Goal: Task Accomplishment & Management: Use online tool/utility

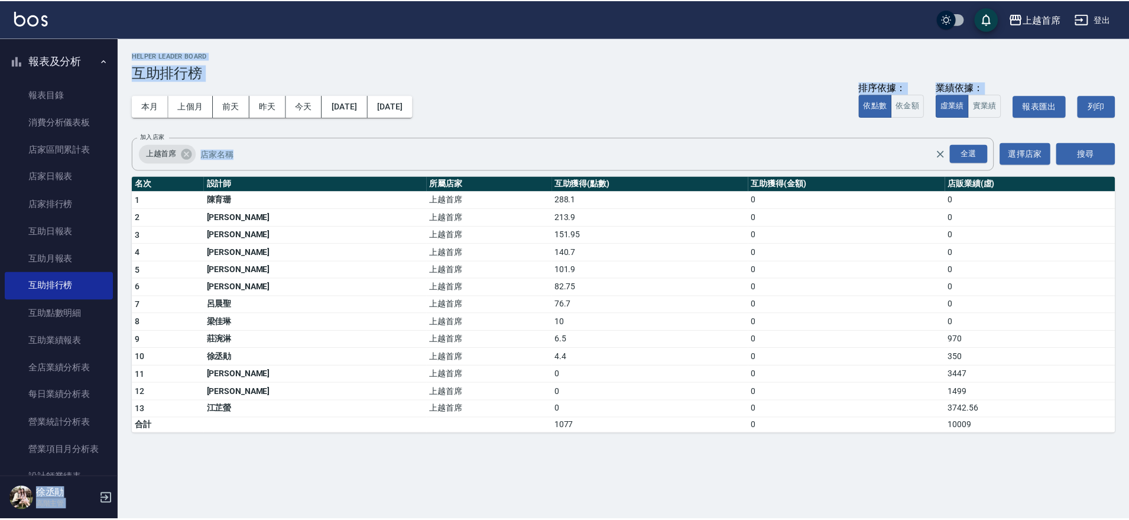
scroll to position [535, 0]
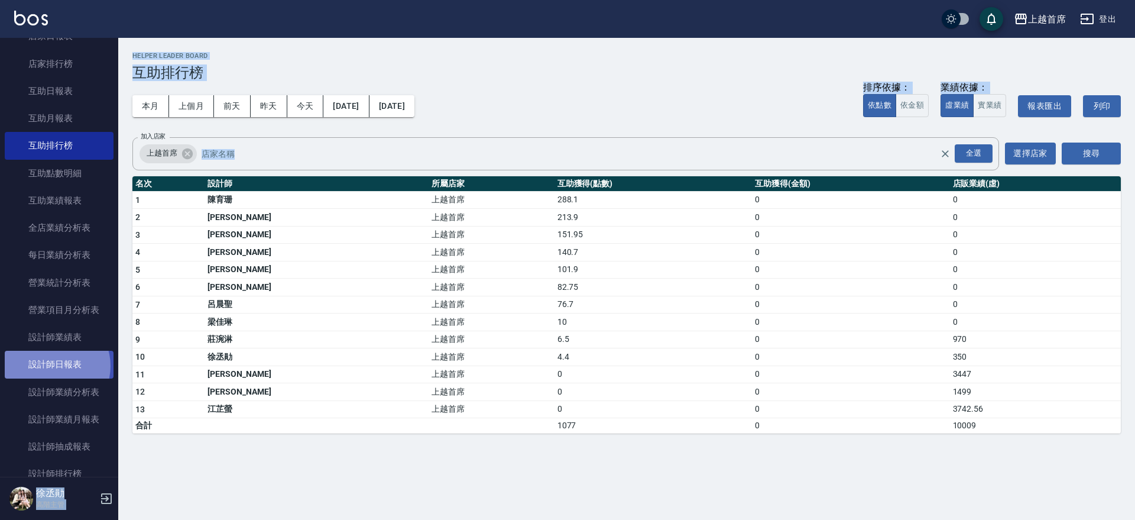
click at [52, 365] on link "設計師日報表" at bounding box center [59, 363] width 109 height 27
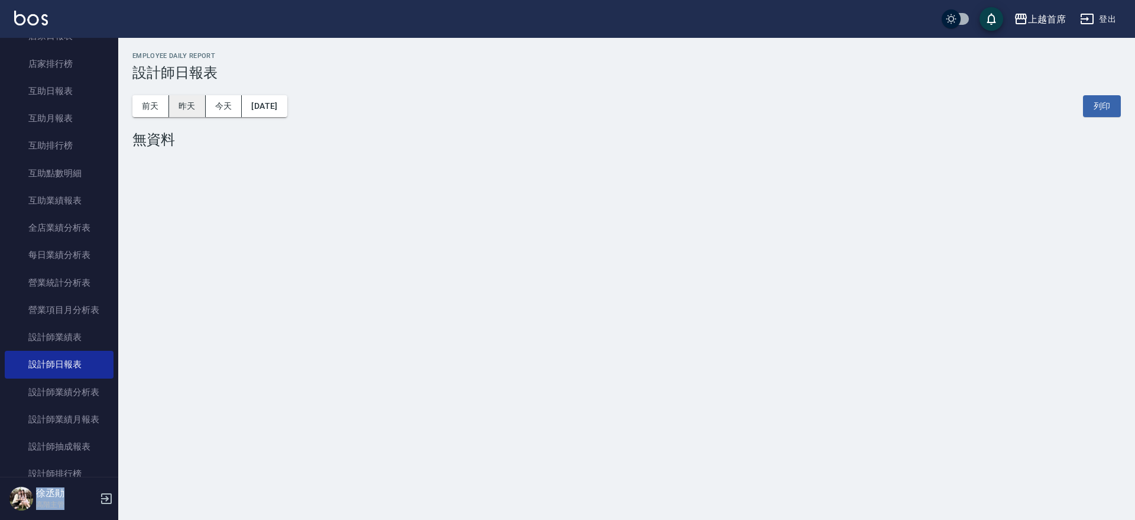
click at [189, 104] on button "昨天" at bounding box center [187, 106] width 37 height 22
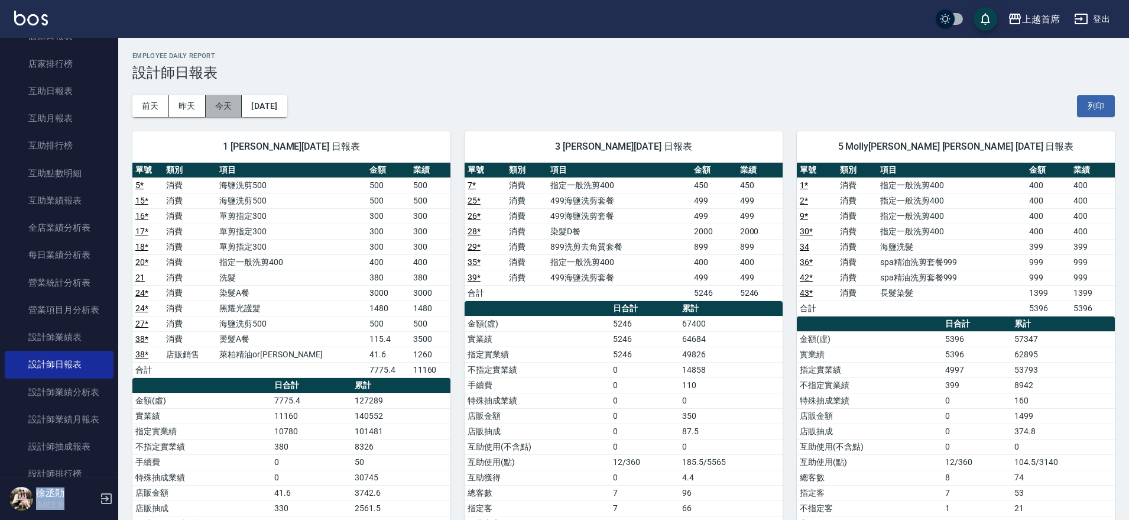
click at [225, 105] on button "今天" at bounding box center [224, 106] width 37 height 22
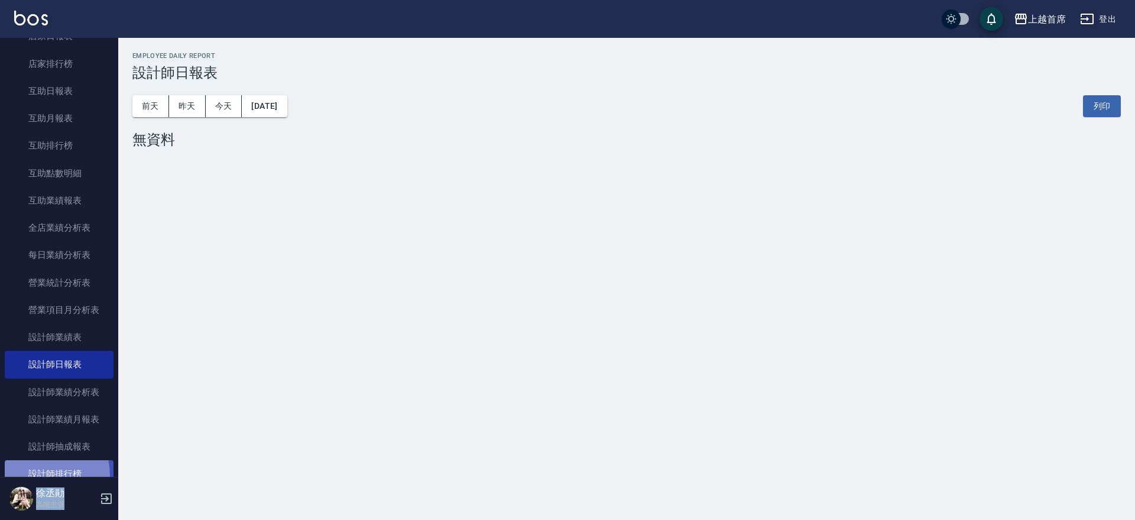
click at [41, 475] on link "設計師排行榜" at bounding box center [59, 473] width 109 height 27
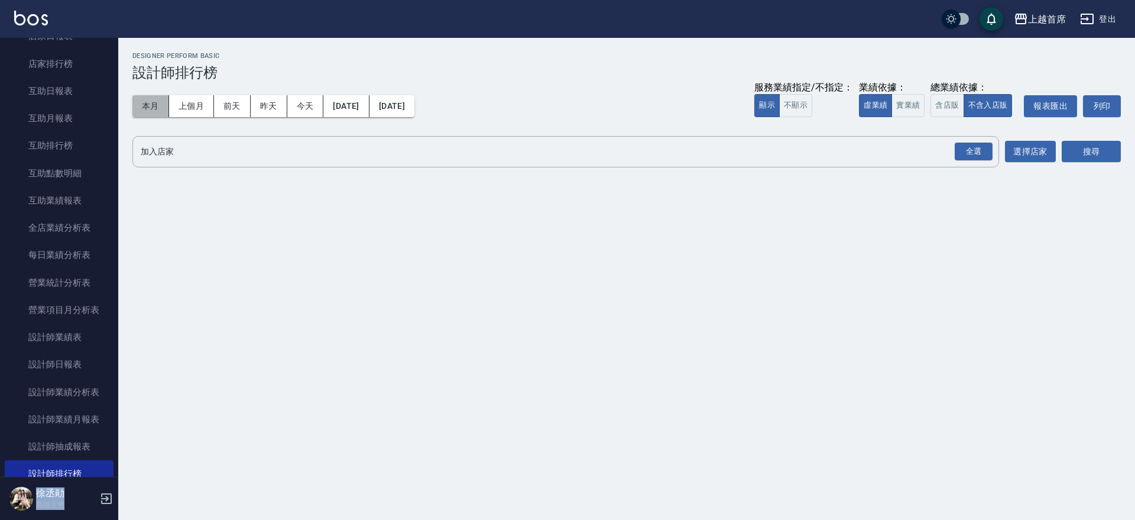
click at [149, 99] on button "本月" at bounding box center [150, 106] width 37 height 22
click at [909, 102] on button "實業績" at bounding box center [907, 105] width 33 height 23
drag, startPoint x: 970, startPoint y: 148, endPoint x: 1020, endPoint y: 158, distance: 50.8
click at [974, 150] on div "全選" at bounding box center [973, 151] width 38 height 18
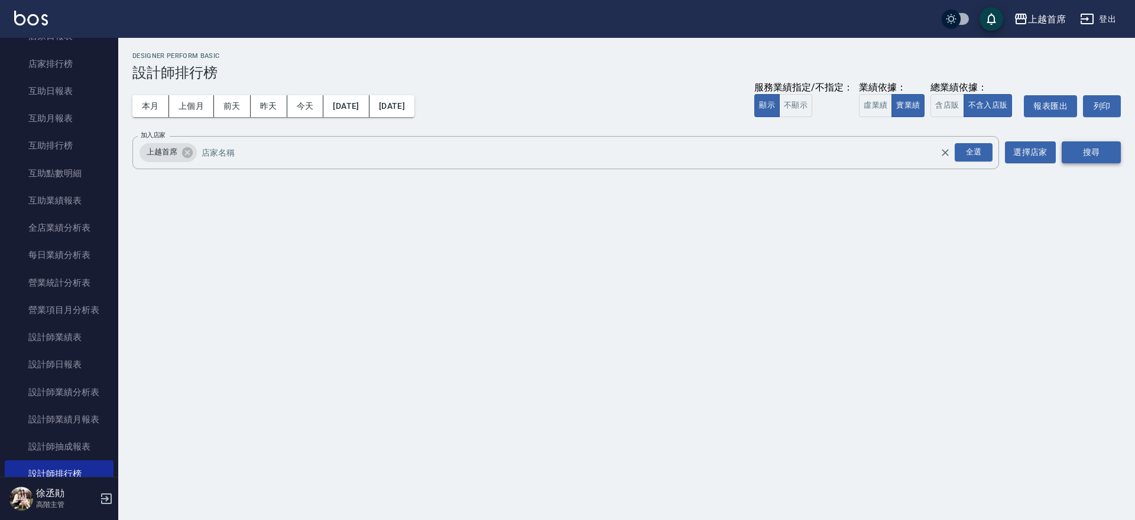
click at [1086, 151] on button "搜尋" at bounding box center [1090, 152] width 59 height 22
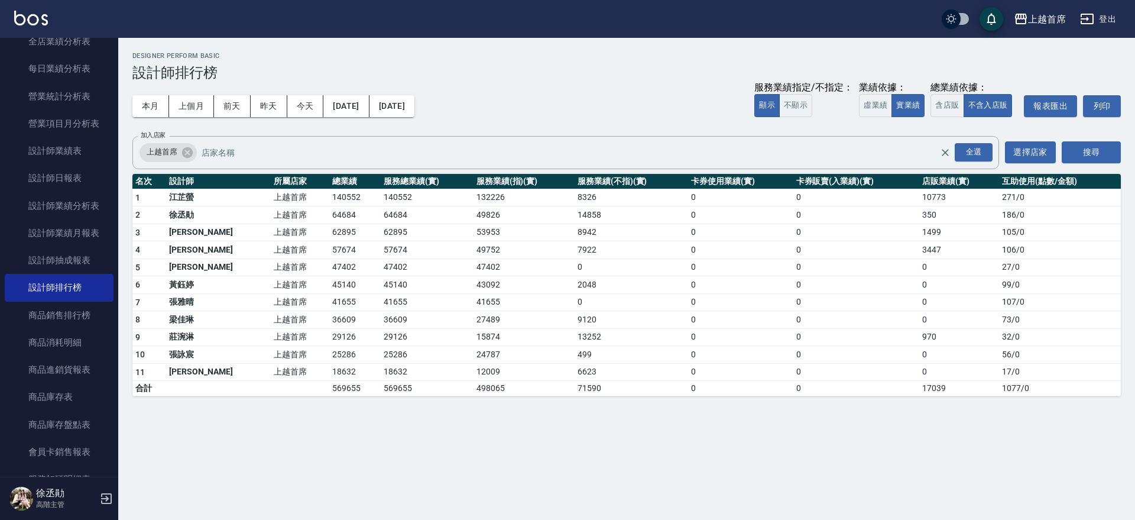
scroll to position [211, 0]
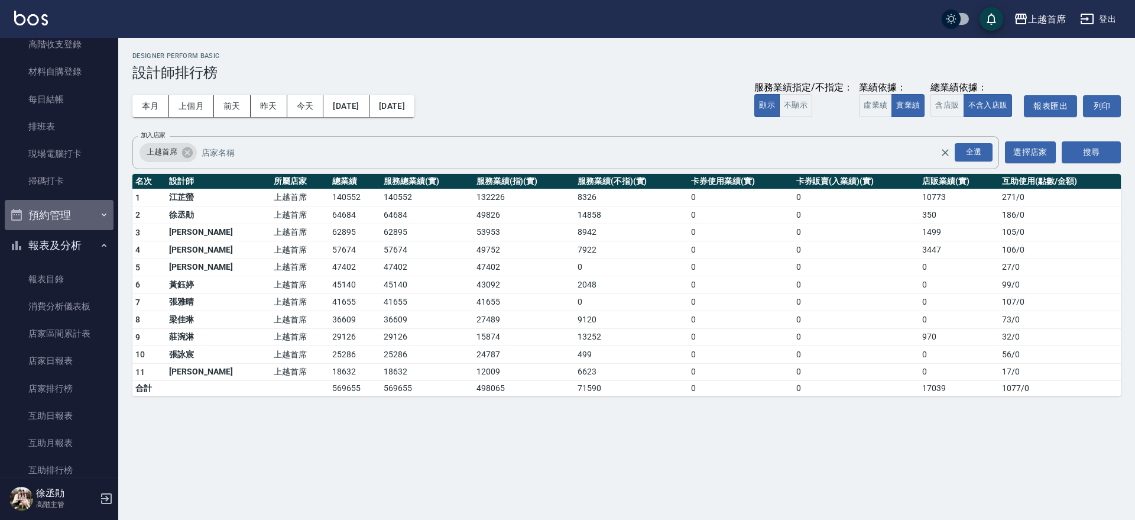
click at [67, 229] on button "預約管理" at bounding box center [59, 215] width 109 height 31
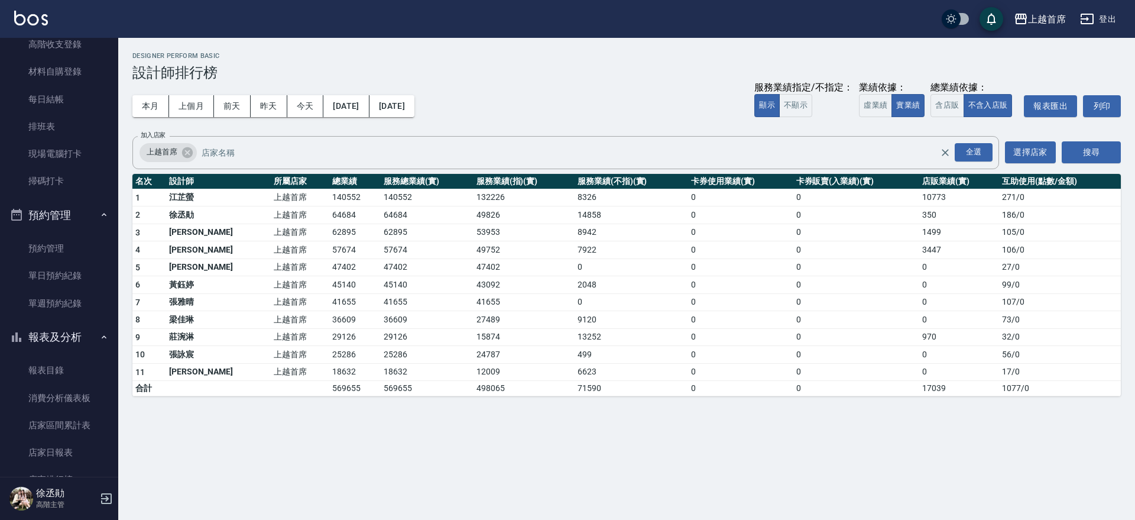
click at [68, 212] on button "預約管理" at bounding box center [59, 215] width 109 height 31
drag, startPoint x: 73, startPoint y: 239, endPoint x: 73, endPoint y: 231, distance: 8.3
click at [73, 239] on button "報表及分析" at bounding box center [59, 245] width 109 height 31
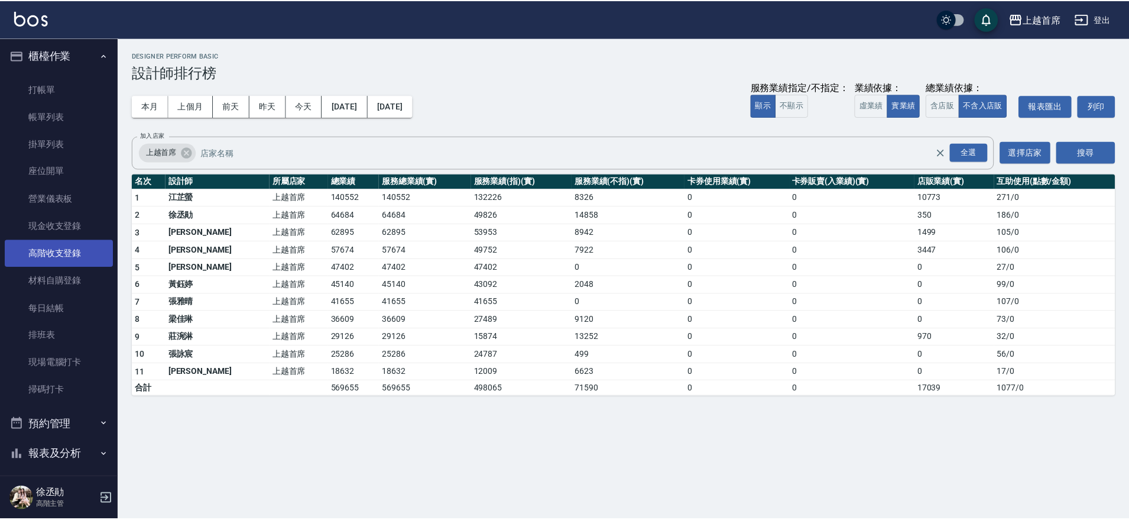
scroll to position [0, 0]
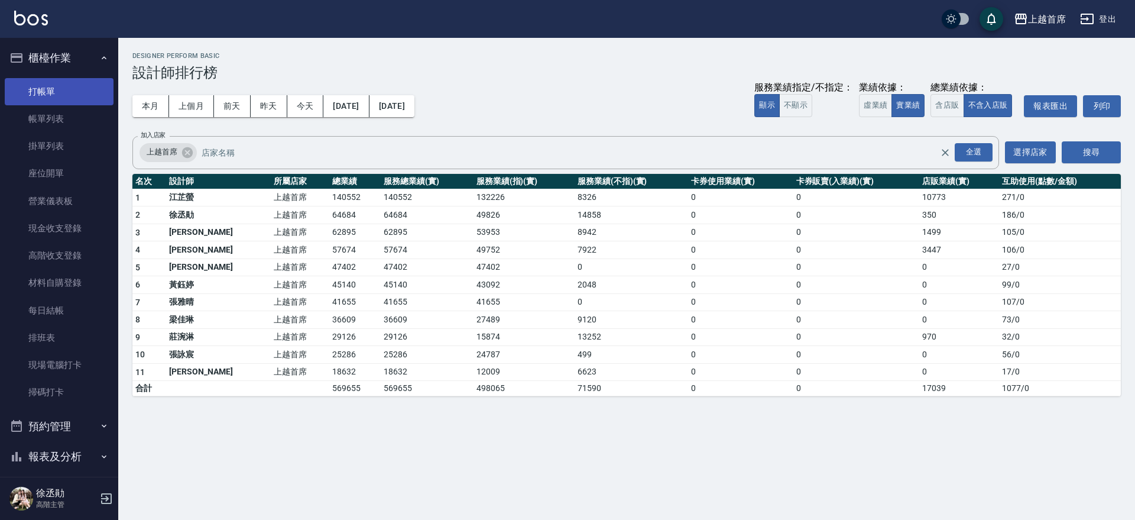
click at [53, 91] on link "打帳單" at bounding box center [59, 91] width 109 height 27
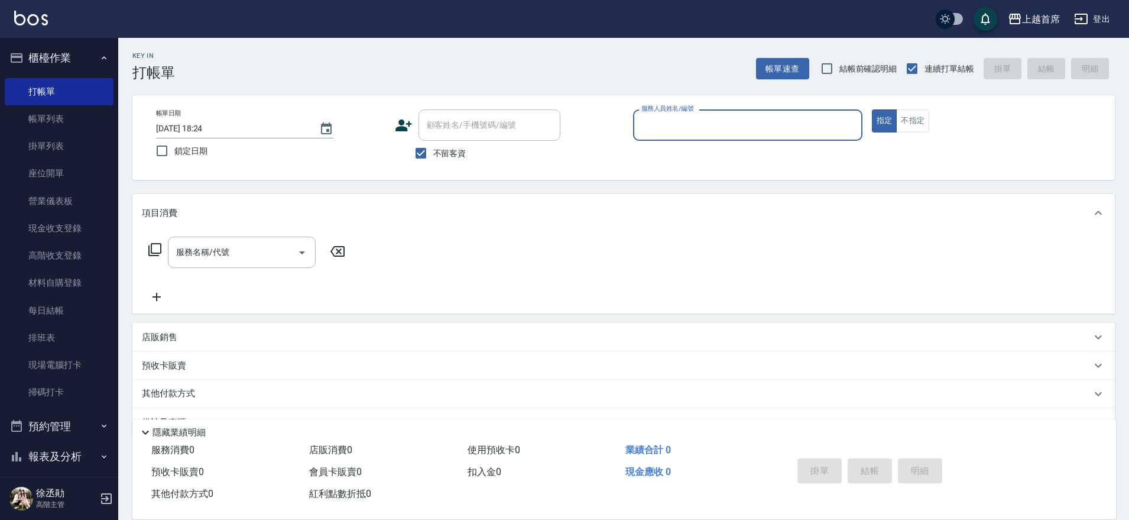
click at [872, 109] on button "指定" at bounding box center [884, 120] width 25 height 23
type button "true"
click at [872, 109] on button "指定" at bounding box center [884, 120] width 25 height 23
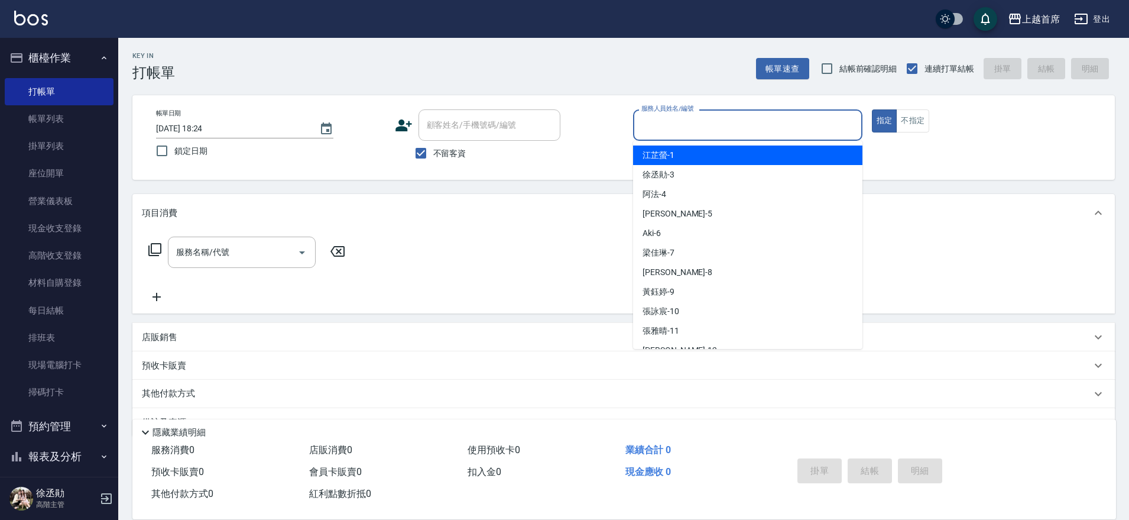
click at [655, 122] on input "服務人員姓名/編號" at bounding box center [747, 125] width 219 height 21
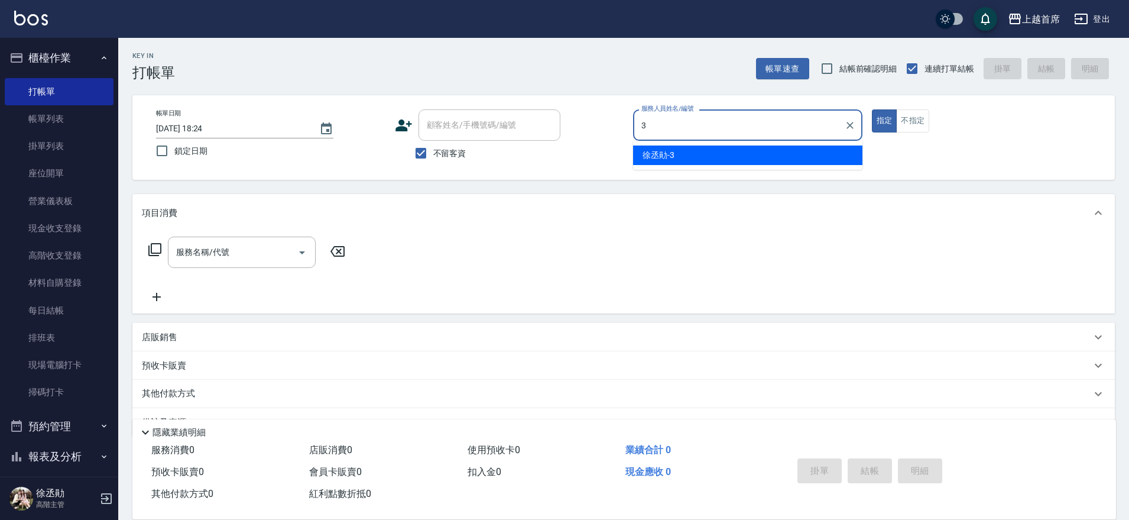
type input "[PERSON_NAME]-3"
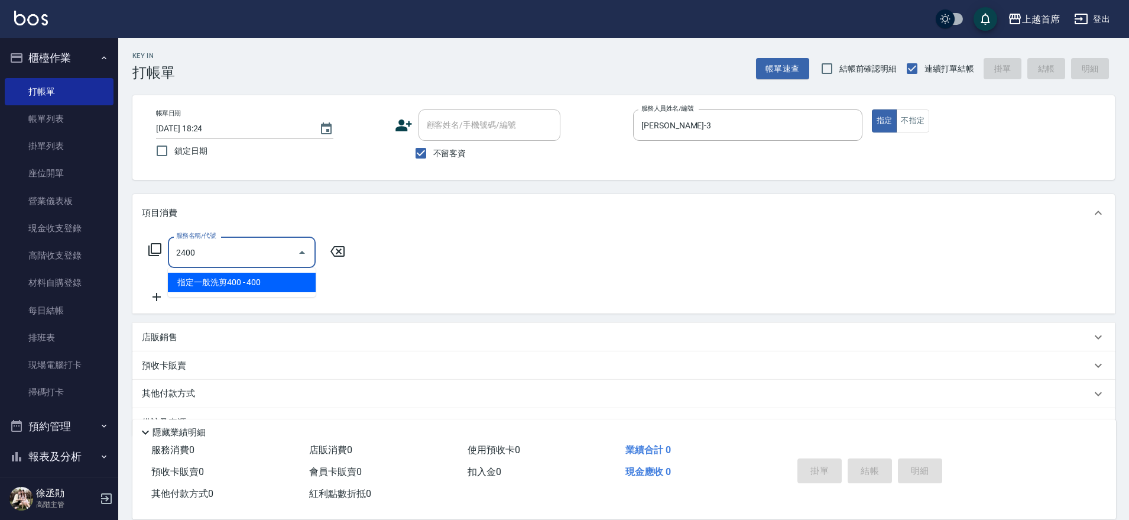
type input "指定一般洗剪400(2400)"
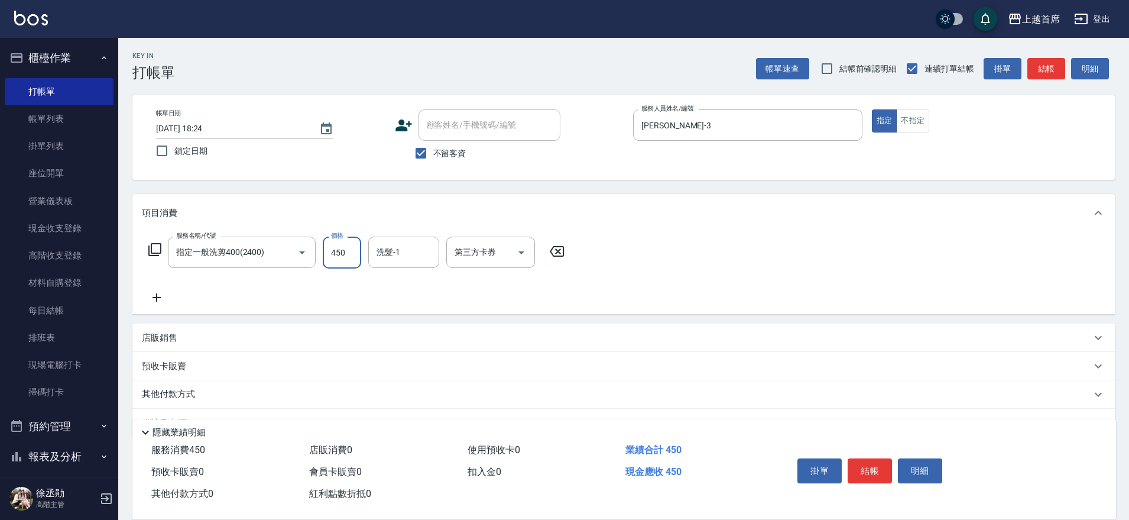
type input "450"
type input "[PERSON_NAME]-24"
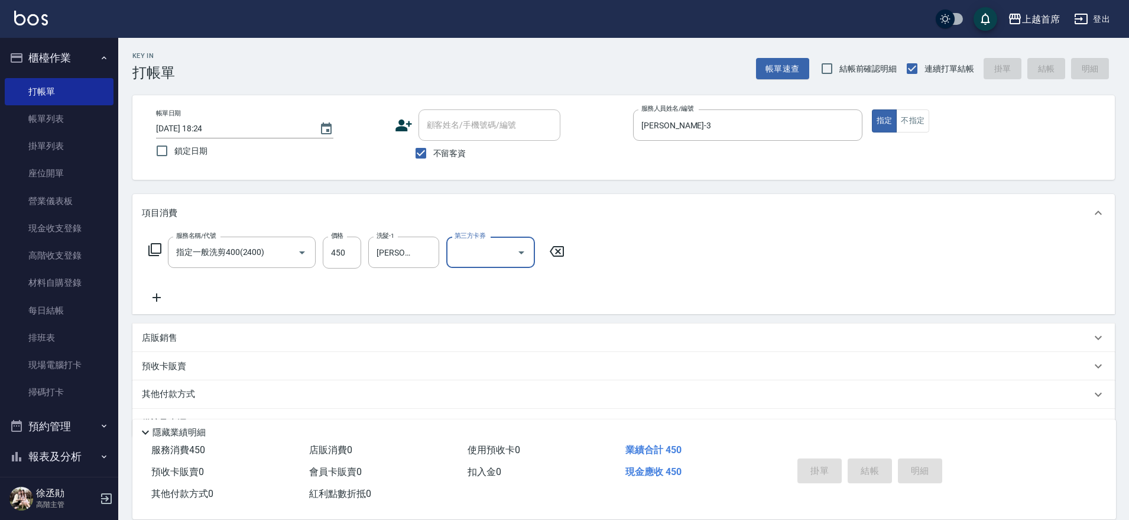
type input "[DATE] 18:25"
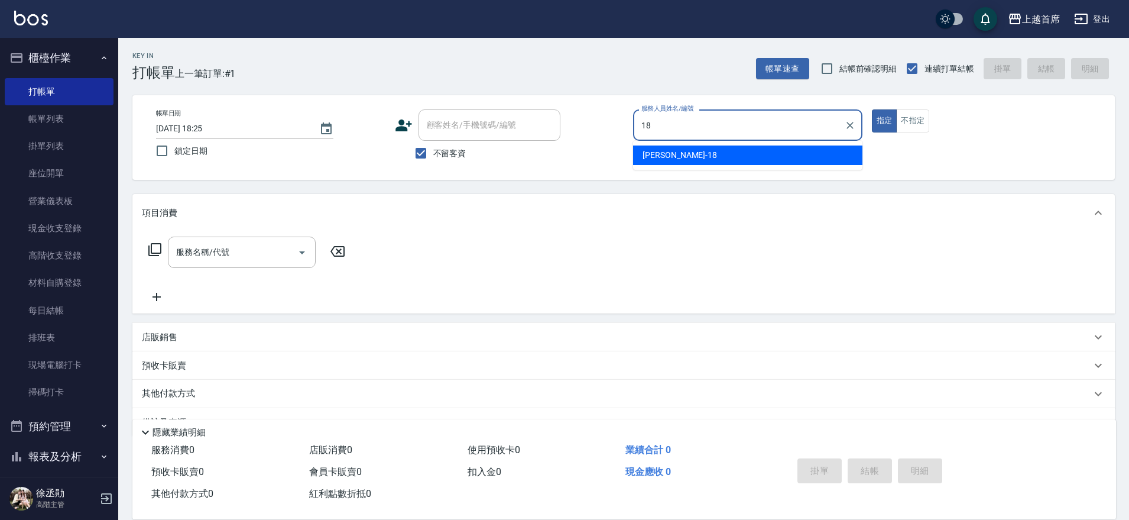
type input "Linda-18"
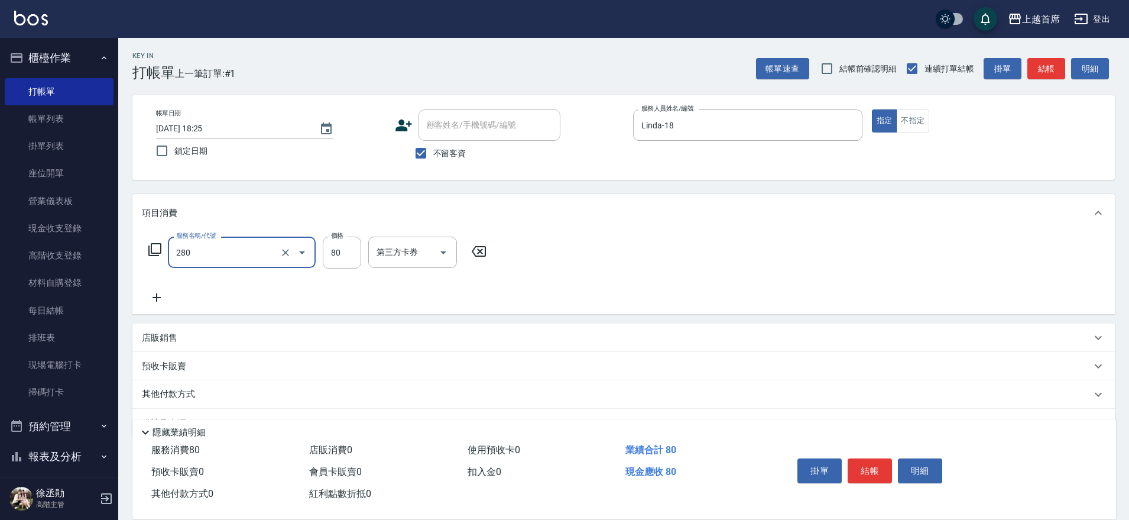
type input "剪瀏海(280)"
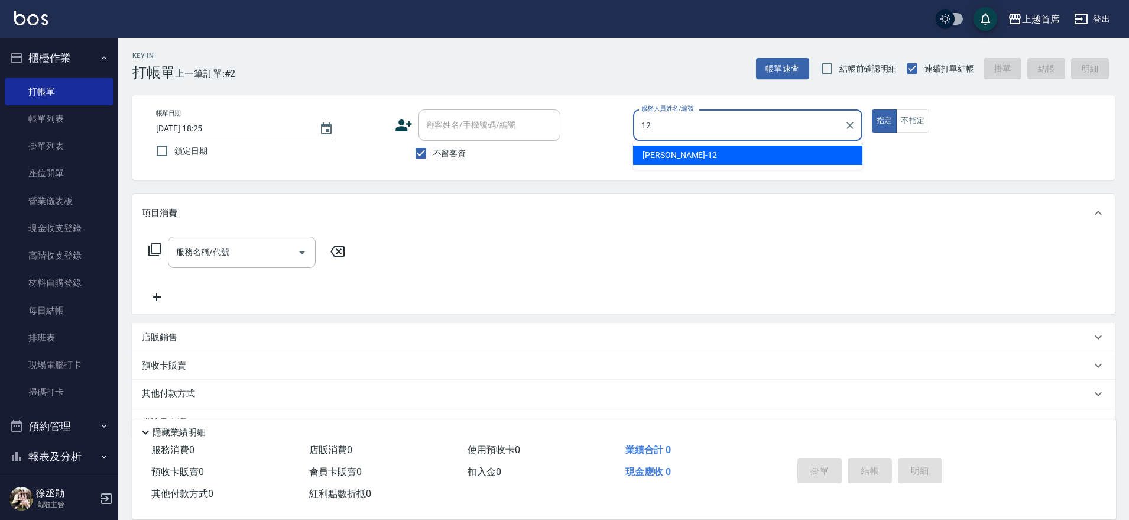
type input "[PERSON_NAME]-12"
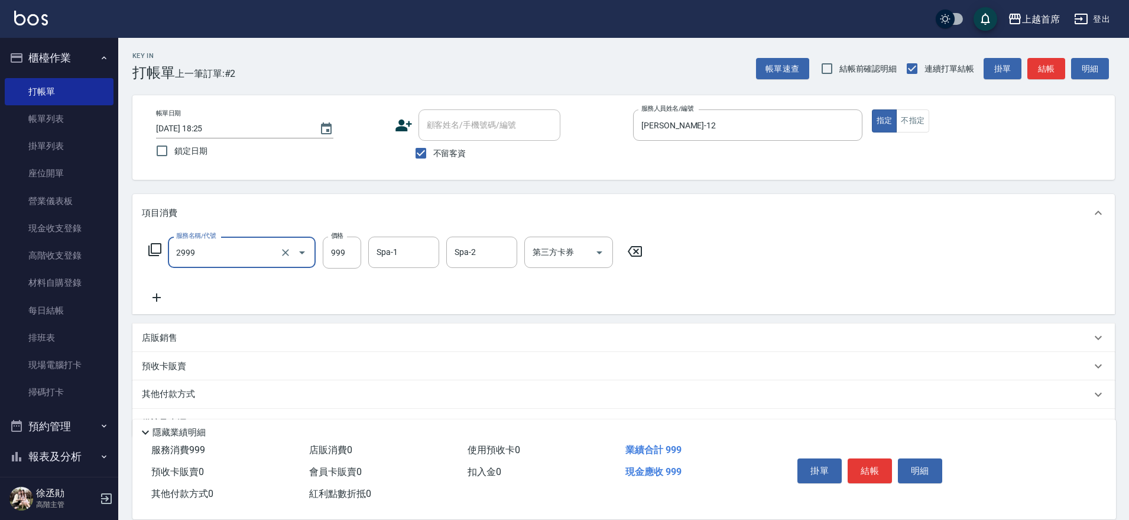
type input "spa精油洗剪套餐999(2999)"
type input "[PERSON_NAME]-27"
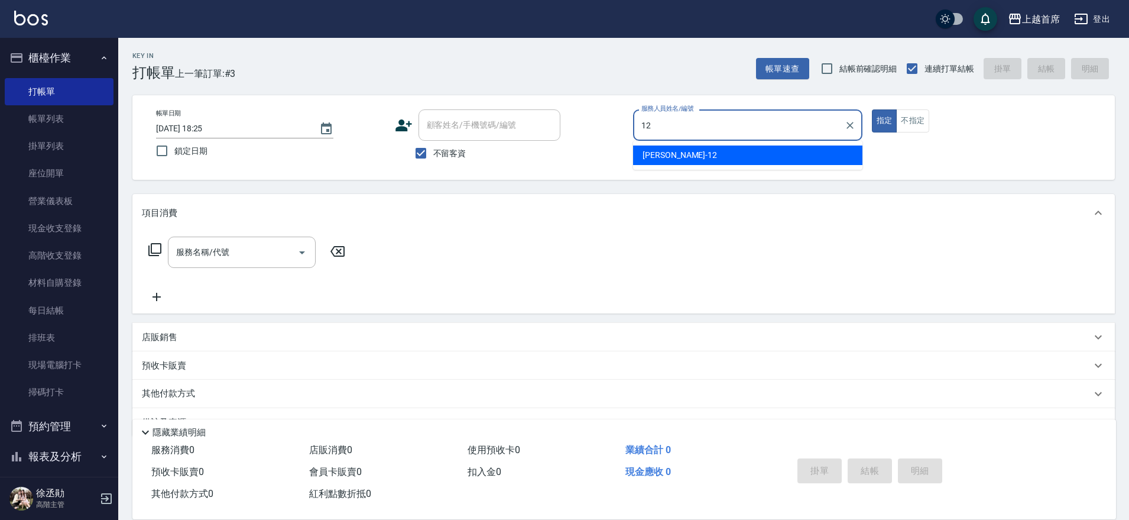
type input "[PERSON_NAME]-12"
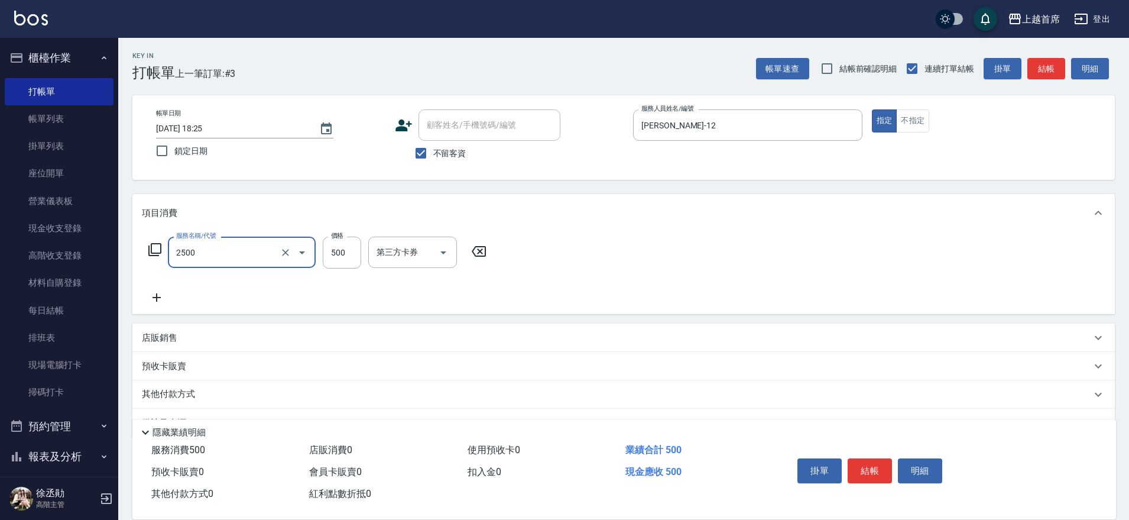
type input "海鹽洗剪500(2500)"
click at [332, 256] on input "0" at bounding box center [342, 252] width 38 height 32
type input "500"
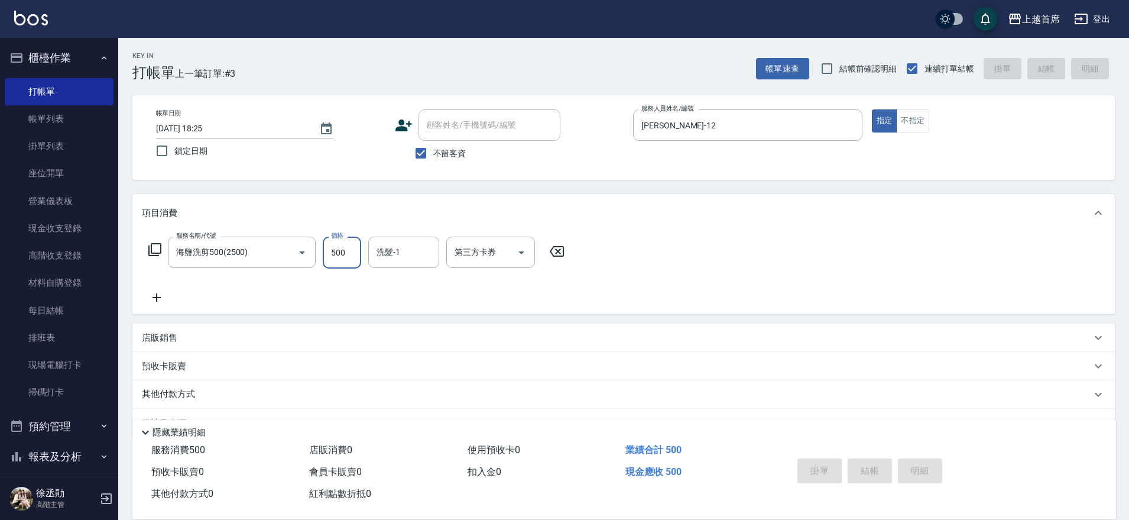
type input "[DATE] 18:26"
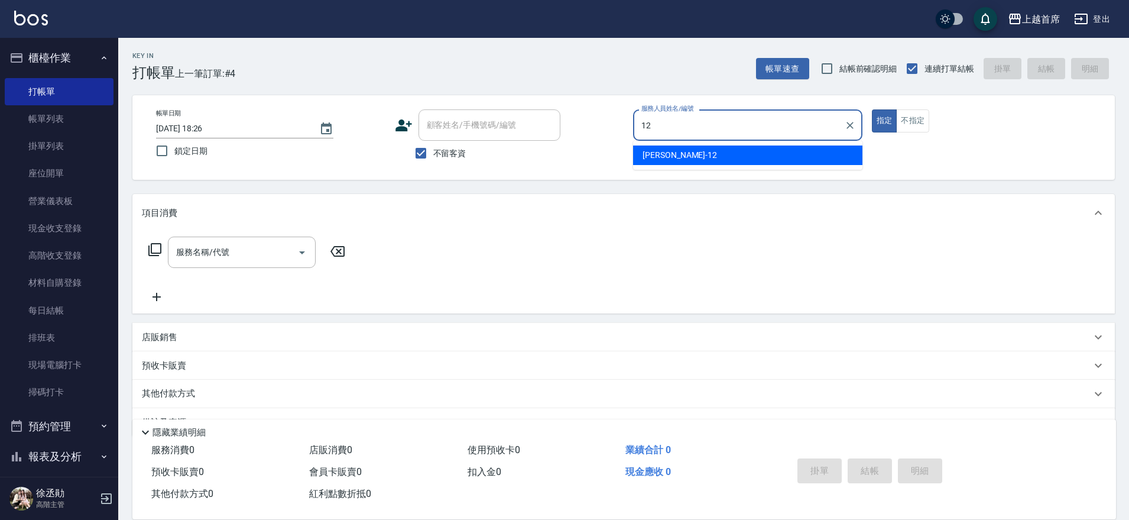
type input "[PERSON_NAME]-12"
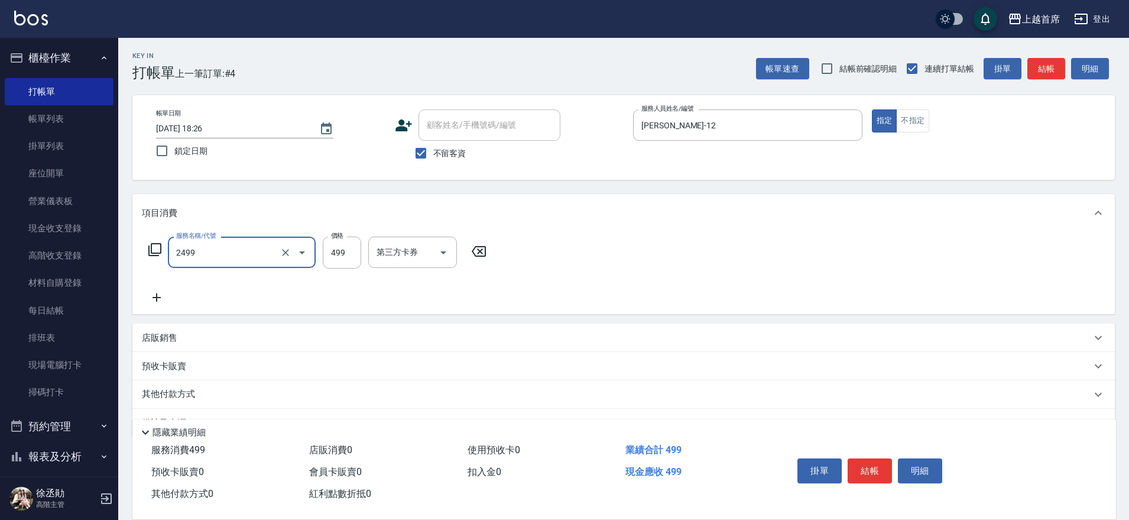
type input "499海鹽洗剪套餐(2499)"
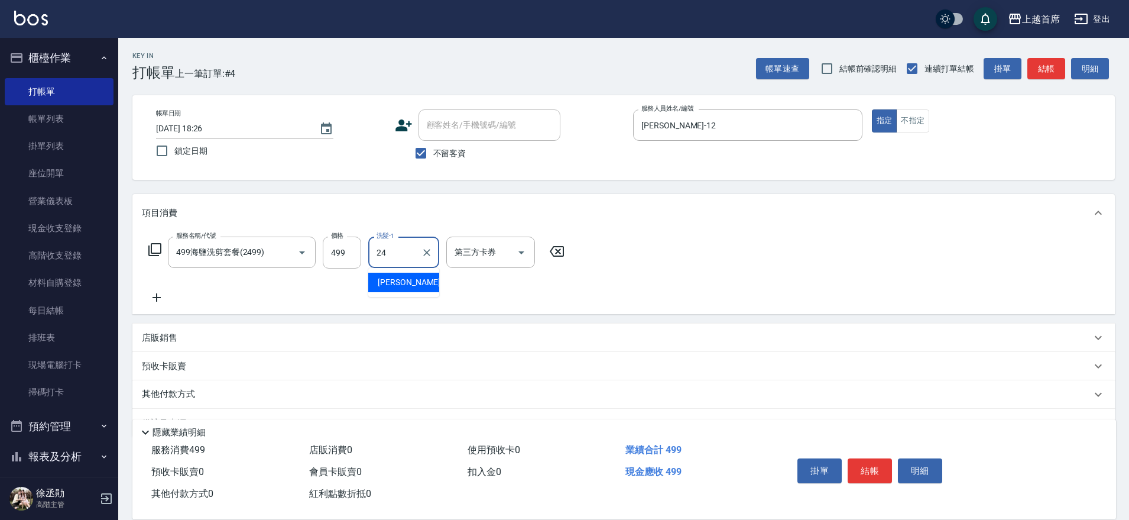
type input "[PERSON_NAME]-24"
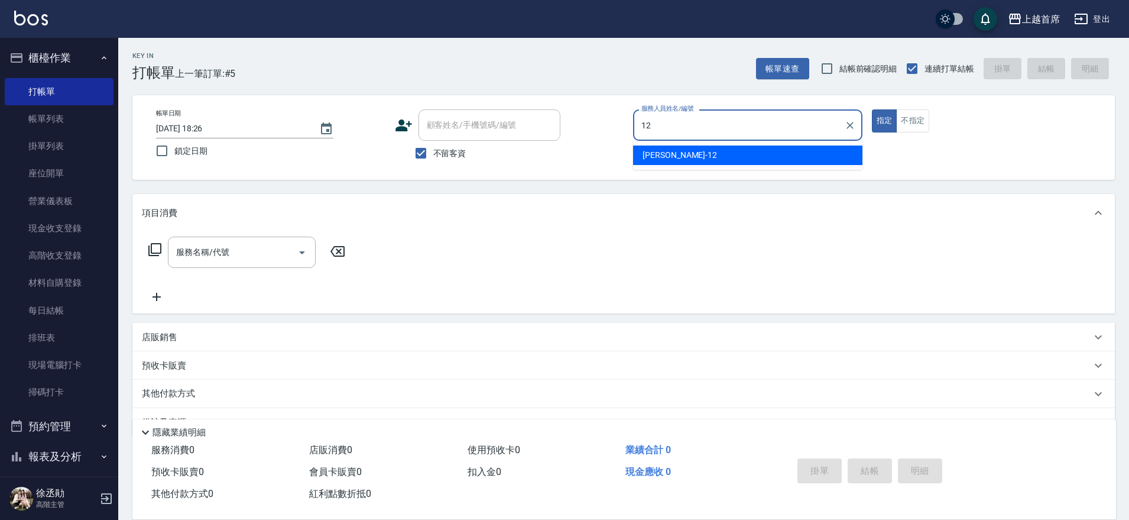
type input "[PERSON_NAME]-12"
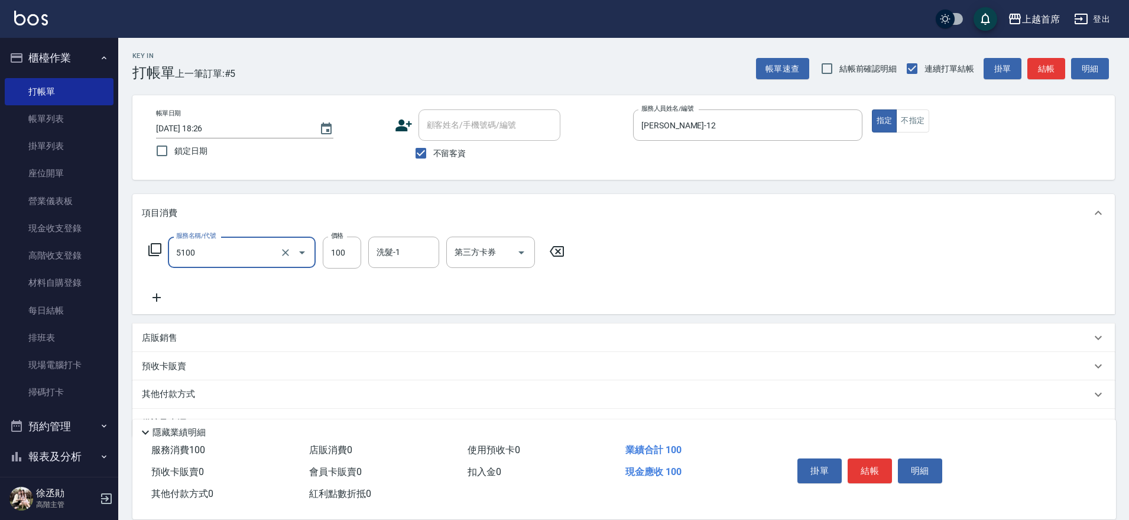
type input "精油(長)(5100)"
type input "200"
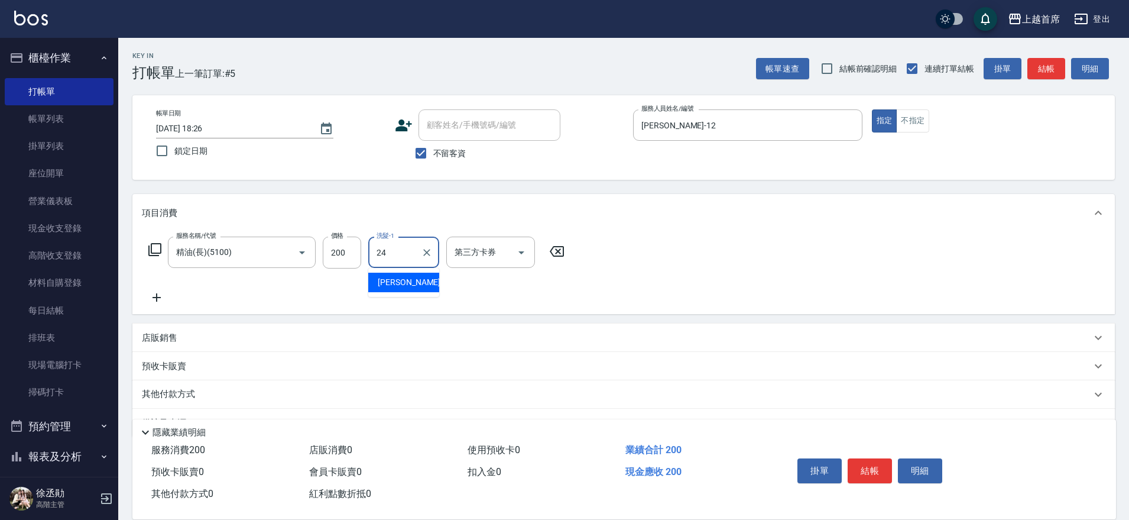
type input "[PERSON_NAME]-24"
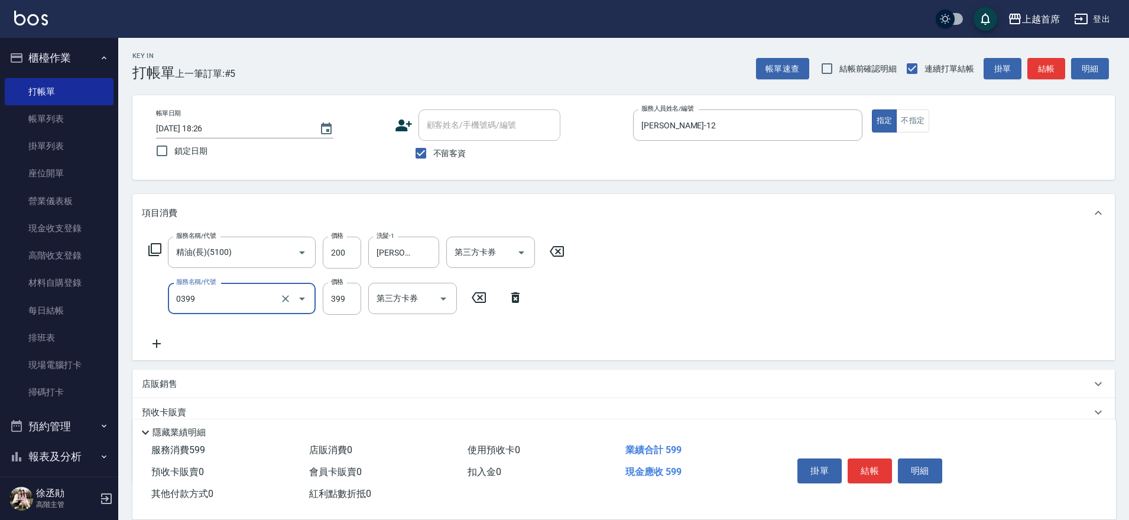
type input "海鹽洗髮(0399)"
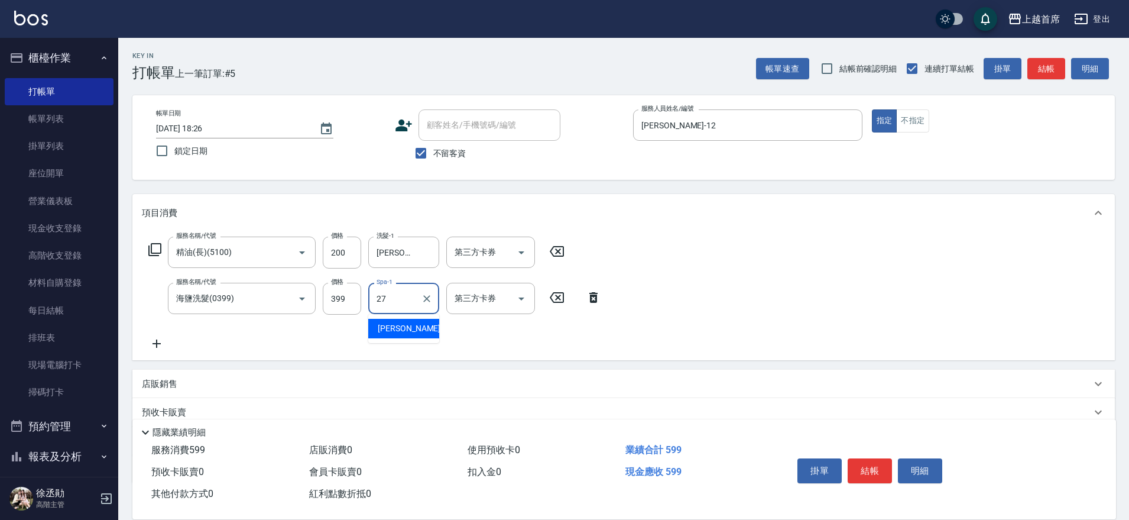
type input "[PERSON_NAME]-27"
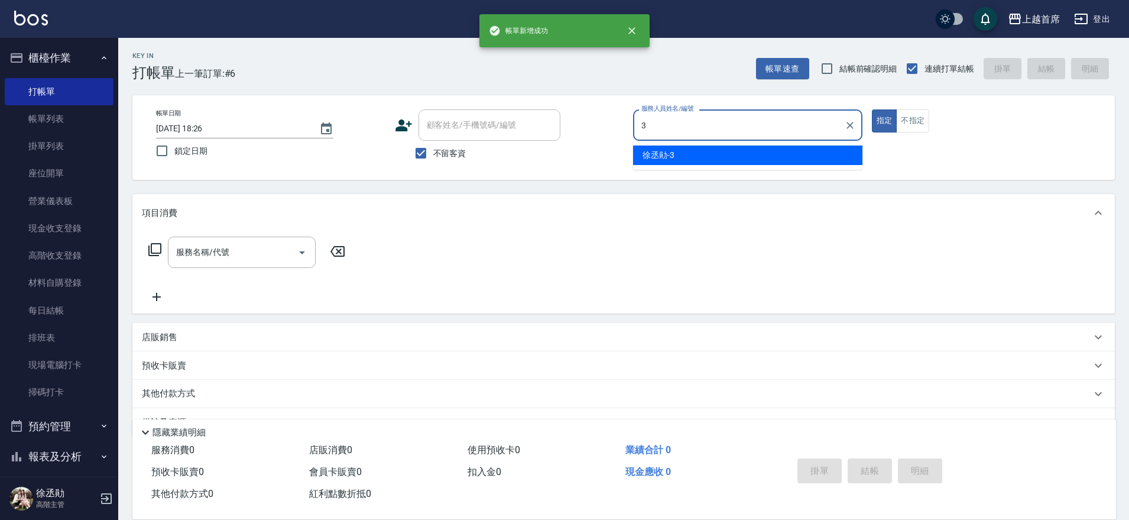
type input "[PERSON_NAME]-3"
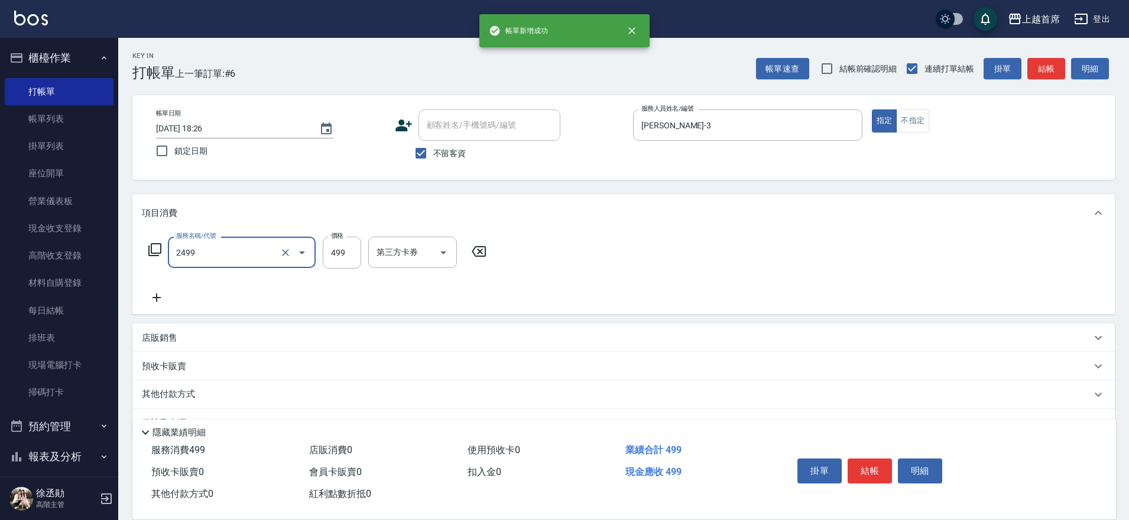
type input "499海鹽洗剪套餐(2499)"
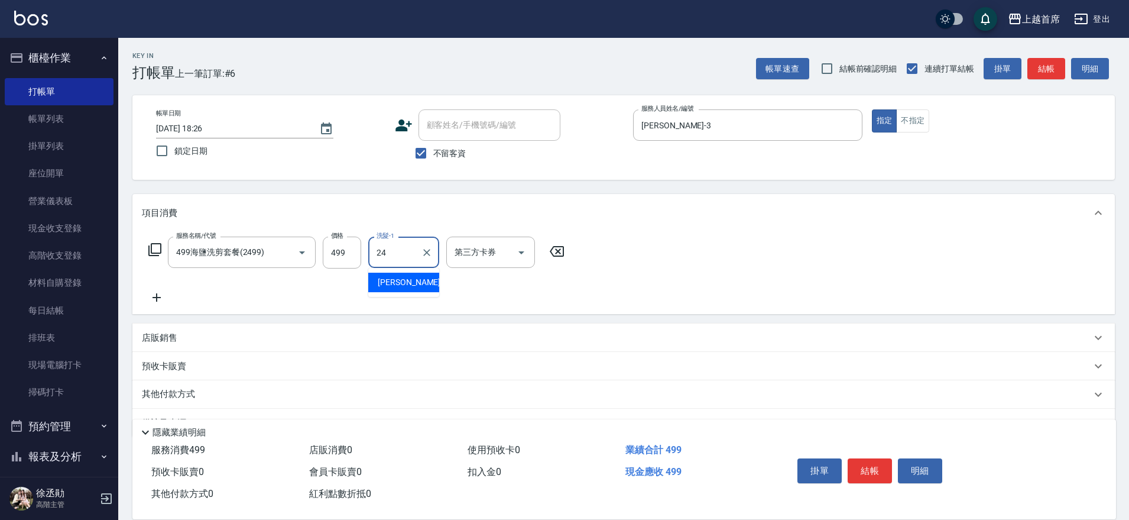
type input "[PERSON_NAME]-24"
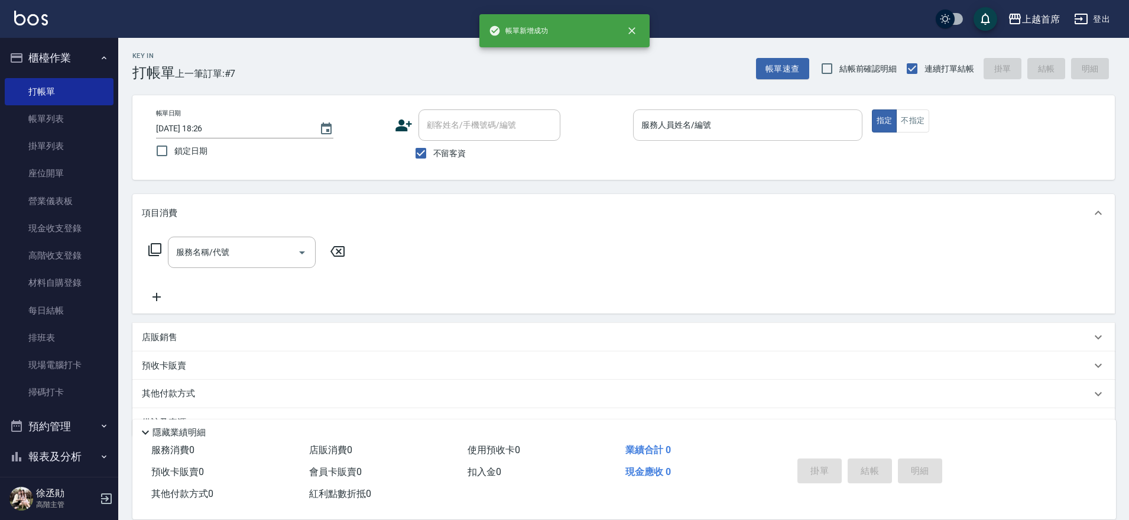
drag, startPoint x: 327, startPoint y: 256, endPoint x: 689, endPoint y: 134, distance: 381.6
click at [689, 134] on input "服務人員姓名/編號" at bounding box center [747, 125] width 219 height 21
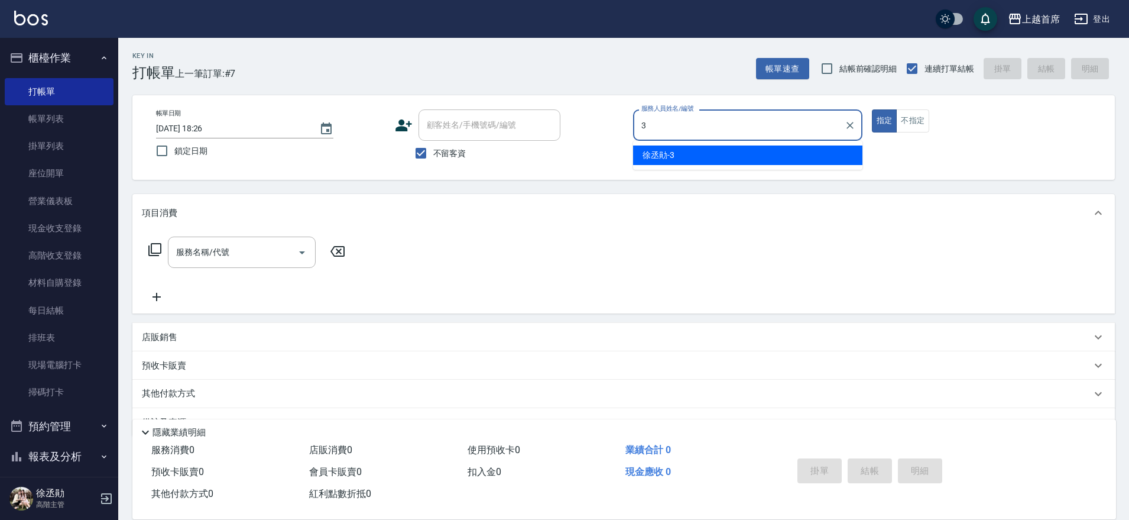
type input "[PERSON_NAME]-3"
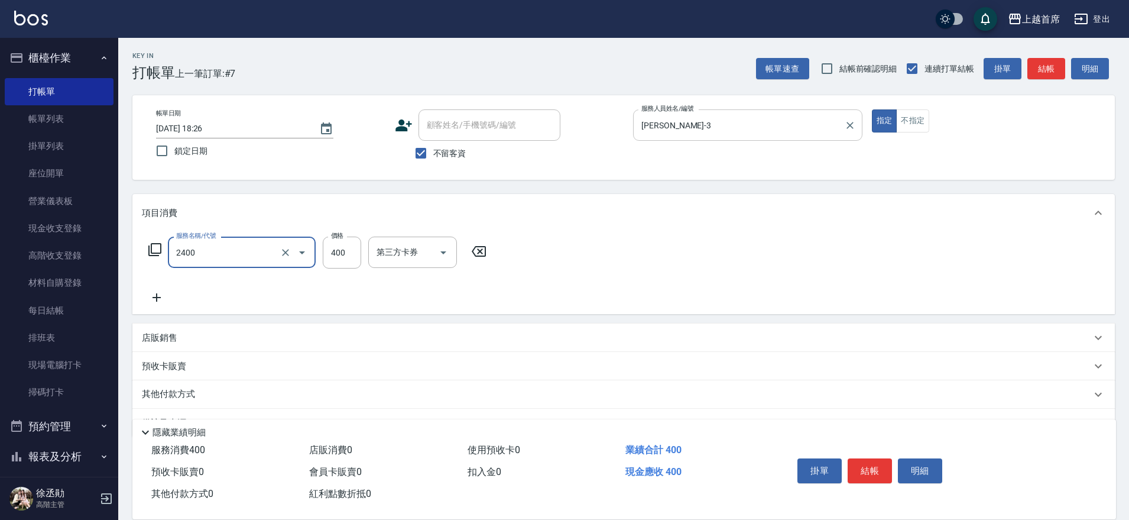
type input "指定一般洗剪400(2400)"
type input "450"
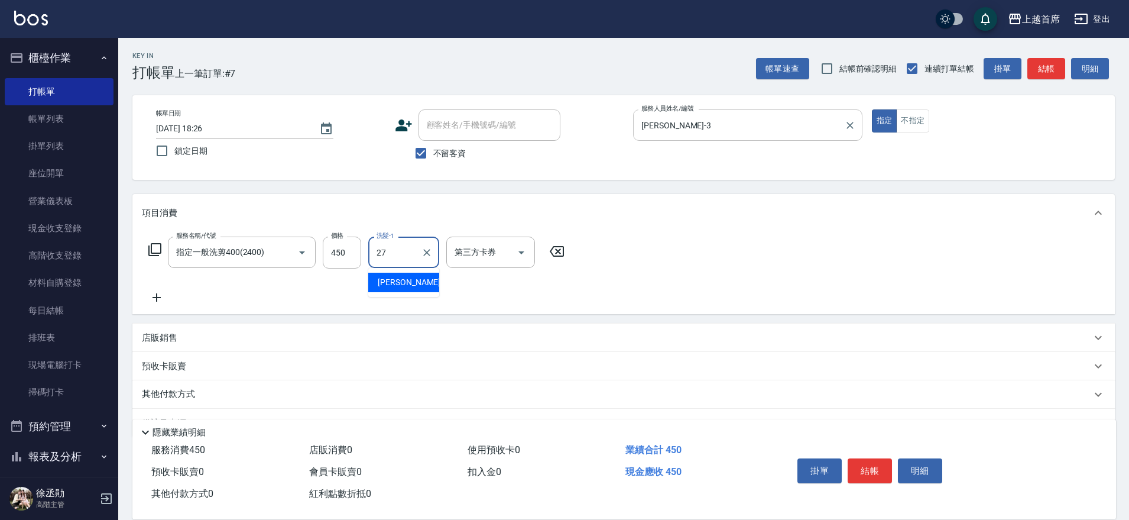
type input "[PERSON_NAME]-27"
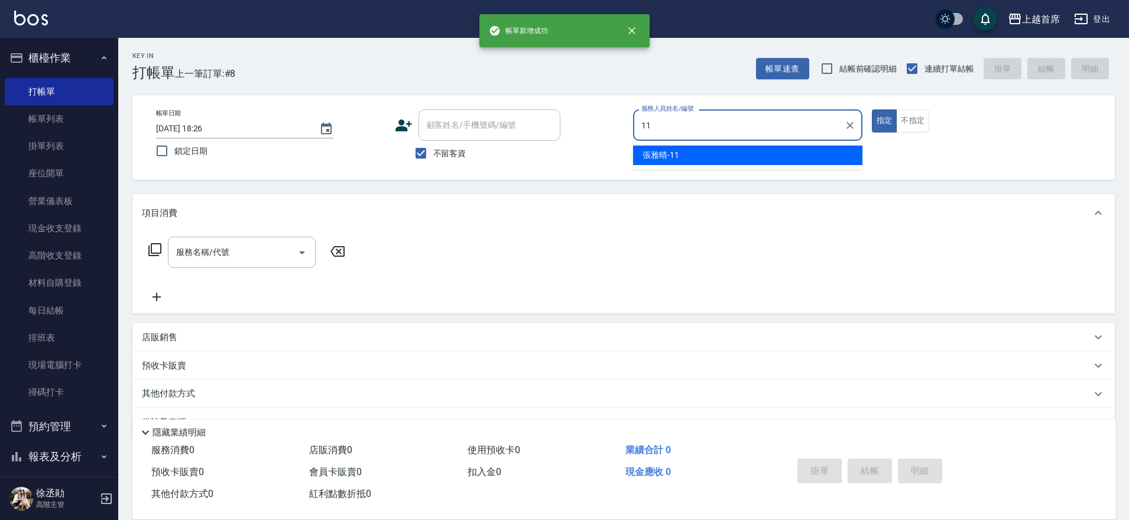
type input "[PERSON_NAME]-11"
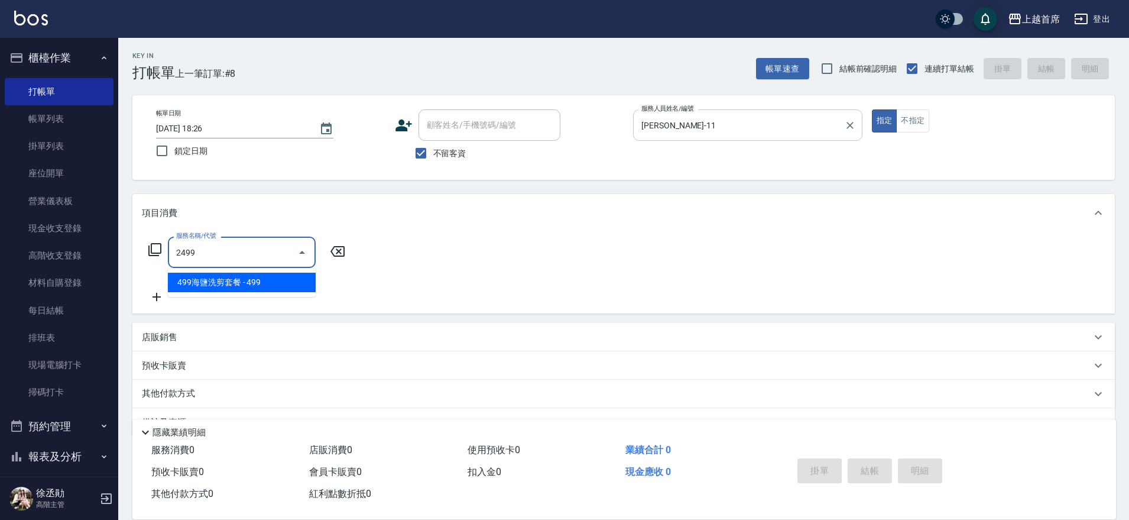
type input "499海鹽洗剪套餐(2499)"
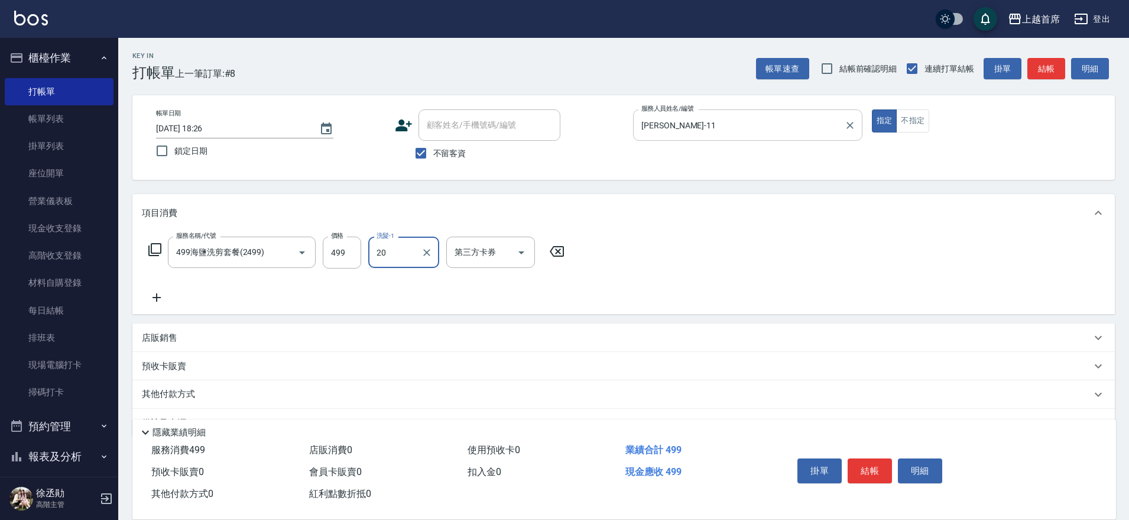
type input "[PERSON_NAME]-20"
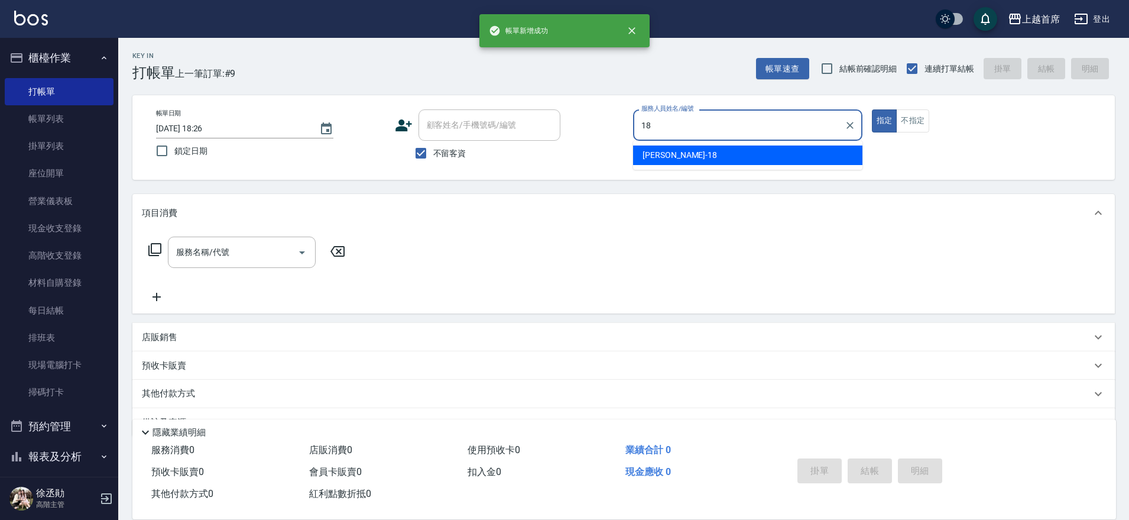
type input "Linda-18"
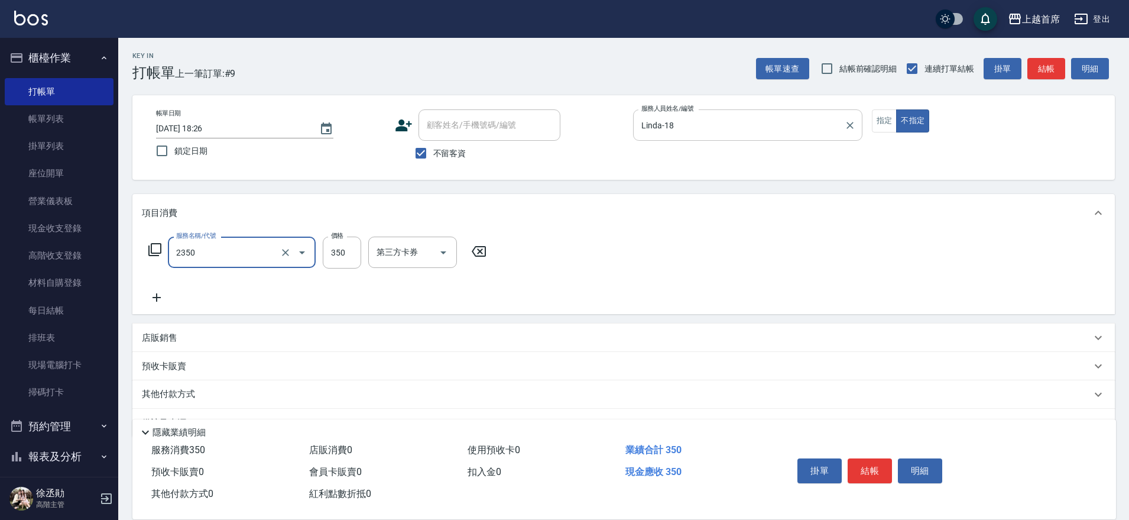
type input "不指定洗剪350(2350)"
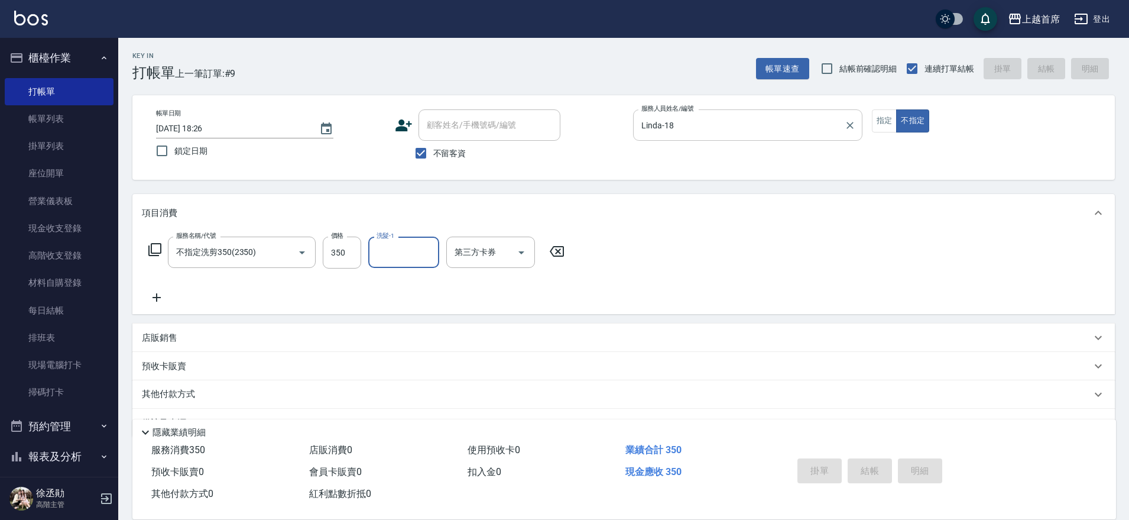
type input "[DATE] 18:27"
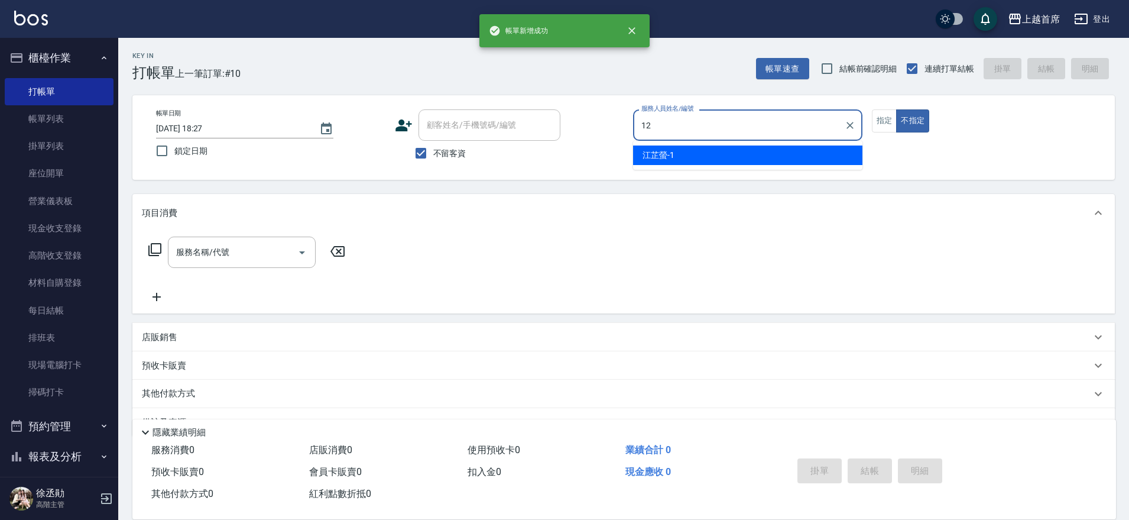
type input "[PERSON_NAME]-12"
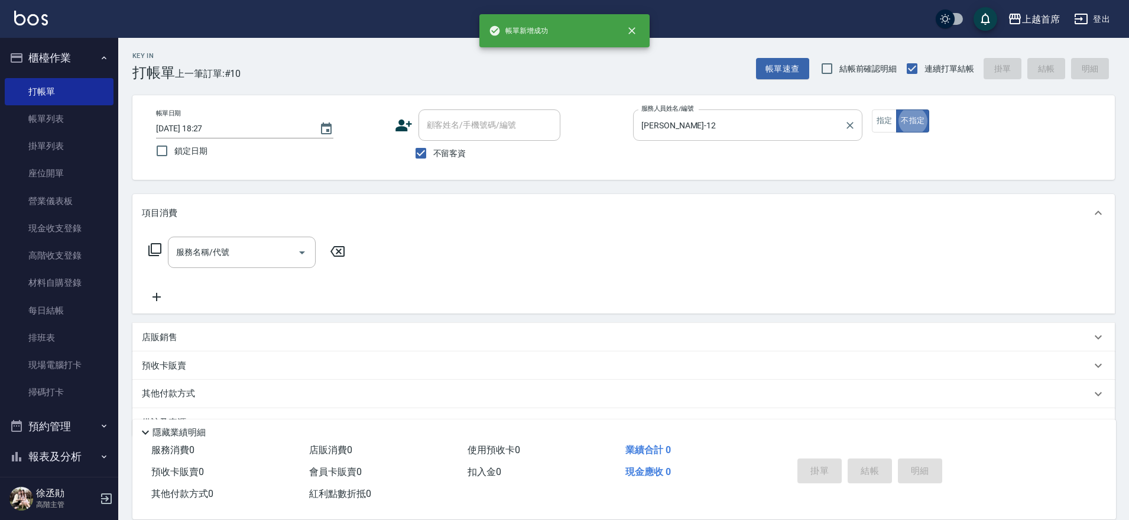
type button "false"
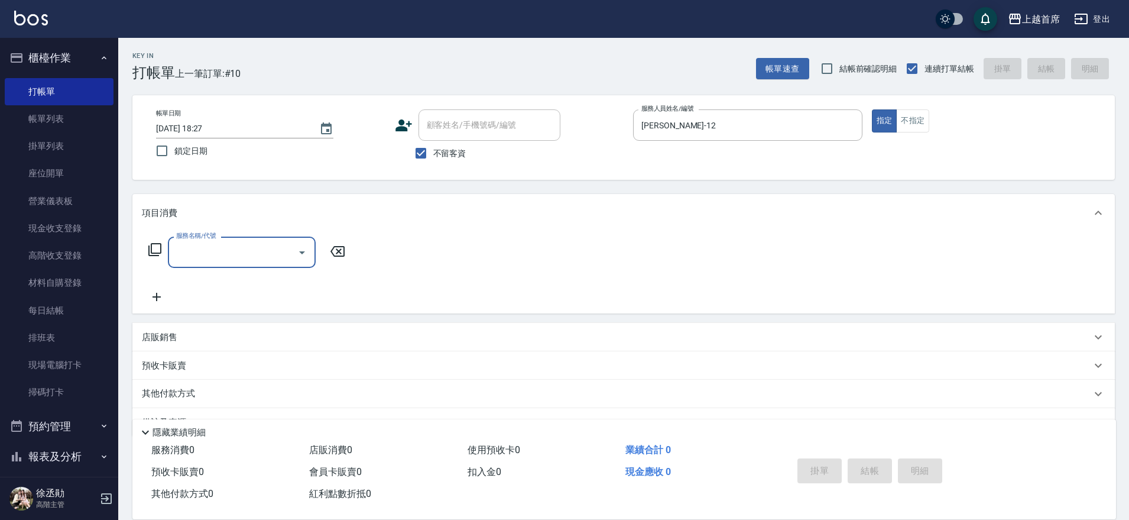
click at [227, 332] on div "店販銷售" at bounding box center [616, 337] width 949 height 12
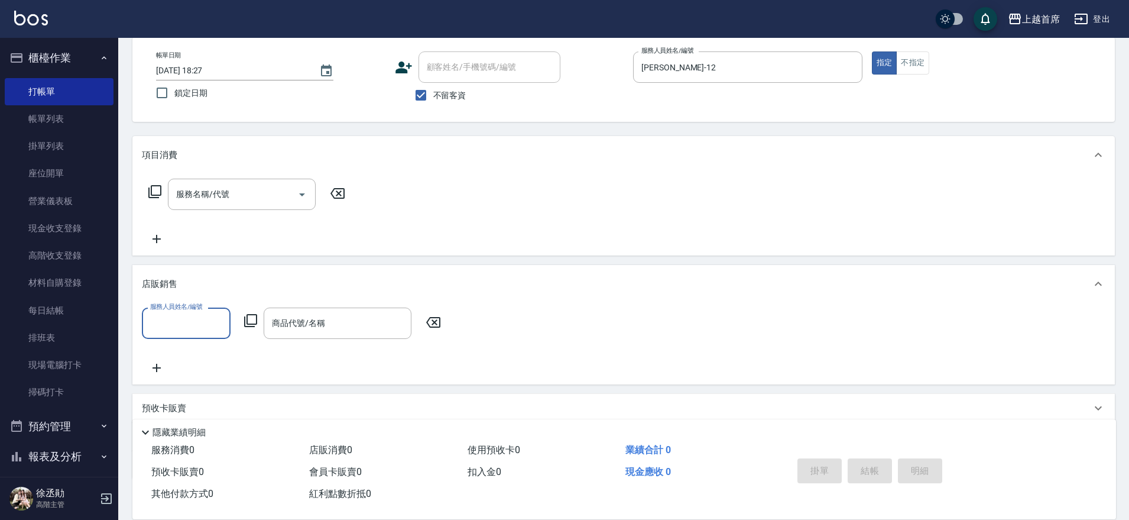
scroll to position [131, 0]
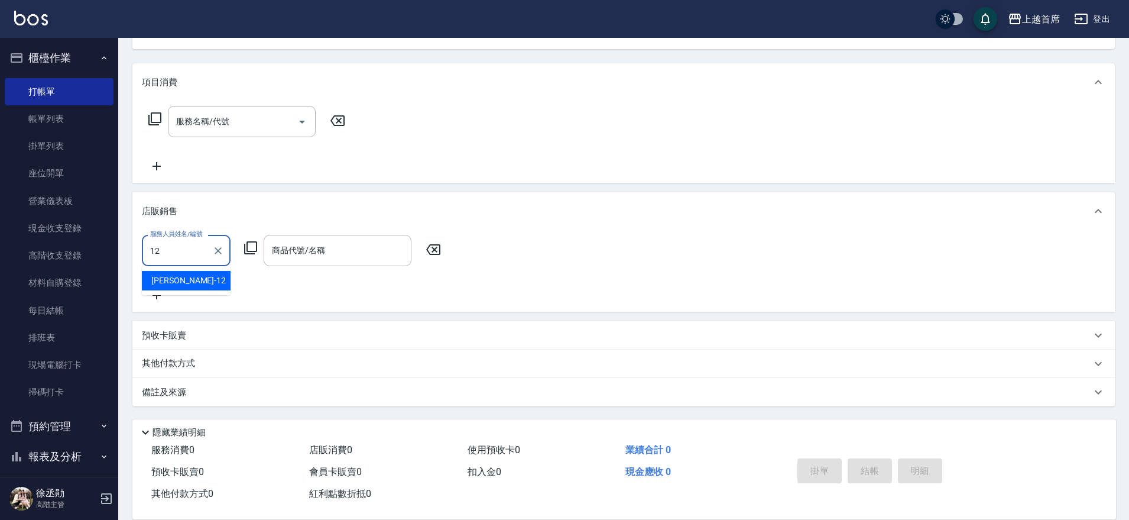
type input "[PERSON_NAME]-12"
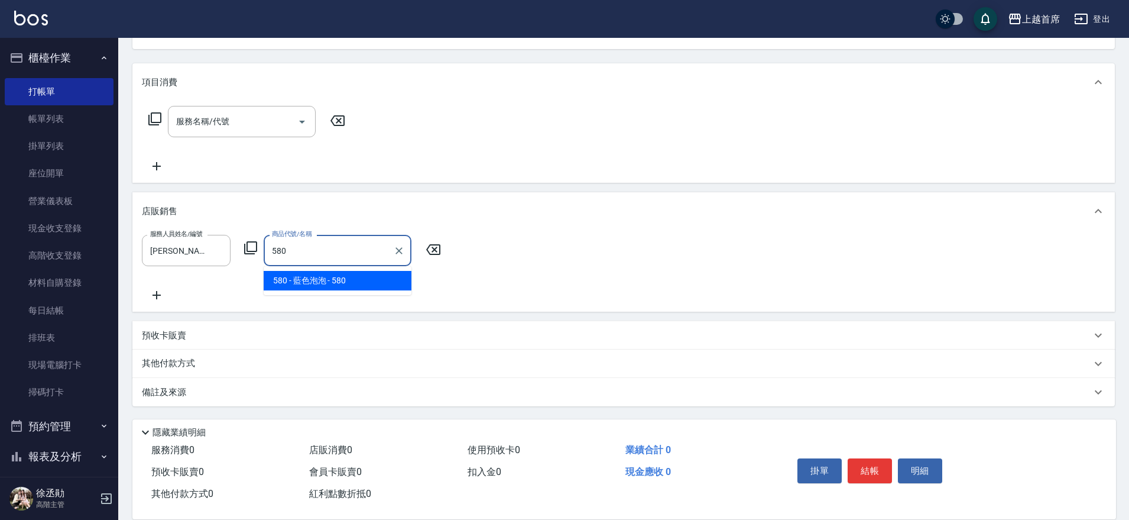
type input "藍色泡泡"
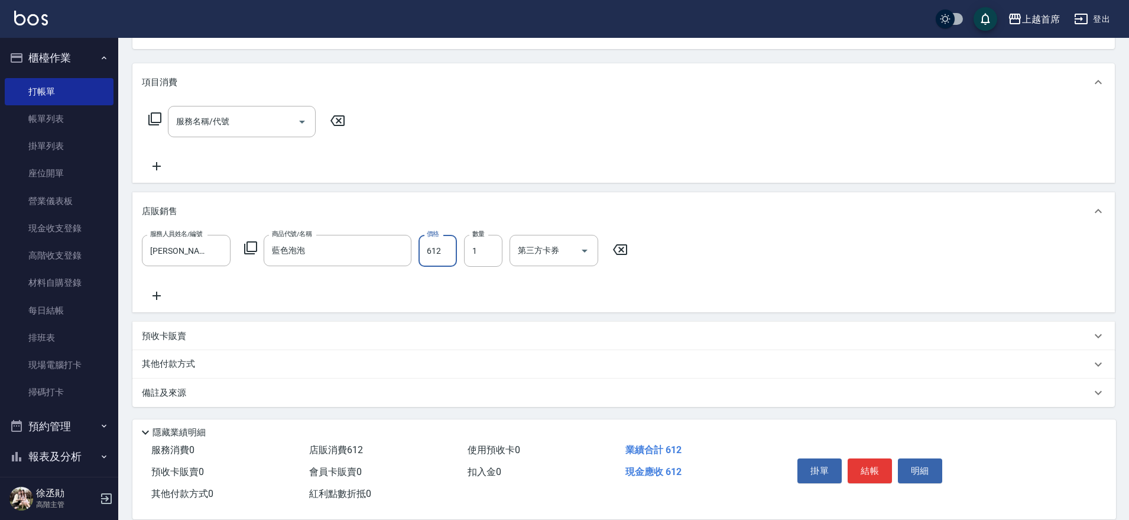
type input "612"
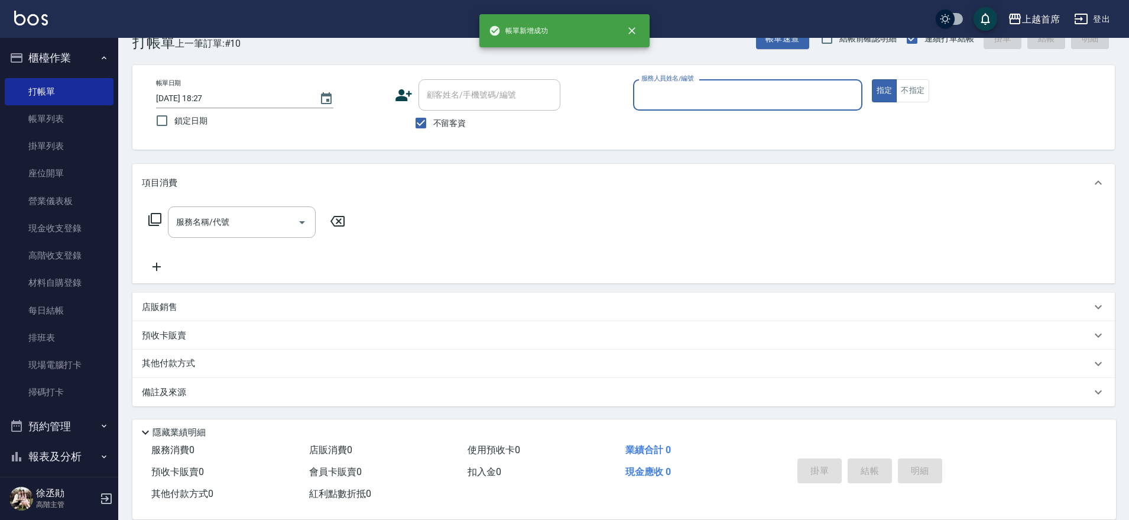
scroll to position [30, 0]
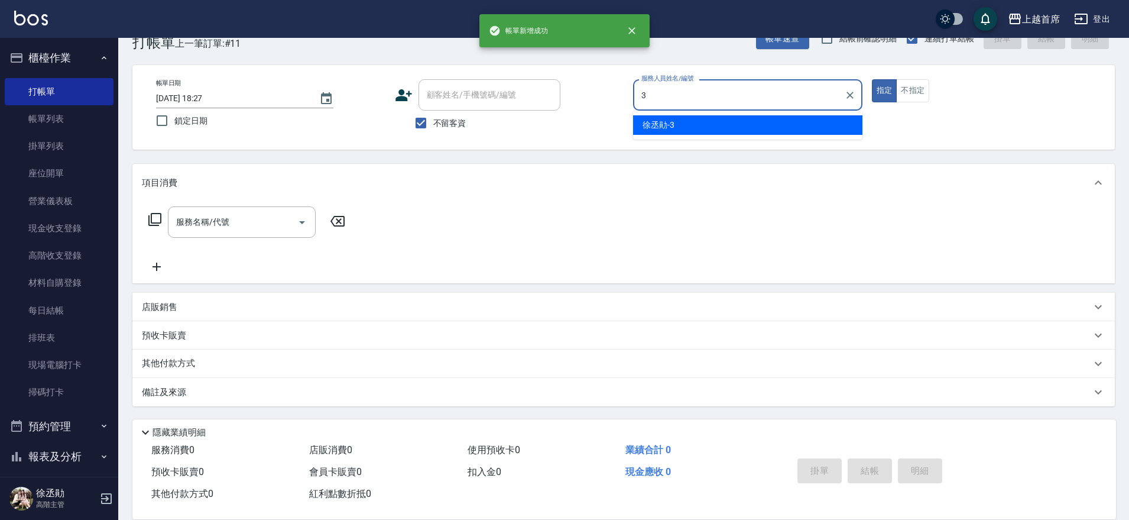
type input "[PERSON_NAME]-3"
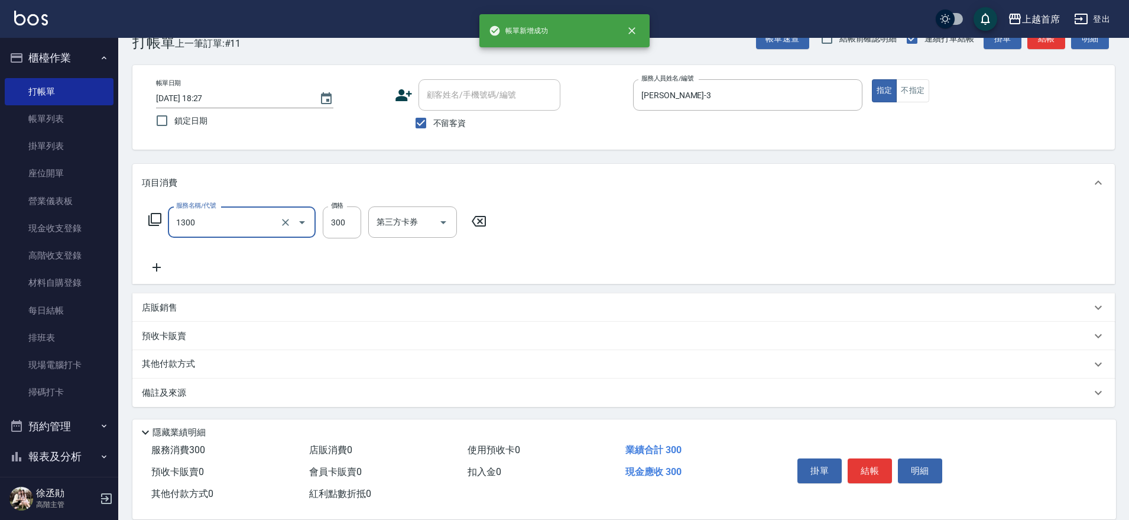
type input "洗髮(1300)"
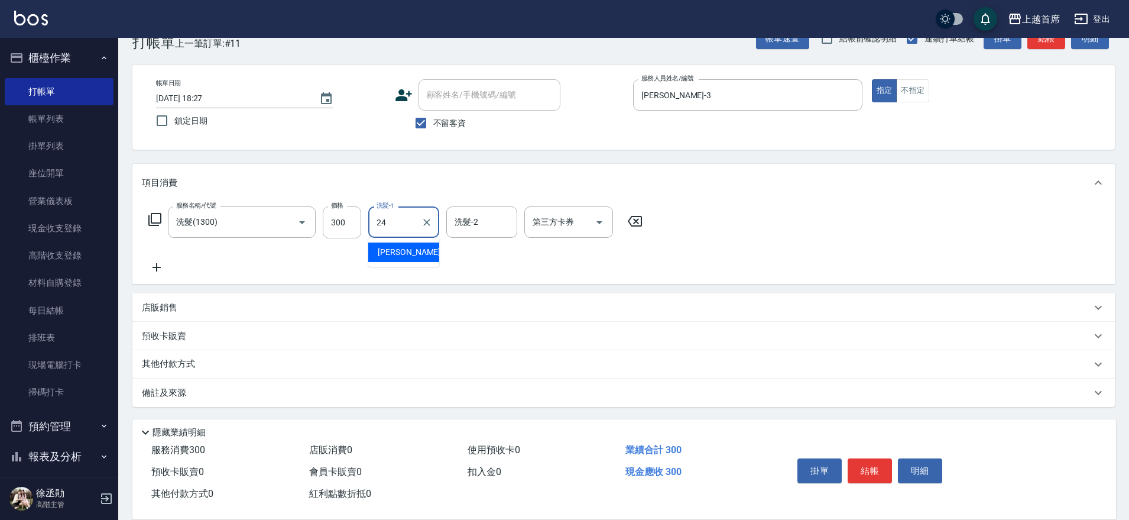
type input "[PERSON_NAME]-24"
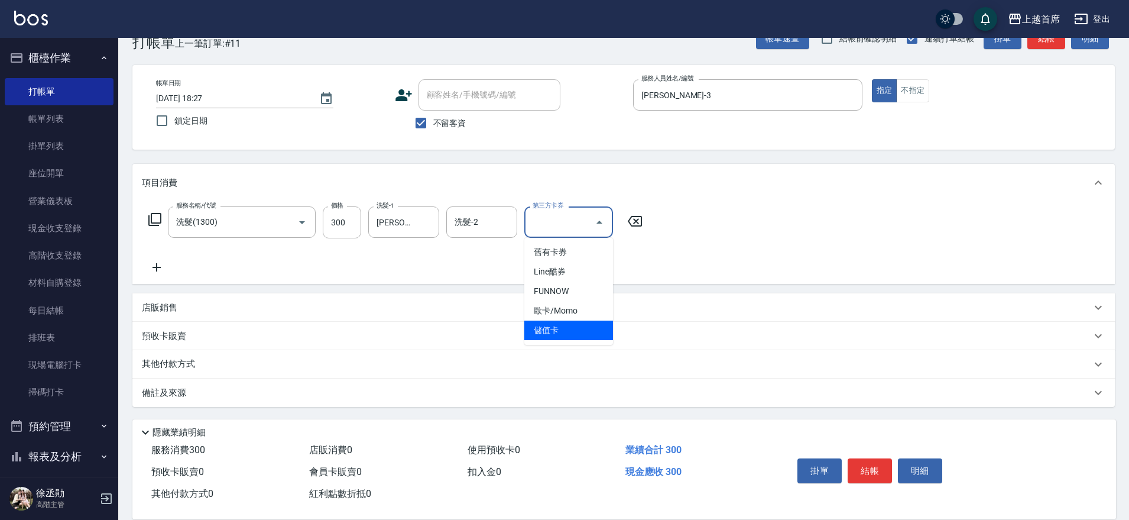
type input "儲值卡"
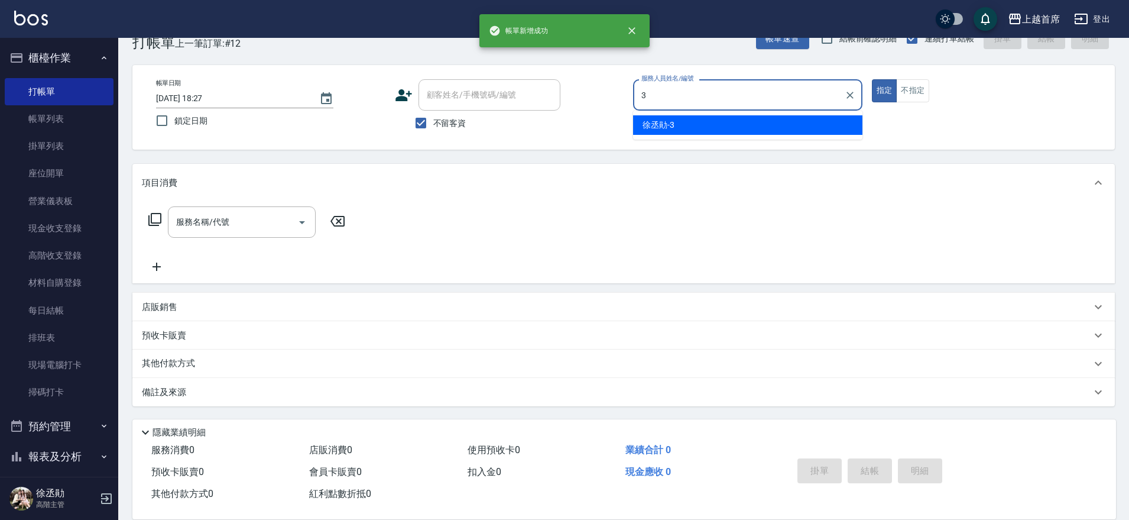
type input "[PERSON_NAME]-3"
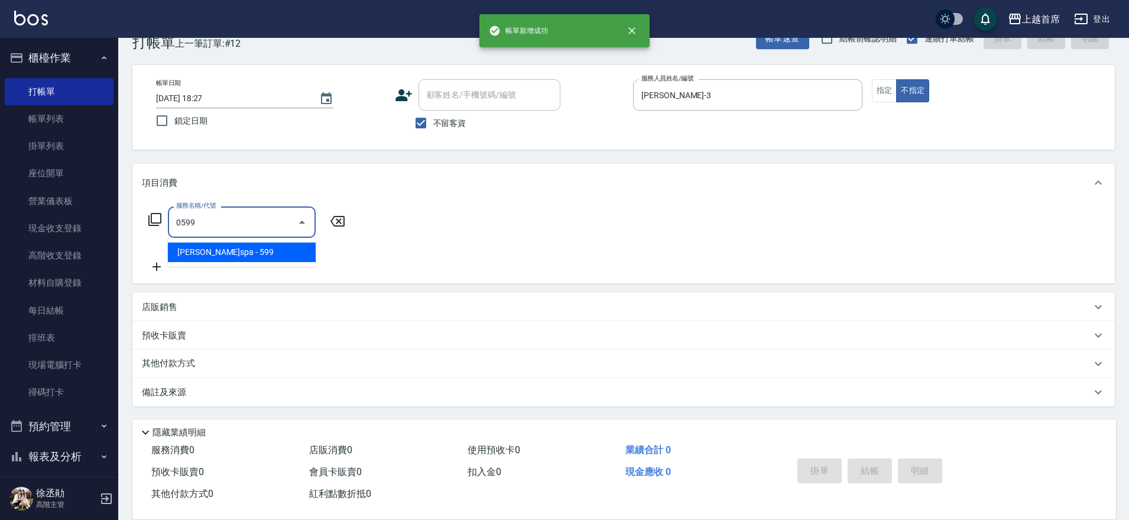
type input "[PERSON_NAME](0599)"
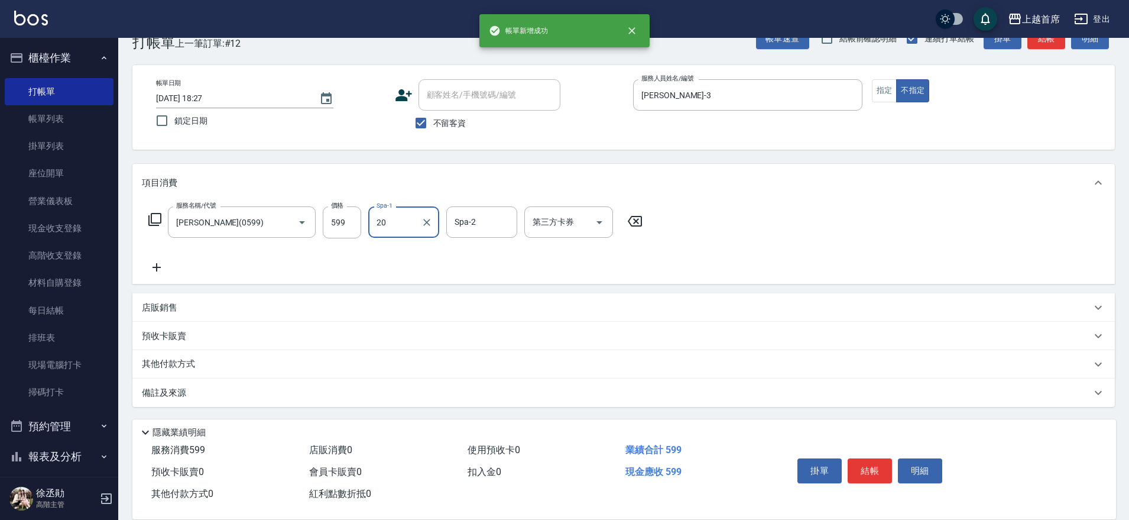
type input "[PERSON_NAME]-20"
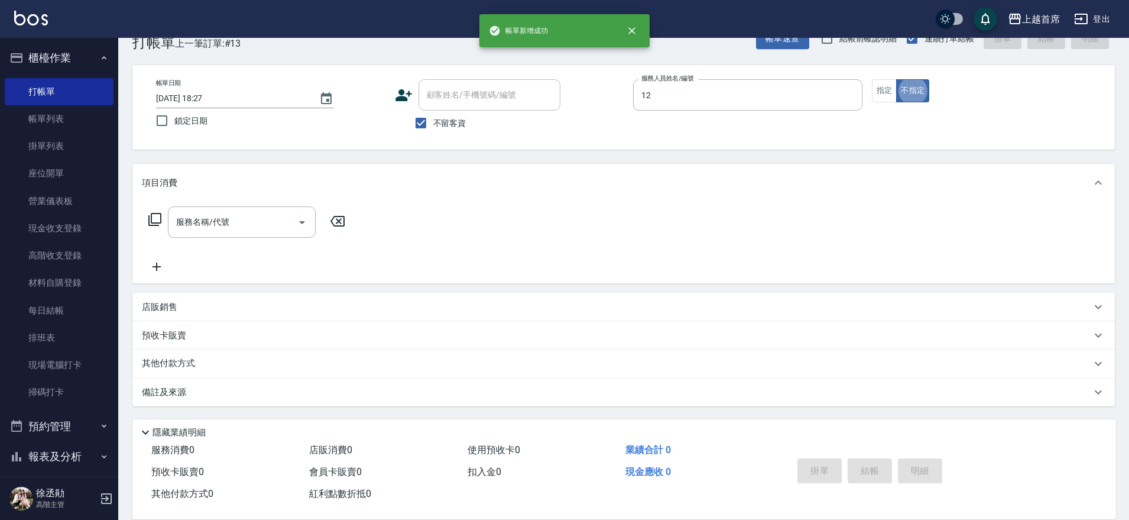
type input "[PERSON_NAME]-12"
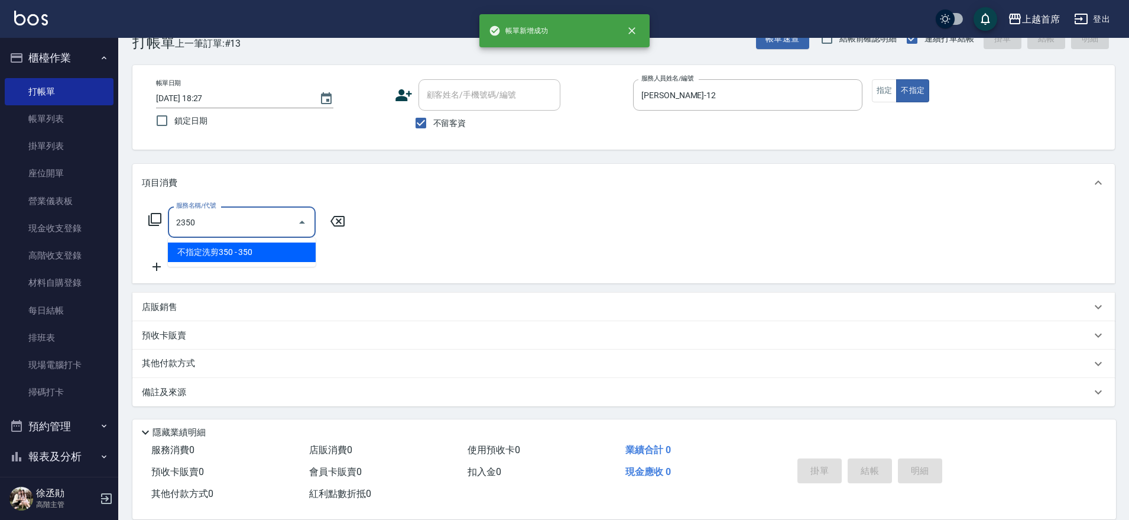
type input "不指定洗剪350(2350)"
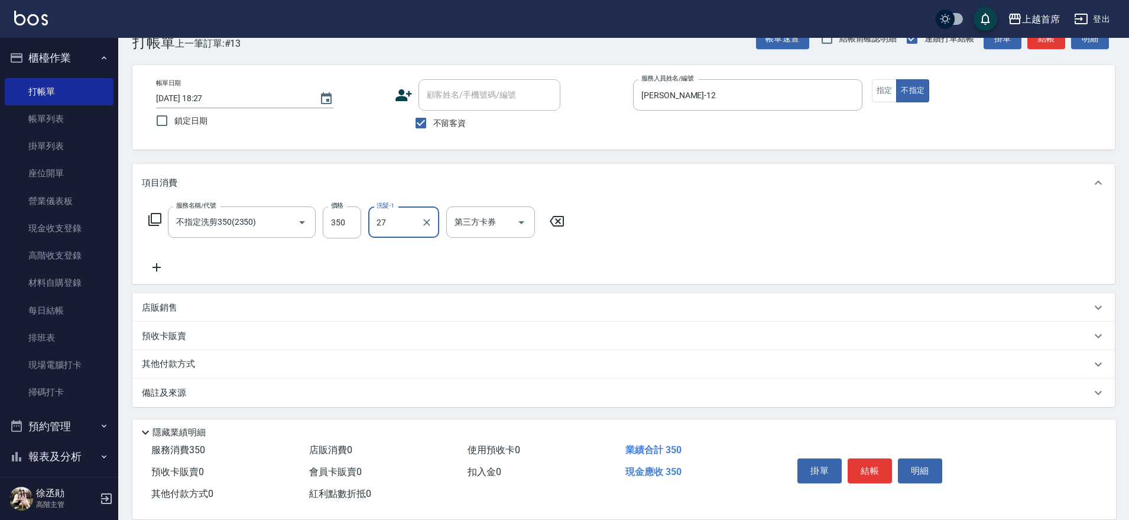
type input "[PERSON_NAME]-27"
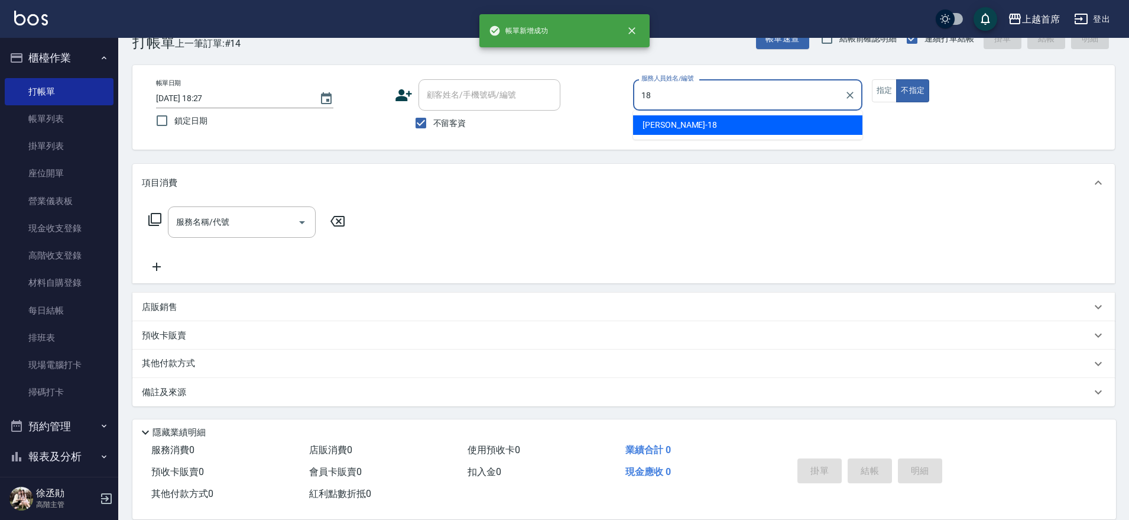
type input "Linda-18"
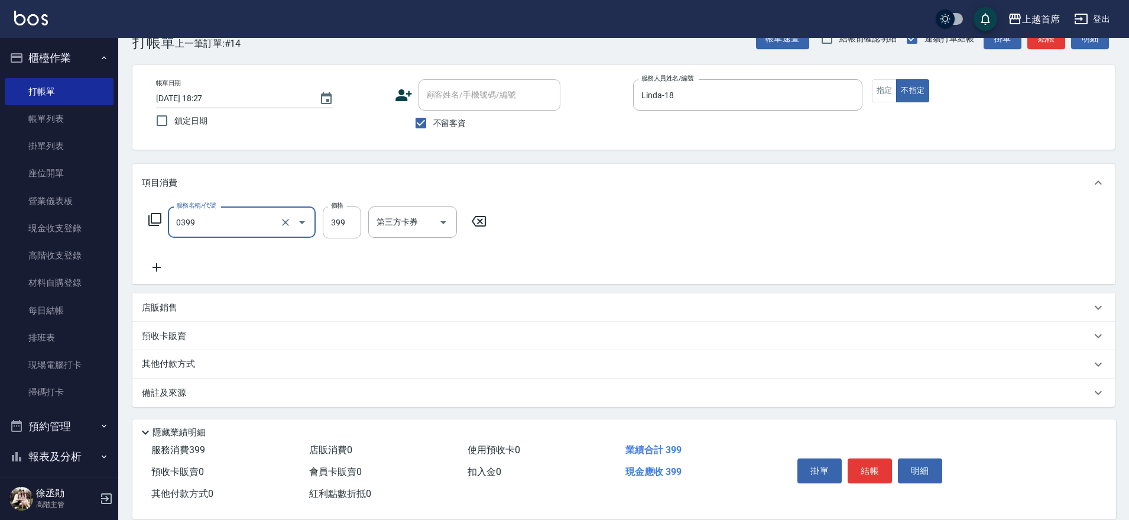
type input "海鹽洗髮(0399)"
type input "400"
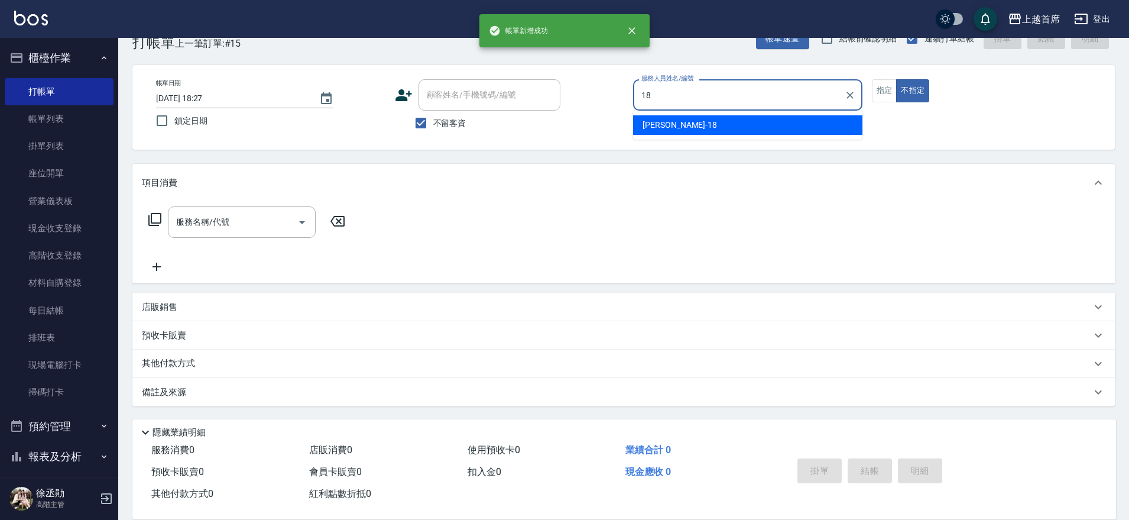
type input "Linda-18"
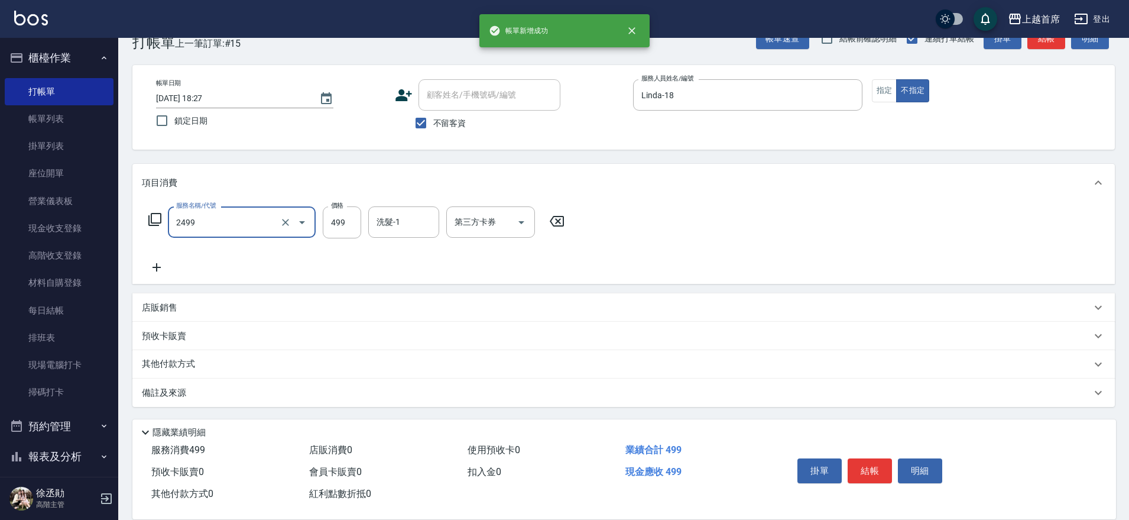
type input "499海鹽洗剪套餐(2499)"
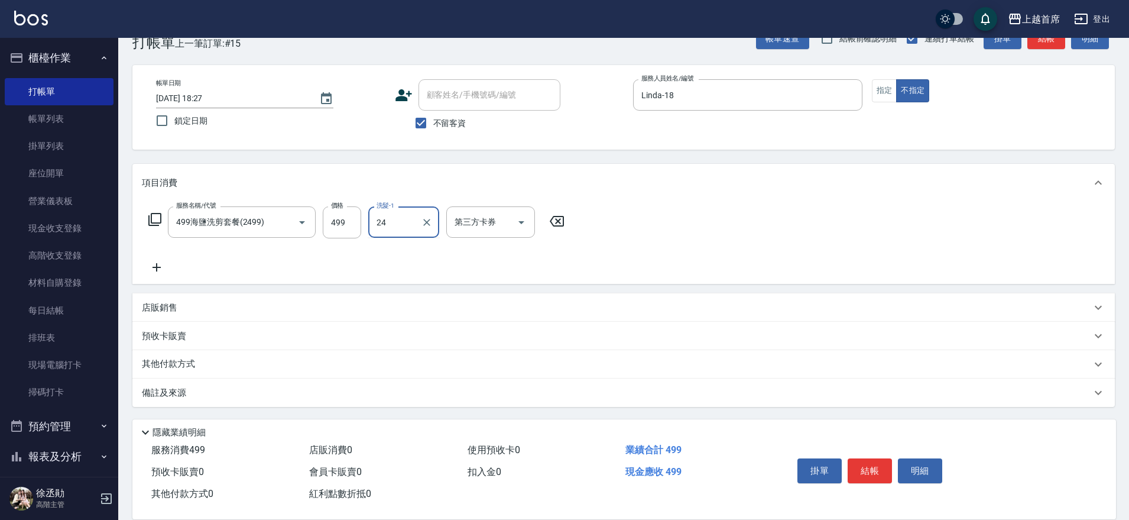
type input "[PERSON_NAME]-24"
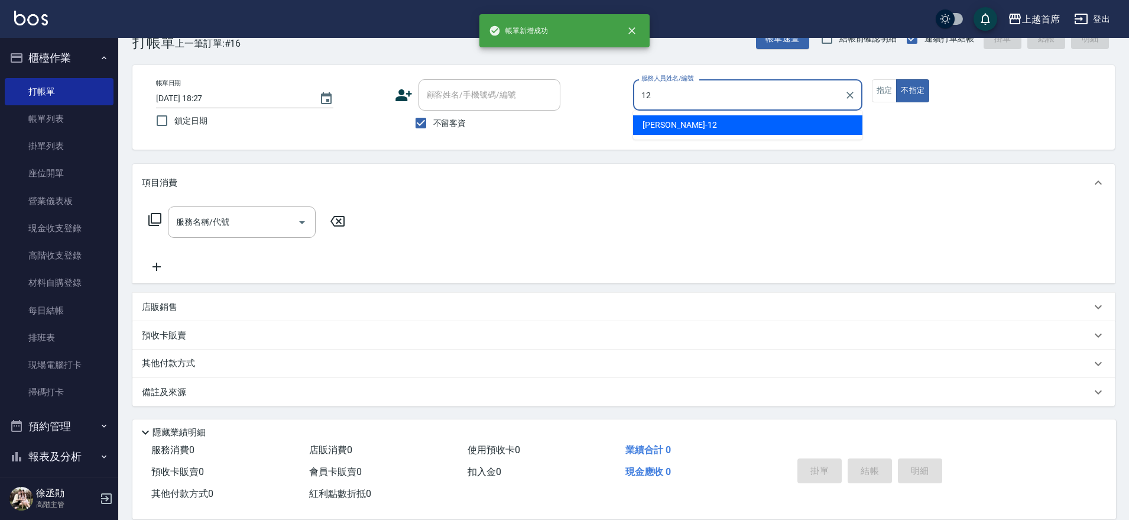
type input "[PERSON_NAME]-12"
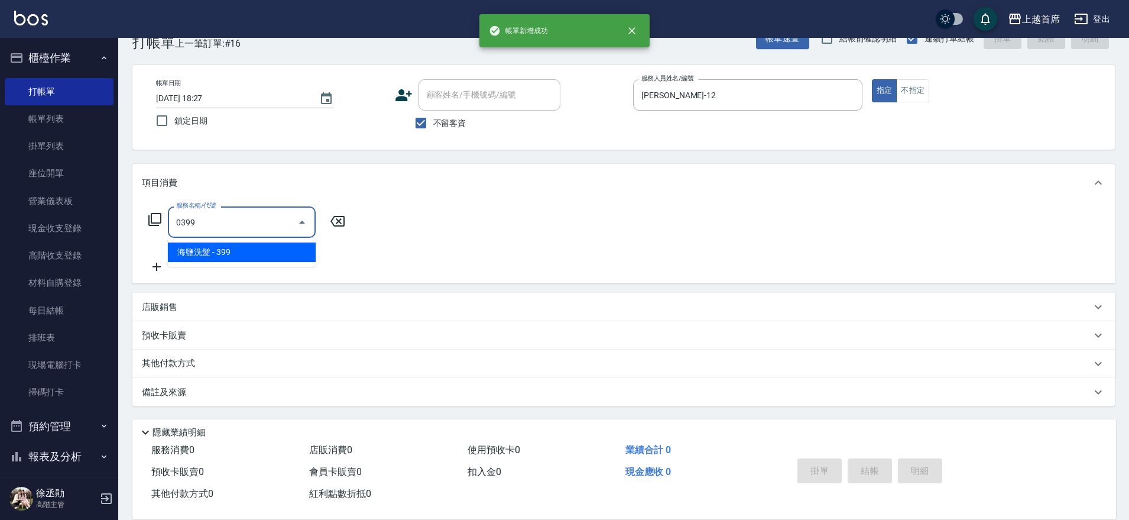
type input "海鹽洗髮(0399)"
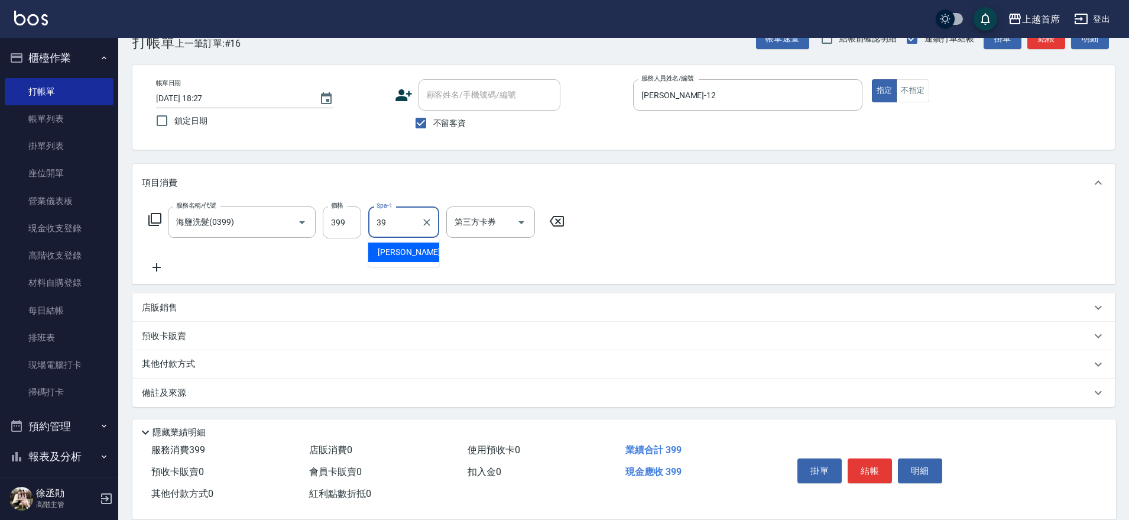
type input "[PERSON_NAME]-39"
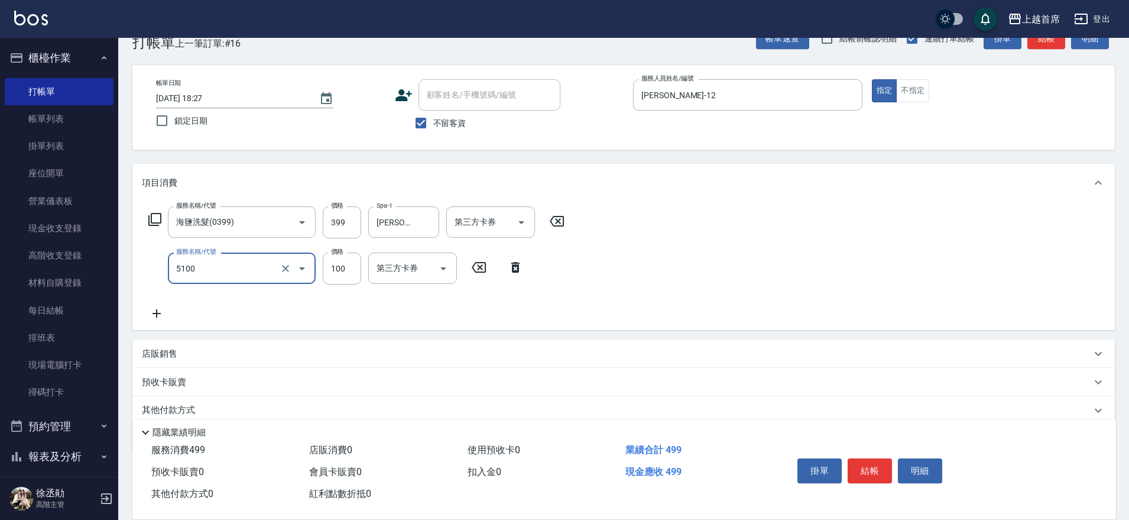
type input "精油(長)(5100)"
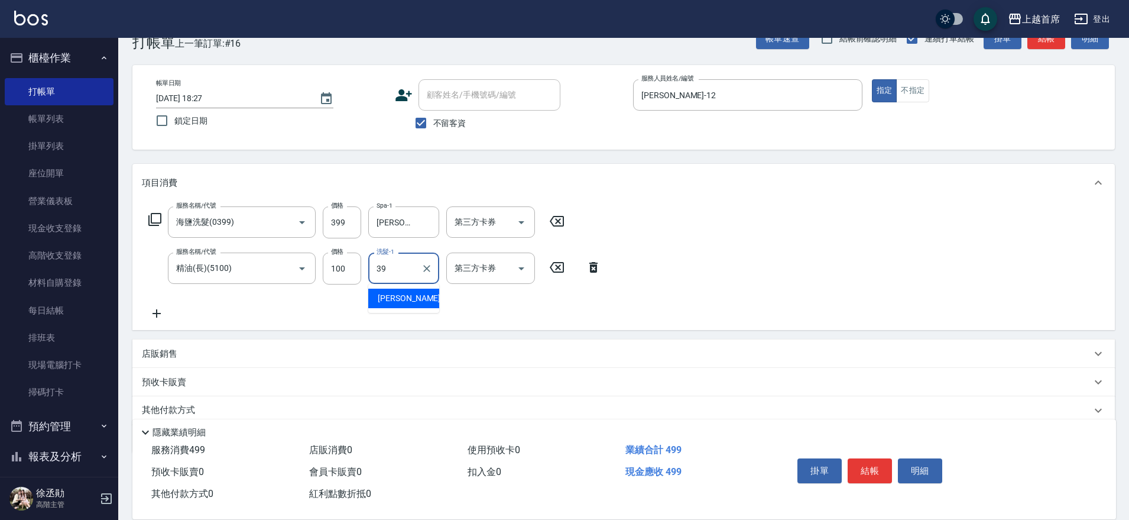
type input "[PERSON_NAME]-39"
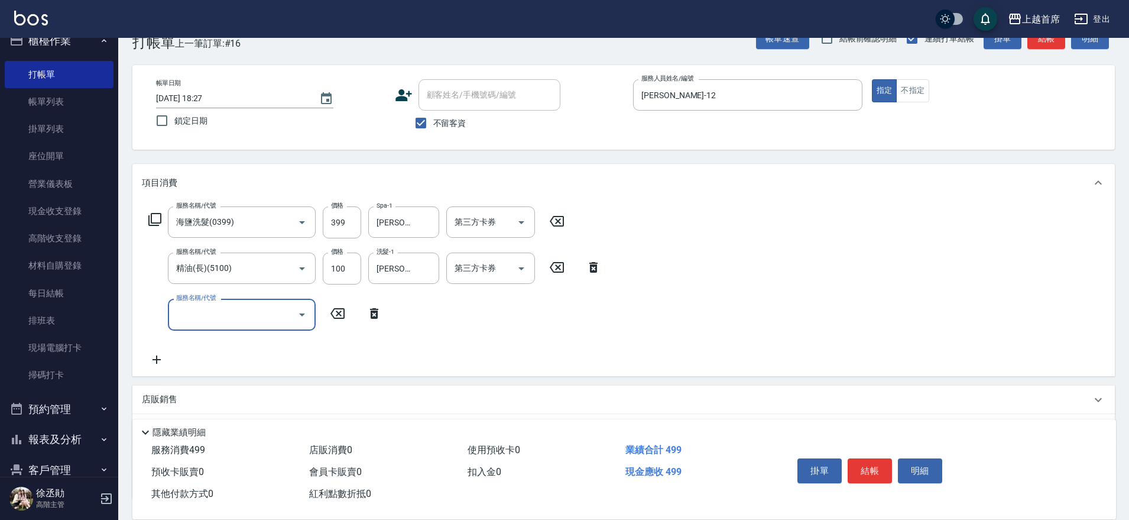
scroll to position [0, 0]
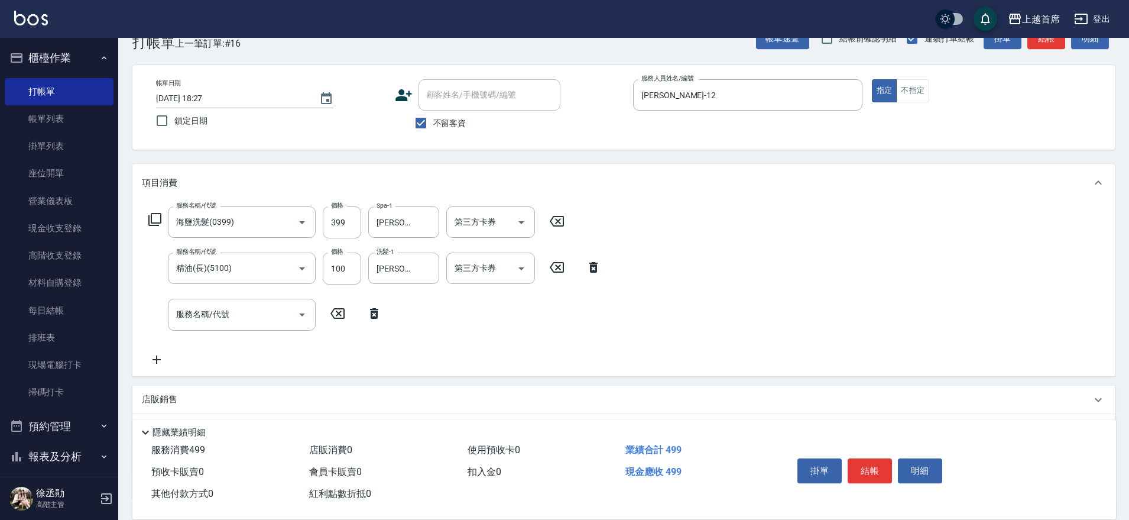
click at [158, 395] on p "店販銷售" at bounding box center [159, 399] width 35 height 12
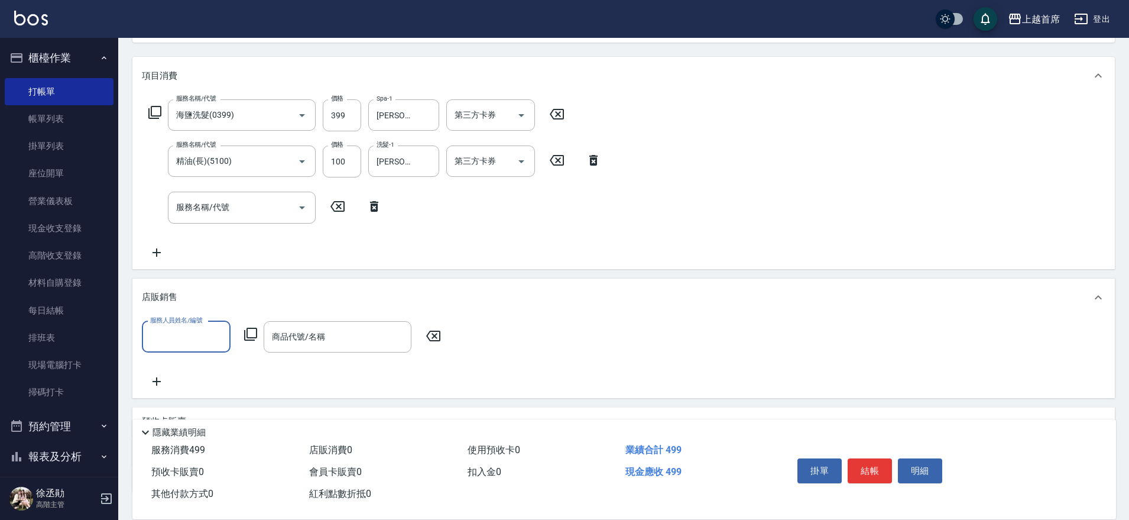
scroll to position [142, 0]
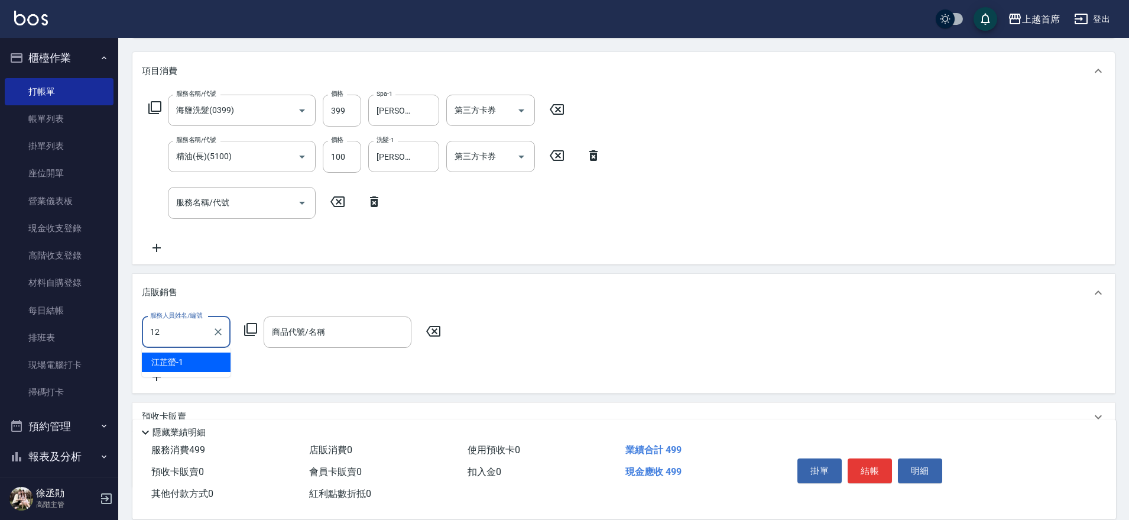
type input "[PERSON_NAME]-12"
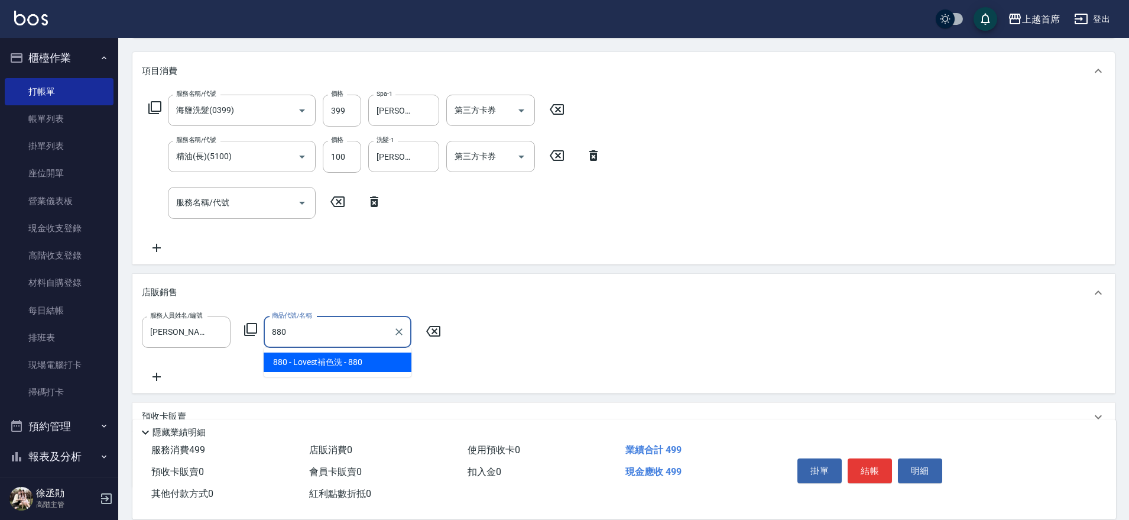
type input "Lovest補色洗"
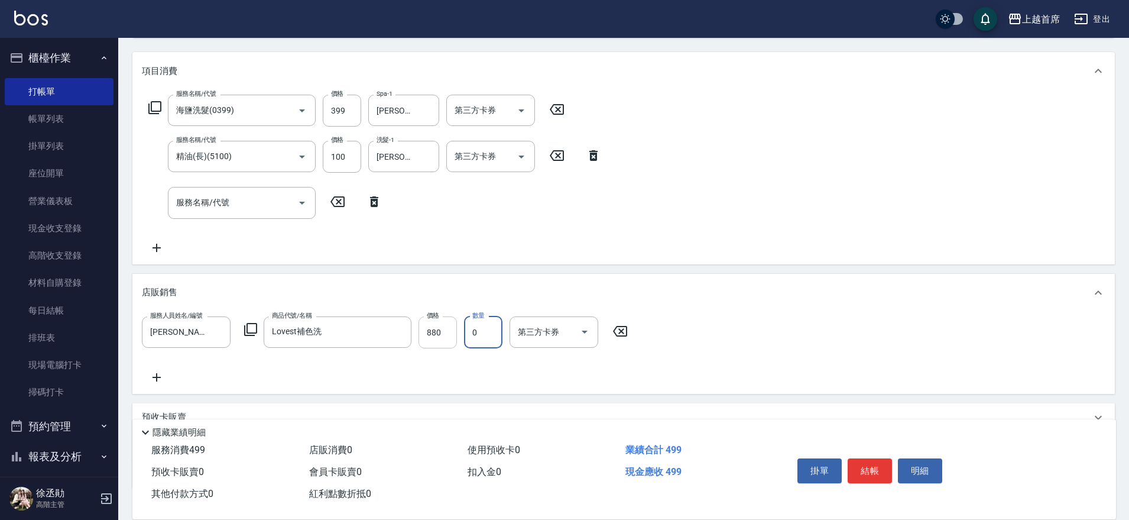
type input "0"
click at [440, 333] on input "880" at bounding box center [437, 332] width 38 height 32
type input "792"
type input "1"
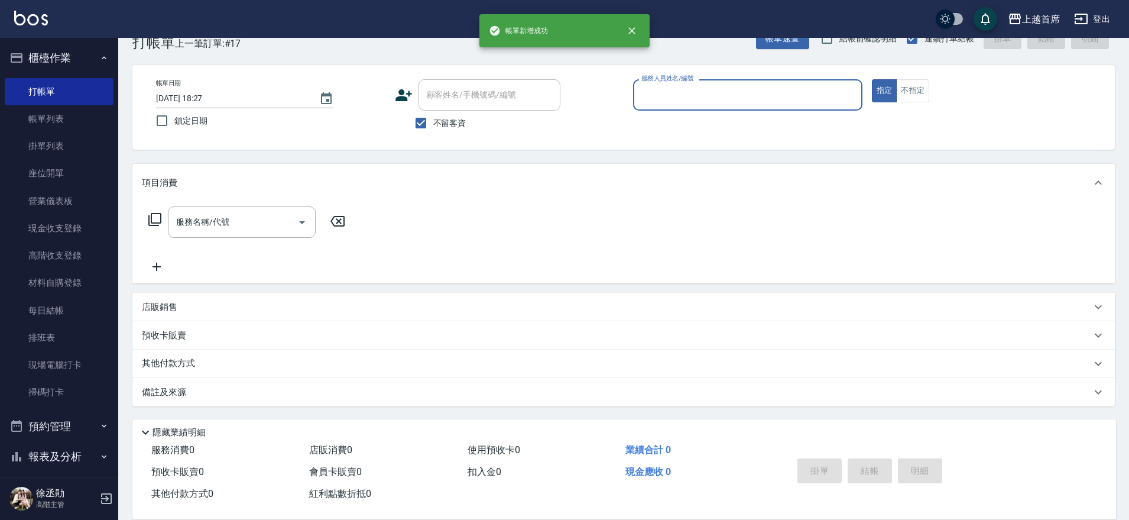
scroll to position [30, 0]
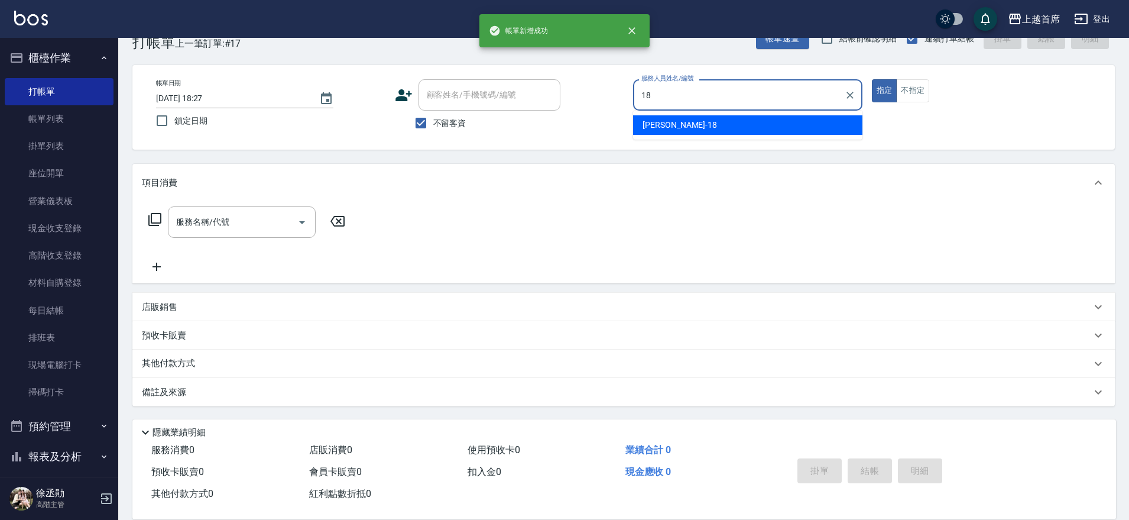
type input "Linda-18"
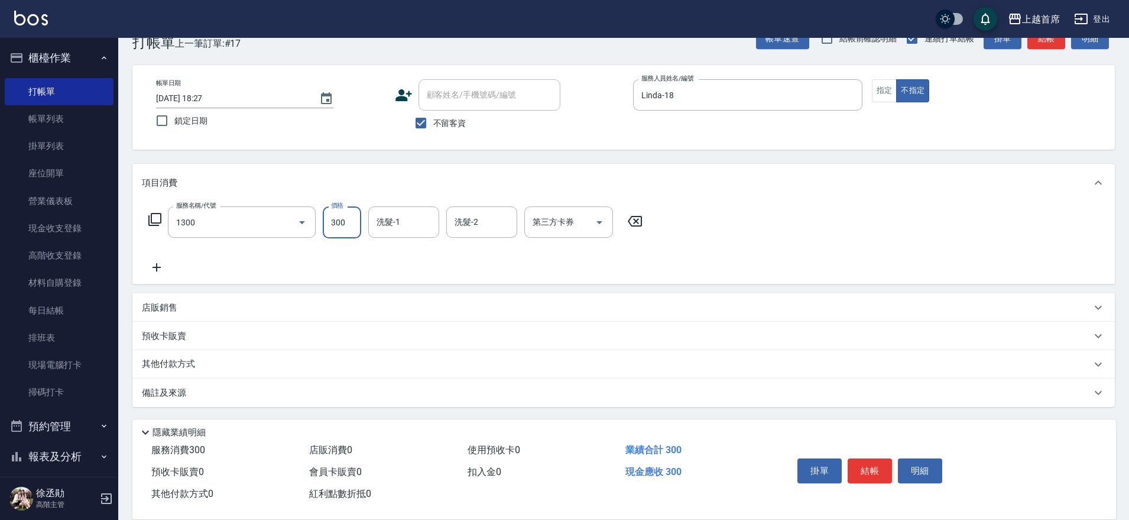
type input "洗髮(1300)"
type input "[PERSON_NAME]-27"
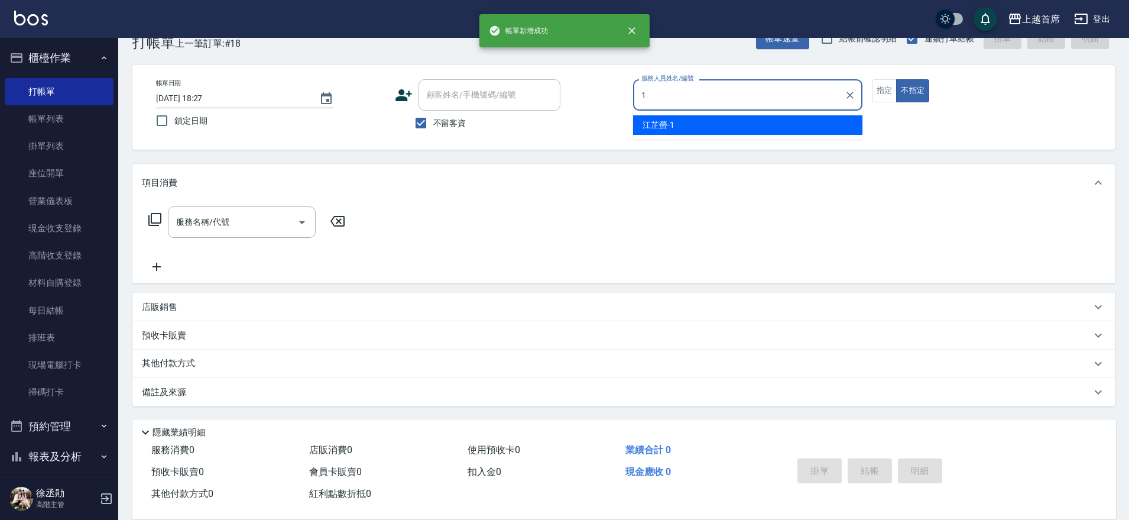
type input "[PERSON_NAME]-1"
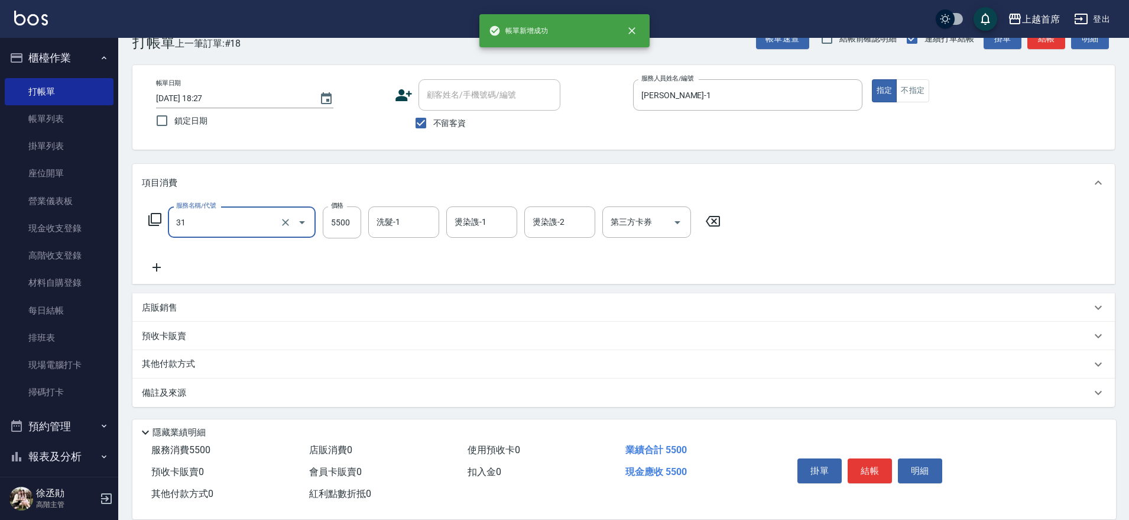
type input "燙髮+染髮A餐(31)"
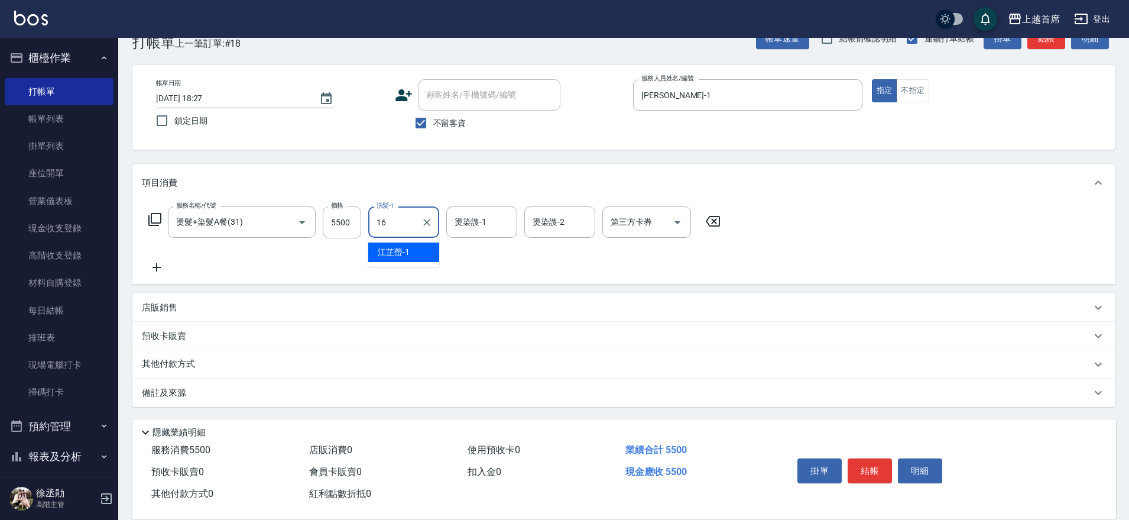
type input "[PERSON_NAME]-16"
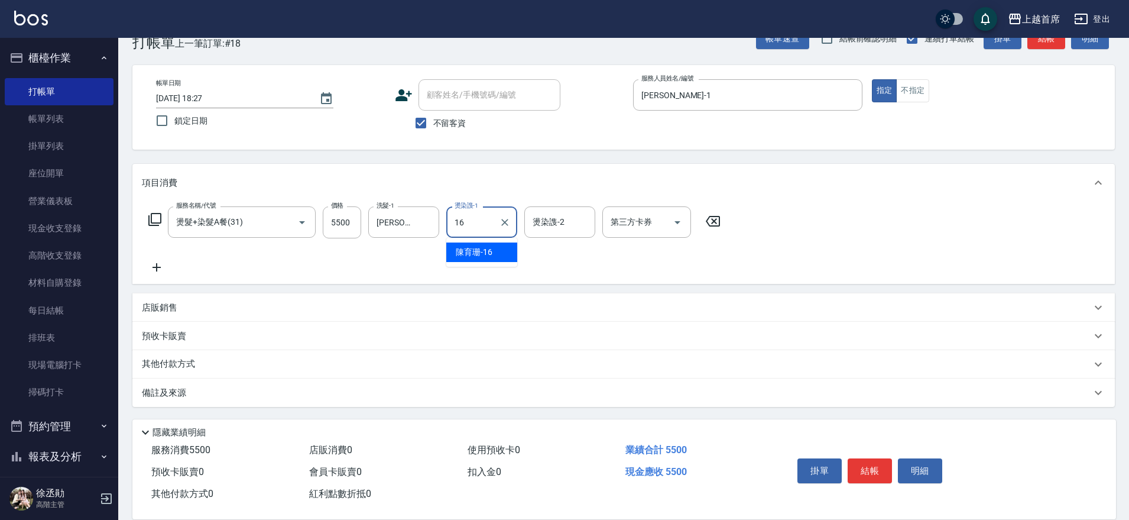
type input "[PERSON_NAME]-16"
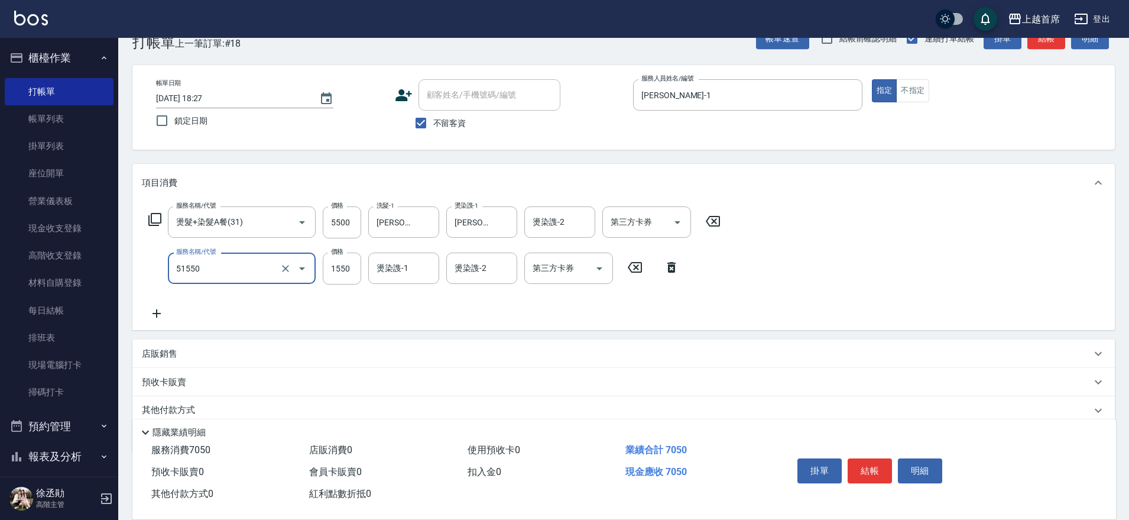
type input "鏡面護髮不含洗(51550)"
type input "1300"
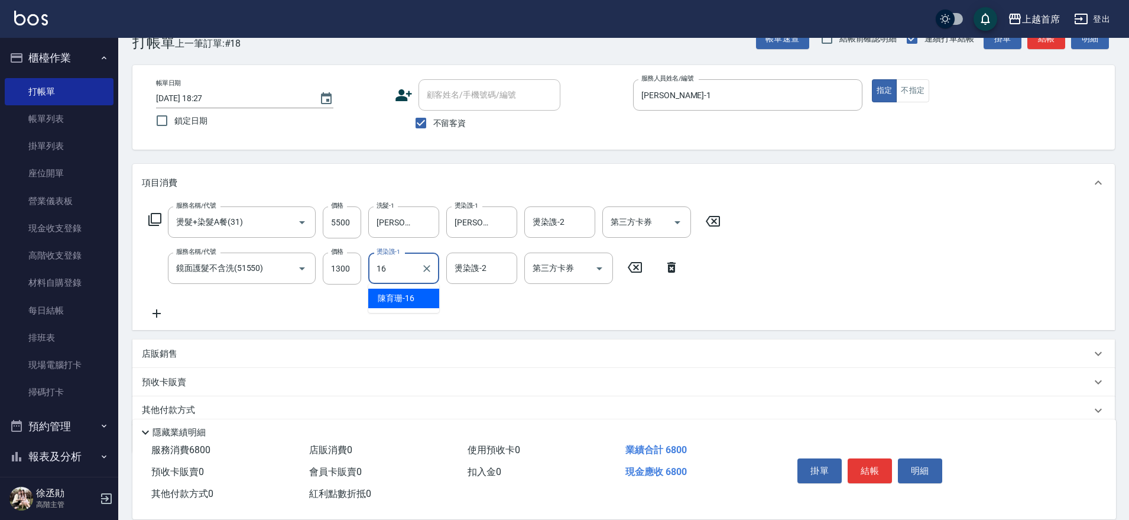
type input "[PERSON_NAME]-16"
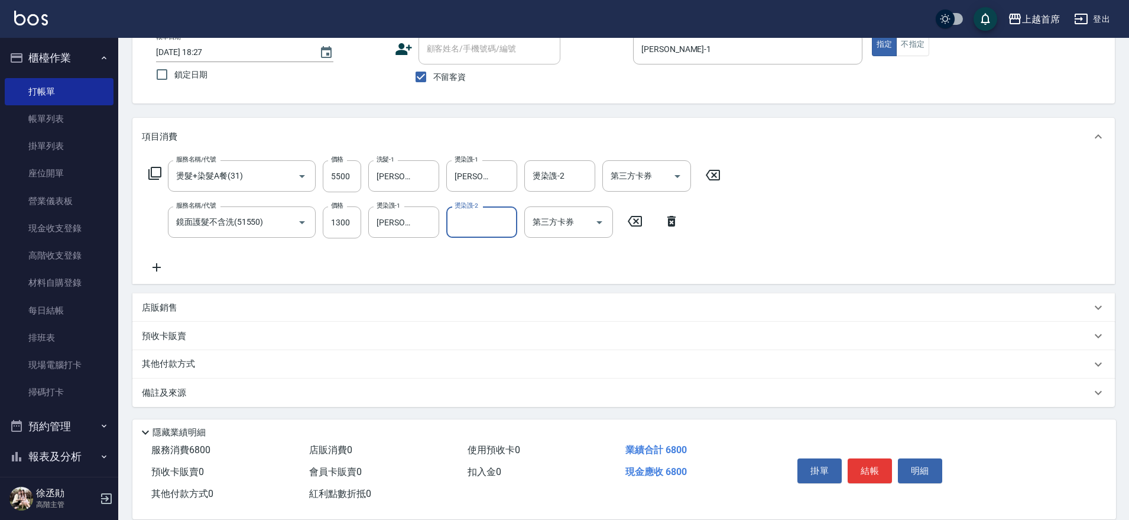
scroll to position [77, 0]
click at [190, 355] on div "其他付款方式" at bounding box center [623, 363] width 982 height 28
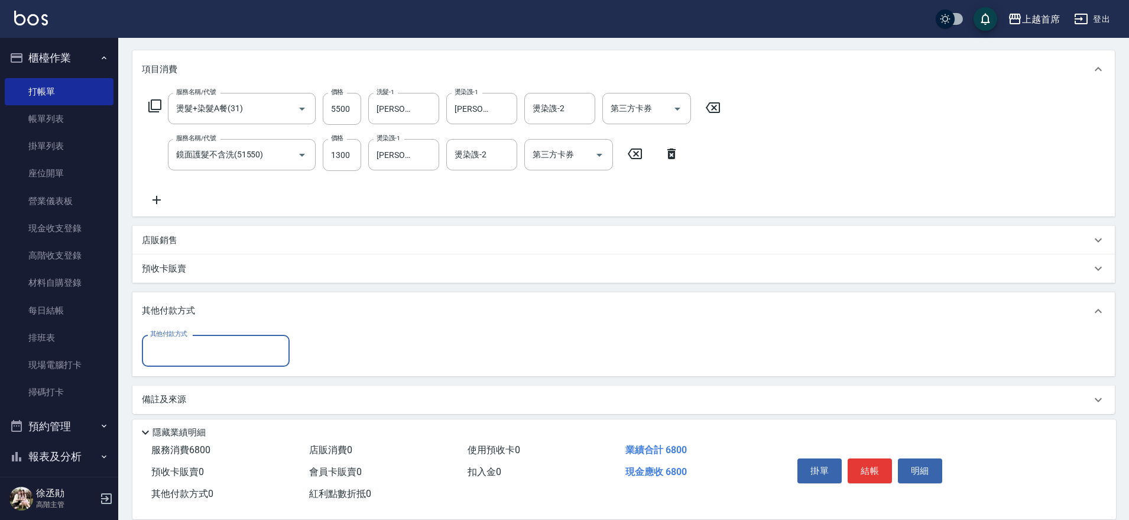
scroll to position [151, 0]
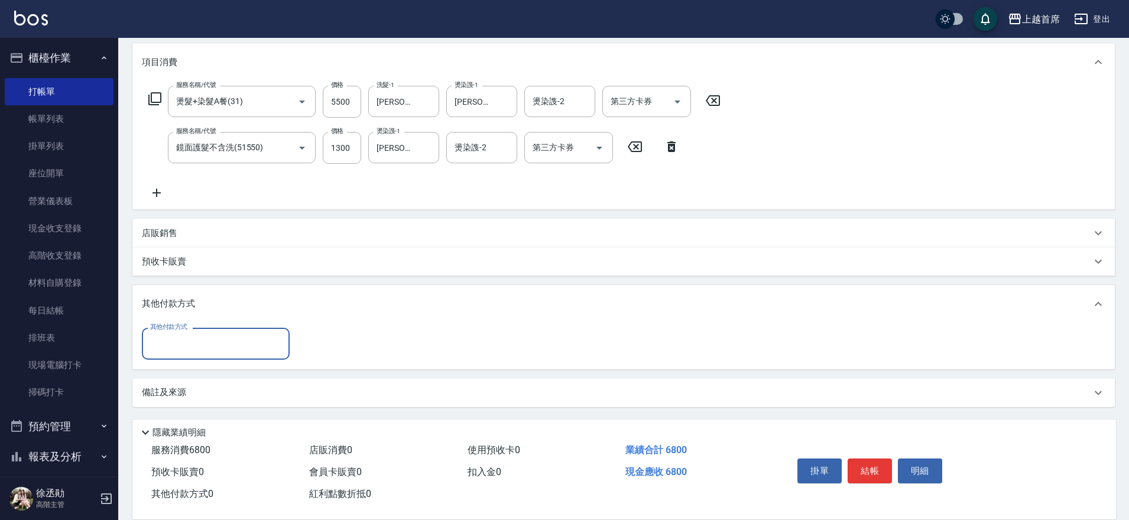
click at [190, 337] on input "其他付款方式" at bounding box center [215, 343] width 137 height 21
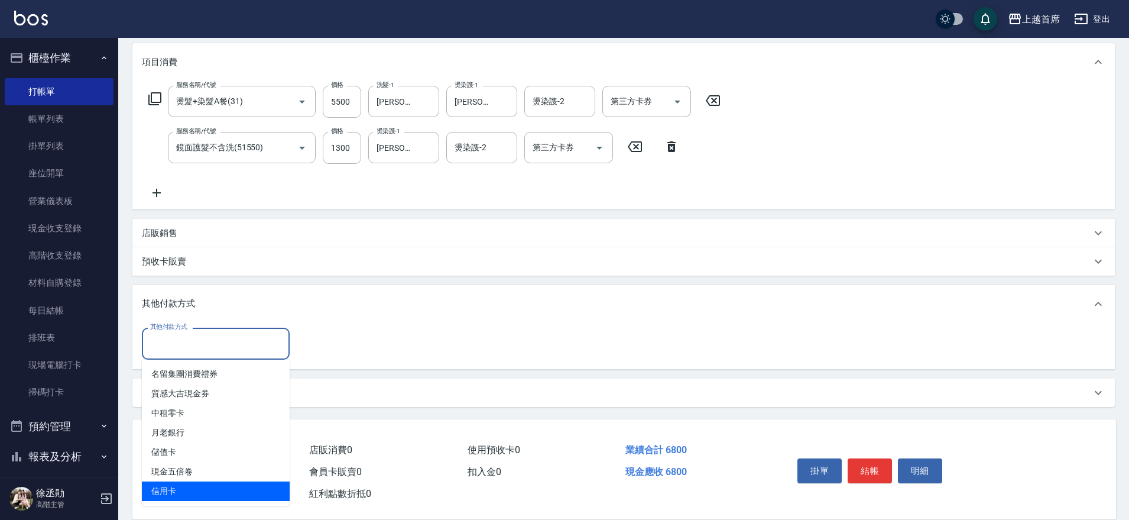
click at [183, 488] on span "信用卡" at bounding box center [216, 491] width 148 height 20
type input "信用卡"
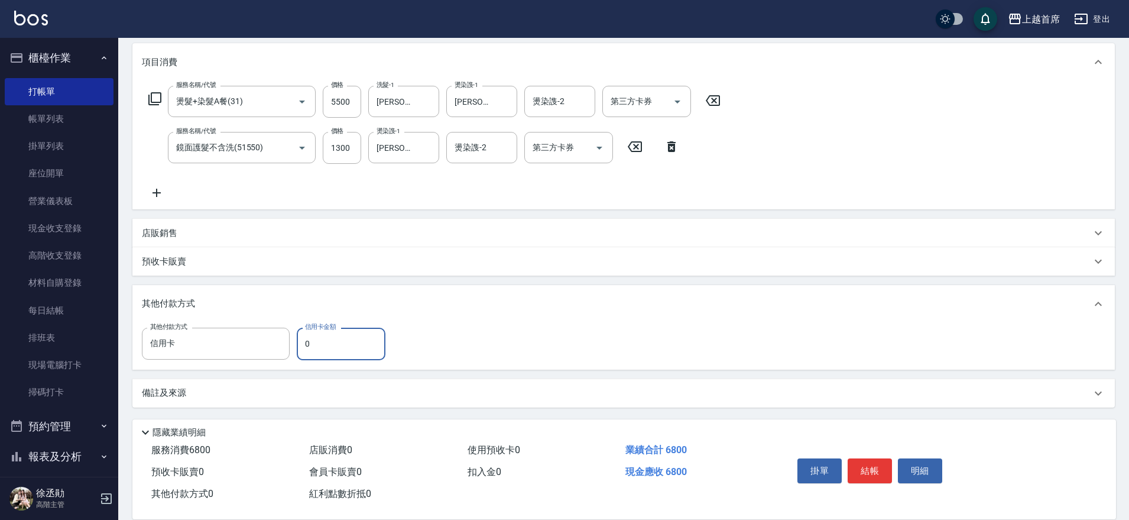
drag, startPoint x: 324, startPoint y: 346, endPoint x: 190, endPoint y: 326, distance: 135.7
click at [261, 348] on div "其他付款方式 信用卡 其他付款方式 信用卡金額 0 信用卡金額" at bounding box center [267, 343] width 251 height 32
type input "6800"
type input "[DATE] 18:28"
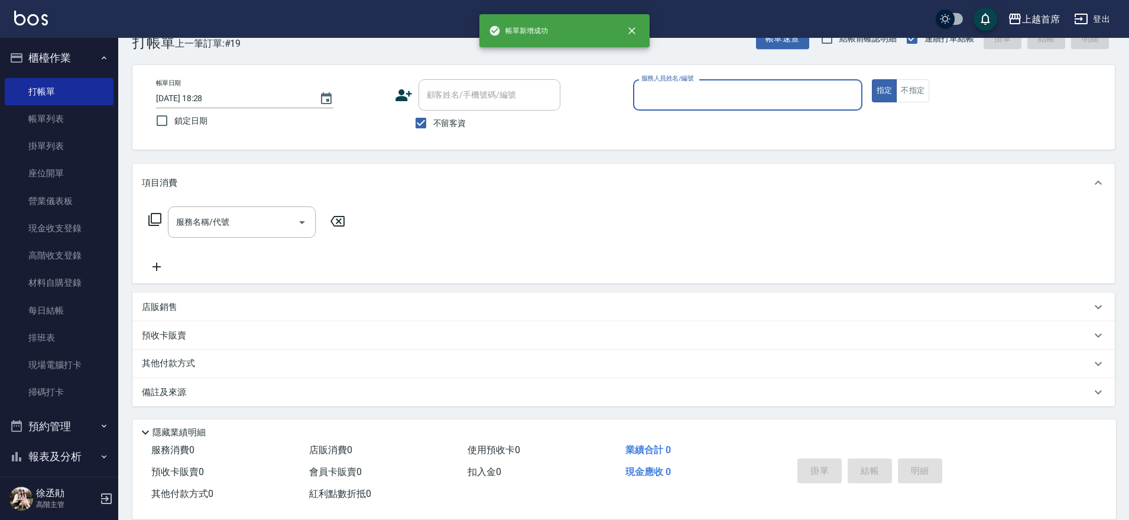
scroll to position [30, 0]
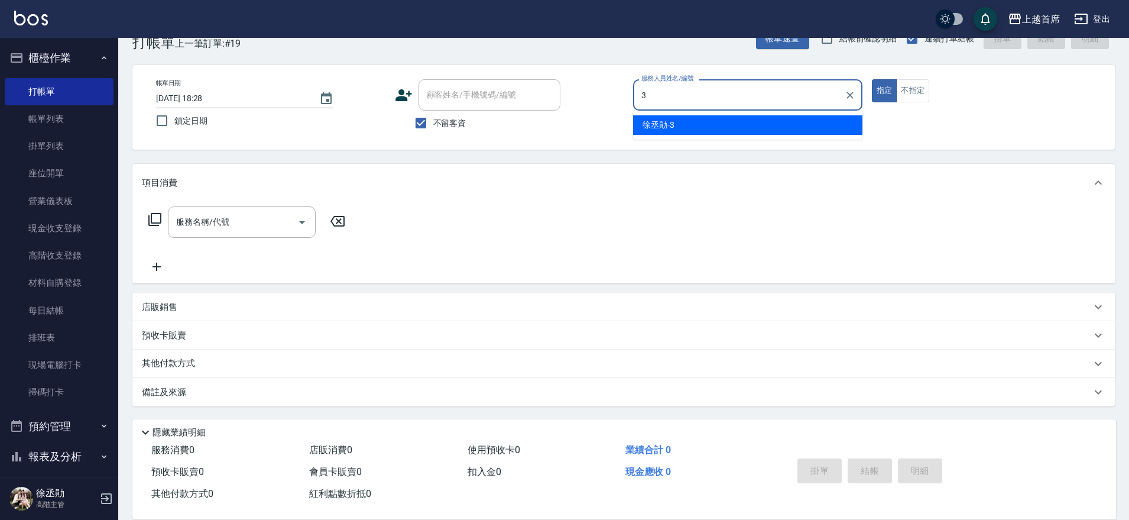
type input "[PERSON_NAME]-3"
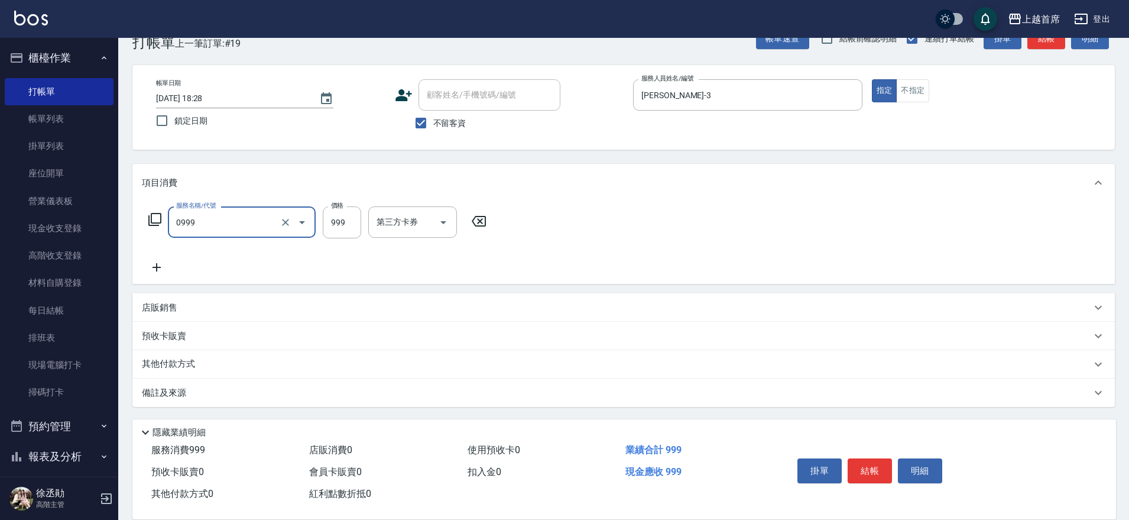
type input "REVIVRE(0999)"
type input "1200"
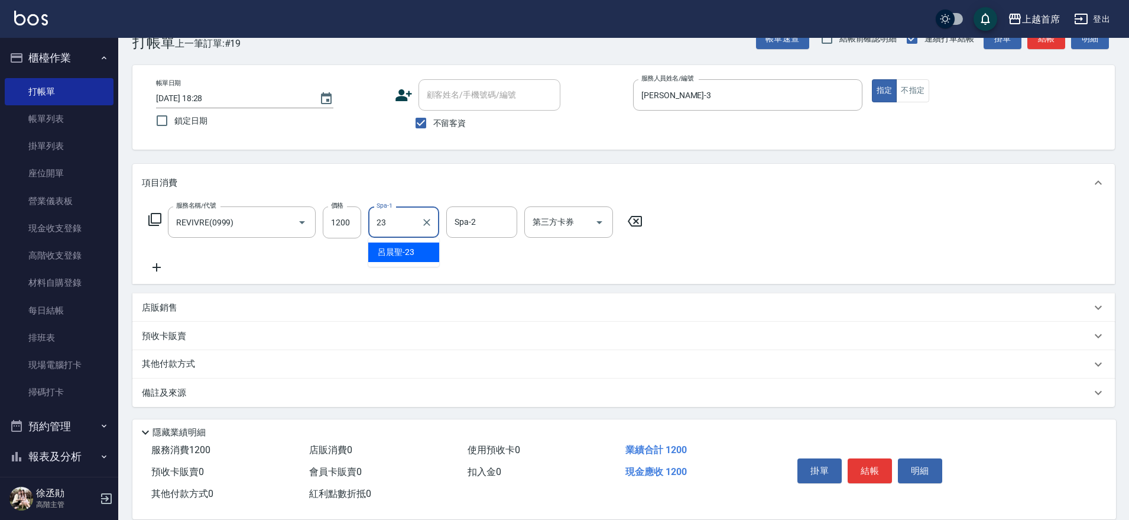
type input "[PERSON_NAME]-23"
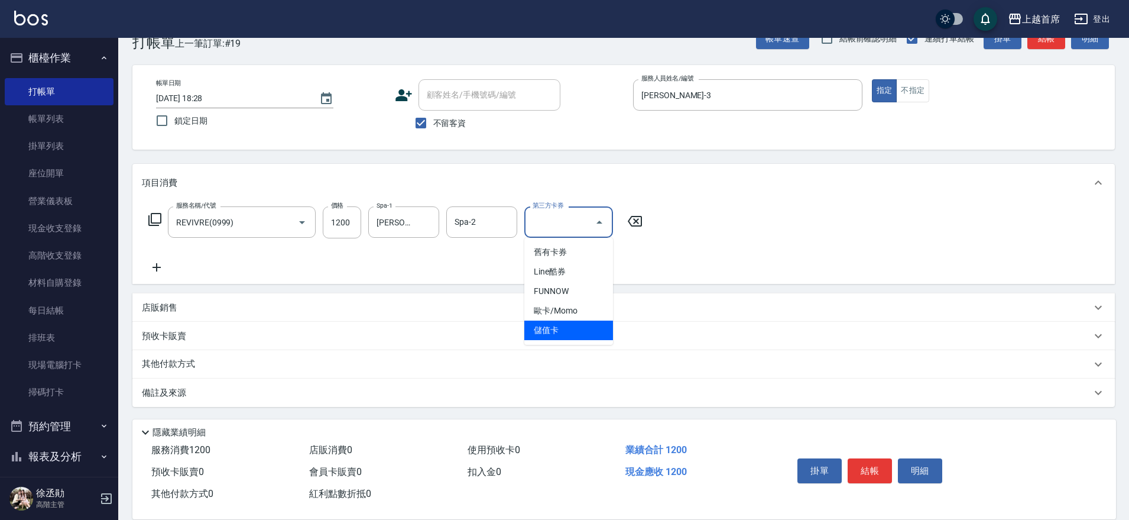
type input "儲值卡"
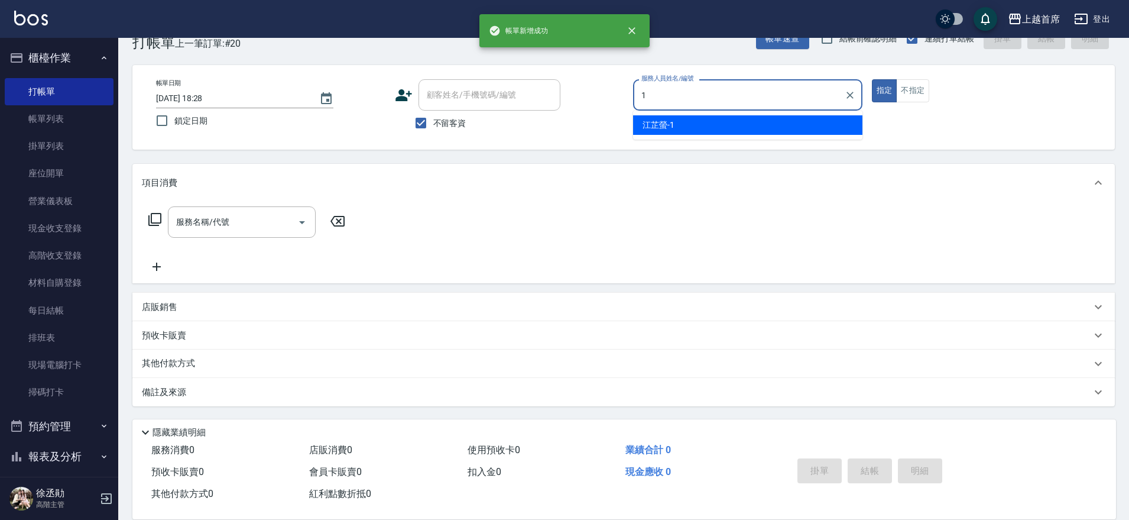
type input "[PERSON_NAME]-1"
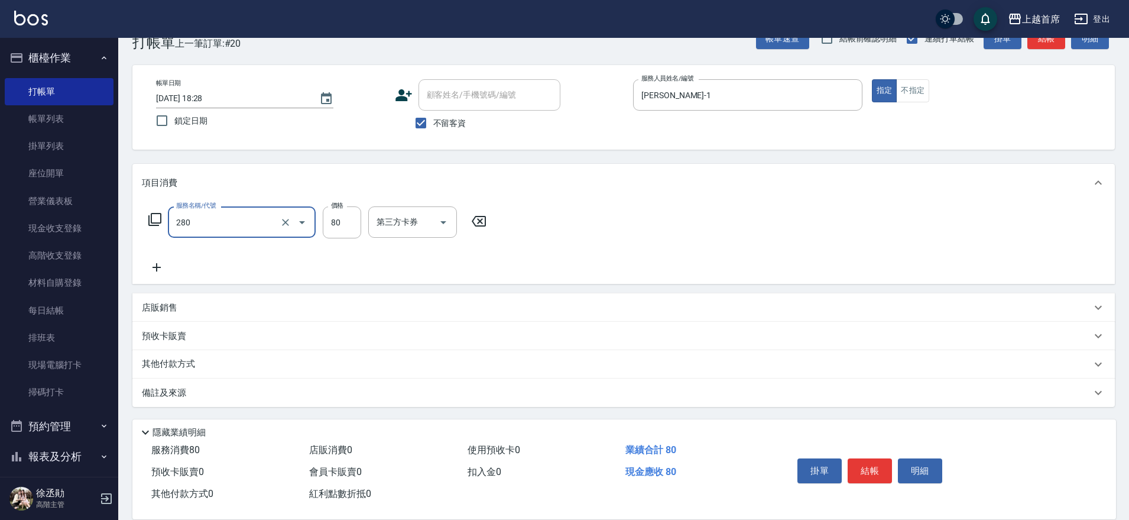
type input "剪瀏海(280)"
type input "160"
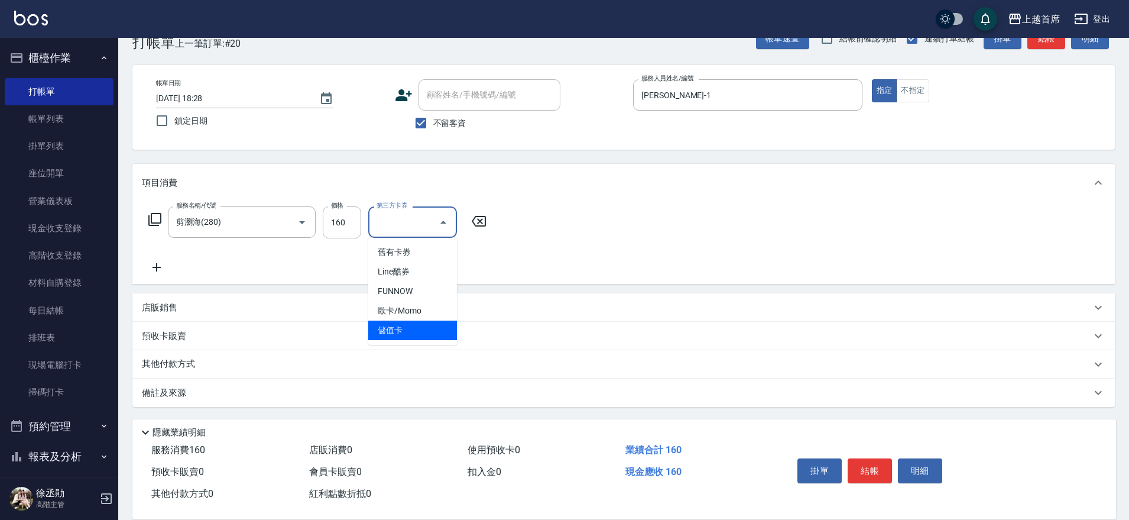
type input "儲值卡"
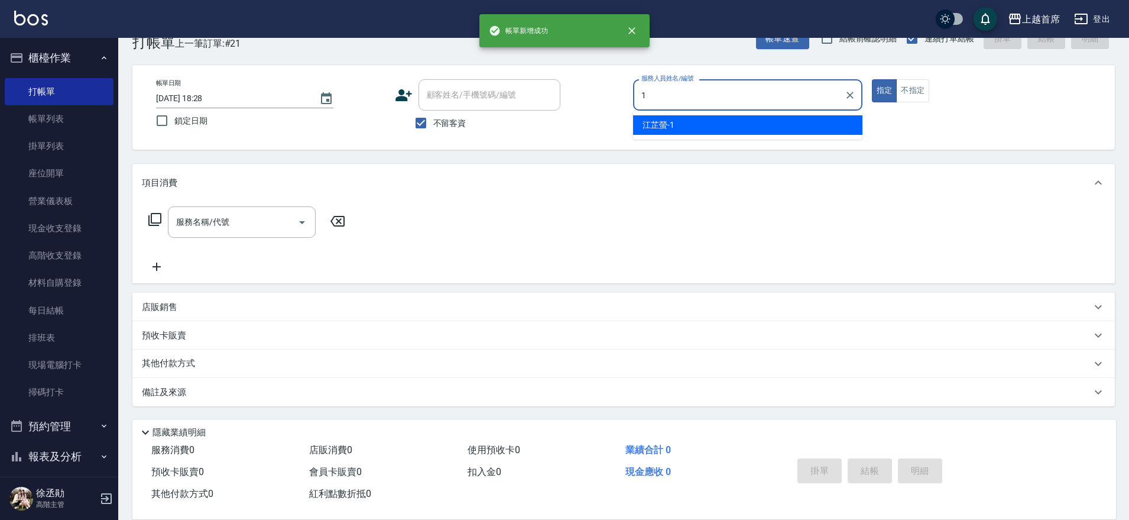
type input "[PERSON_NAME]-1"
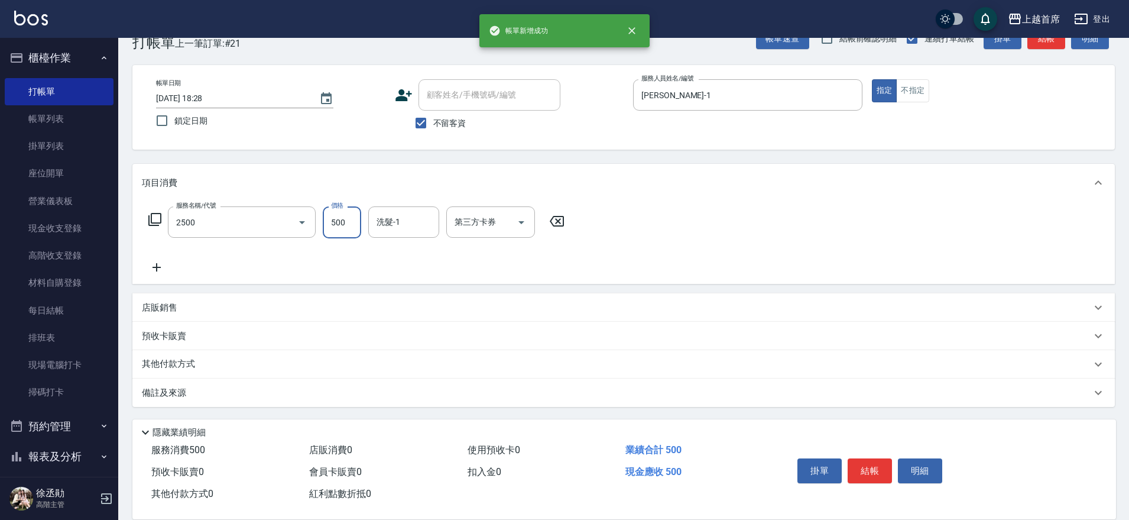
type input "海鹽洗剪500(2500)"
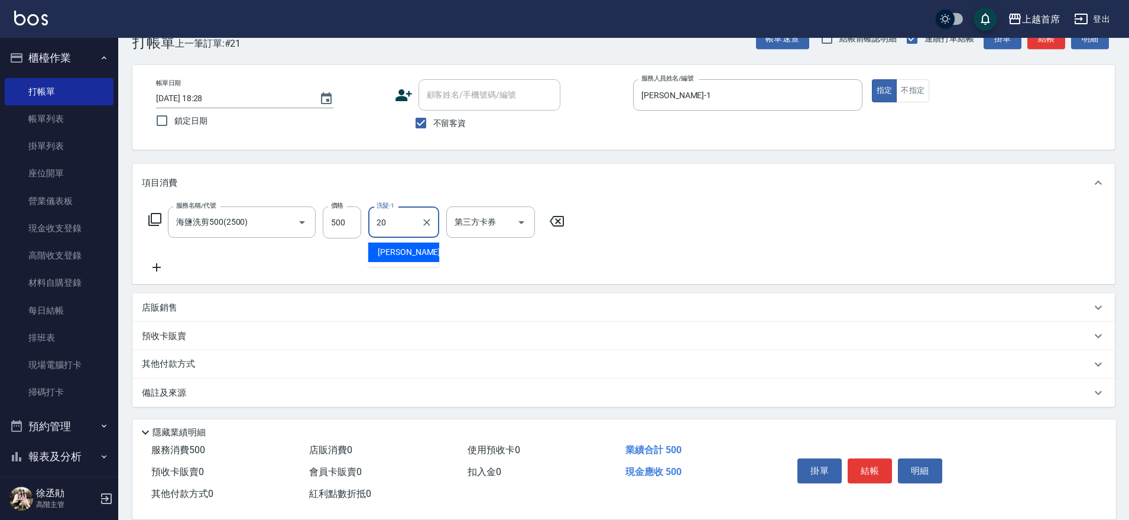
type input "[PERSON_NAME]-20"
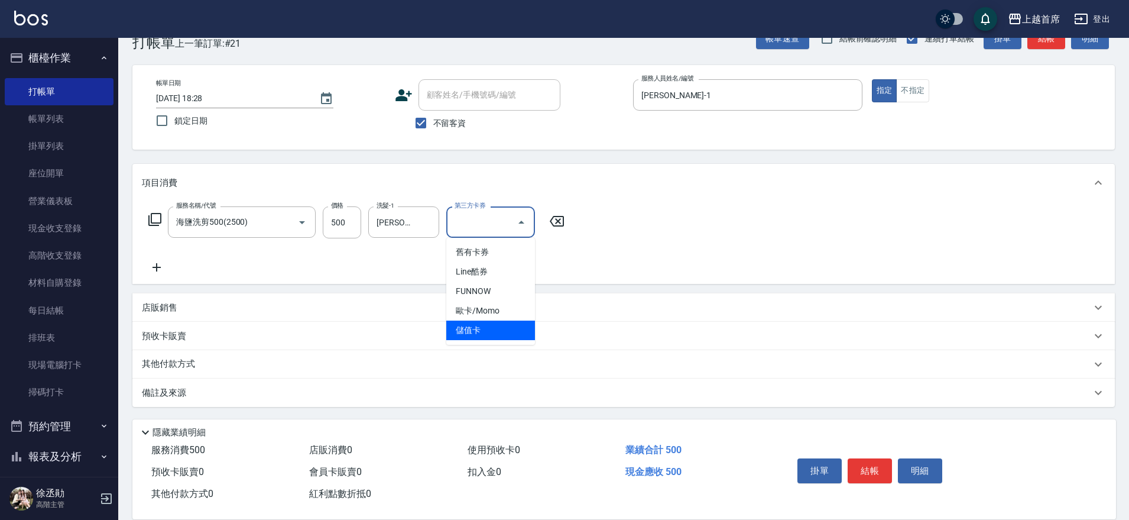
type input "儲值卡"
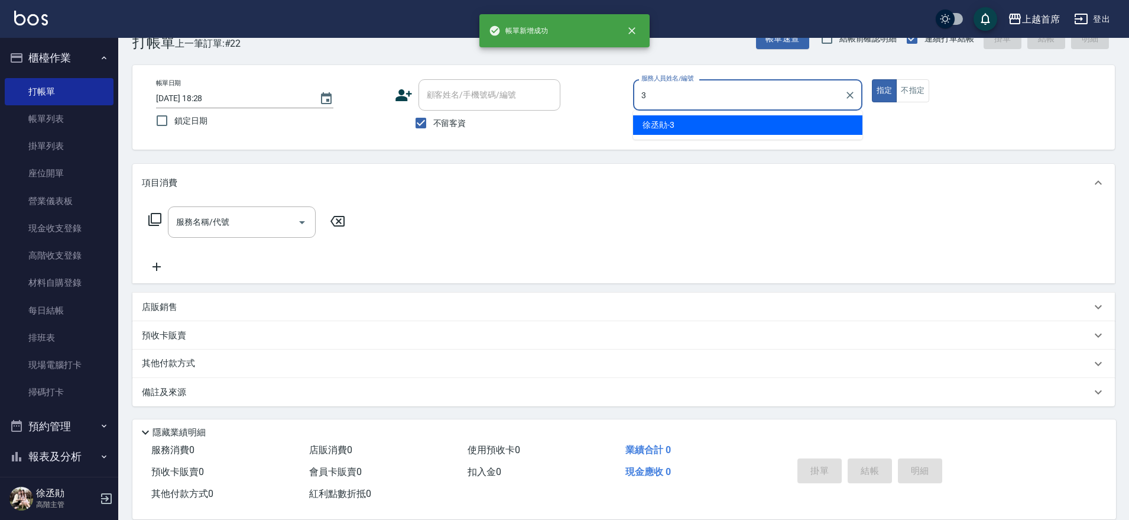
type input "[PERSON_NAME]-3"
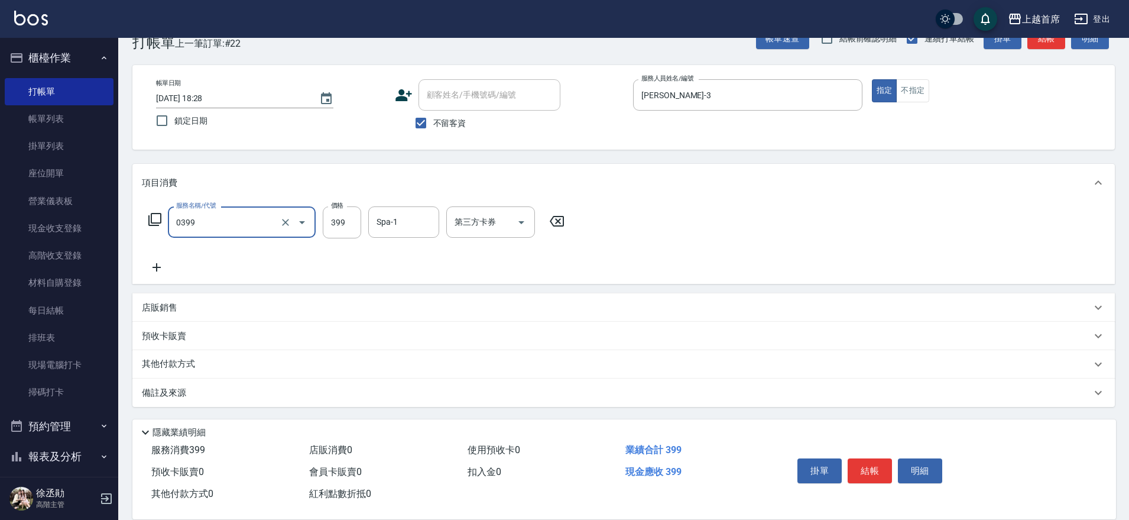
type input "海鹽洗髮(0399)"
type input "[PERSON_NAME]-20"
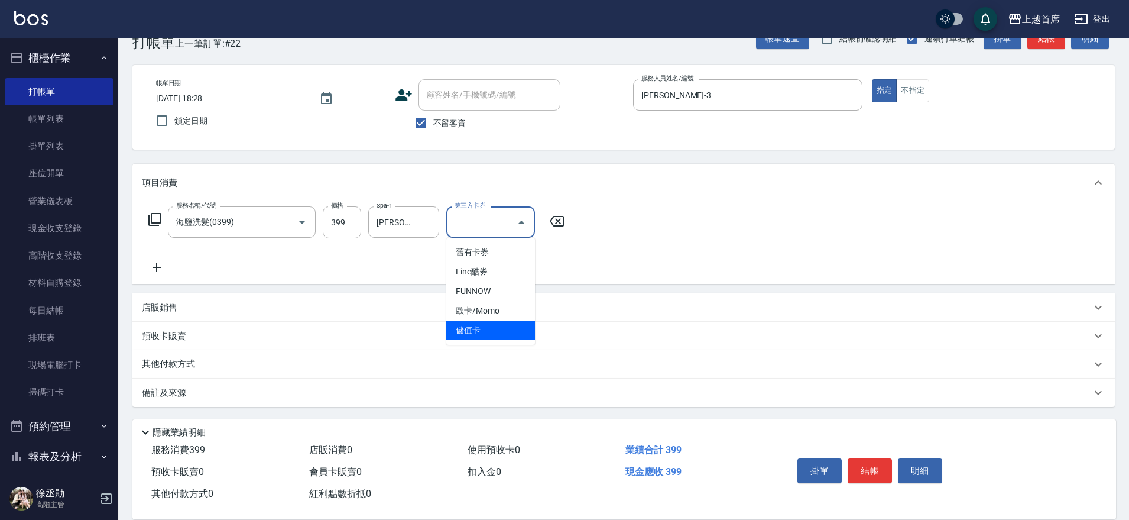
type input "儲值卡"
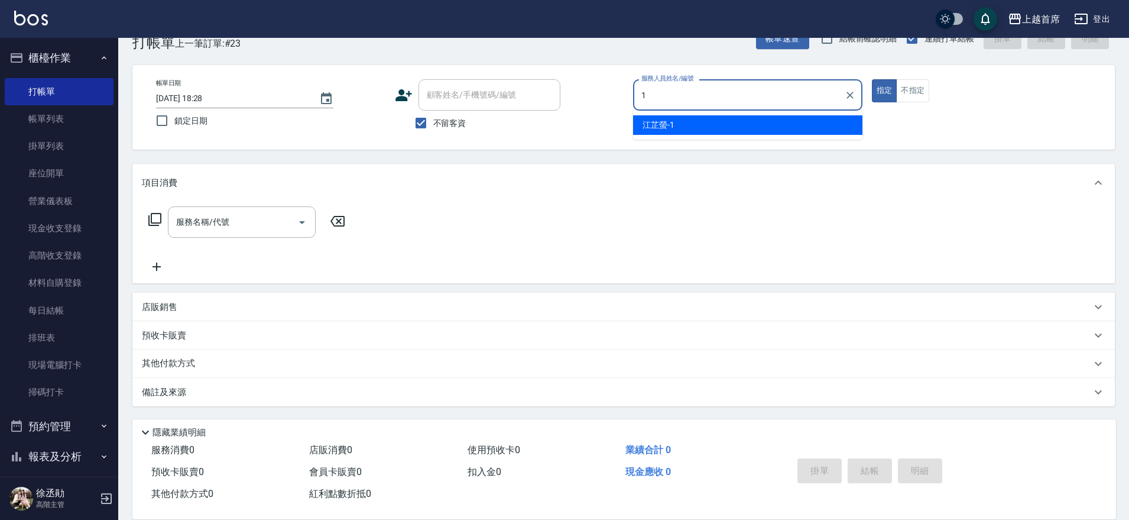
type input "[PERSON_NAME]-1"
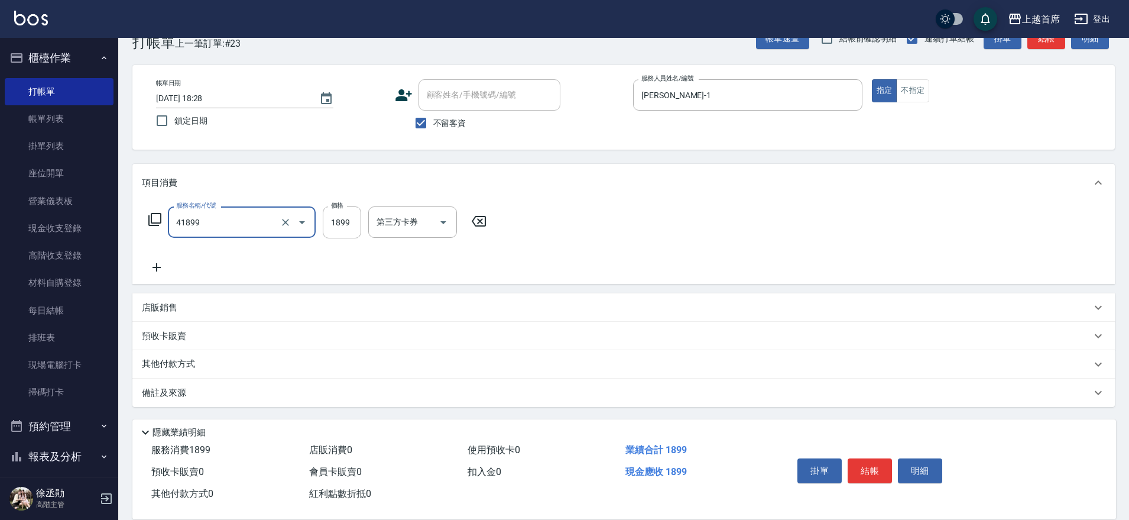
type input "染髮D餐(41899)"
type input "1999"
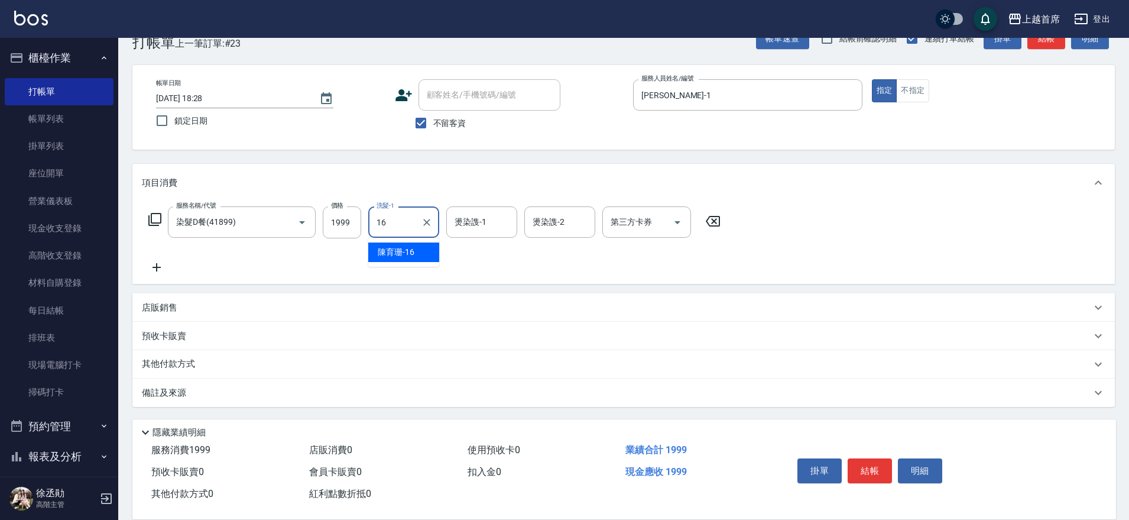
type input "[PERSON_NAME]-16"
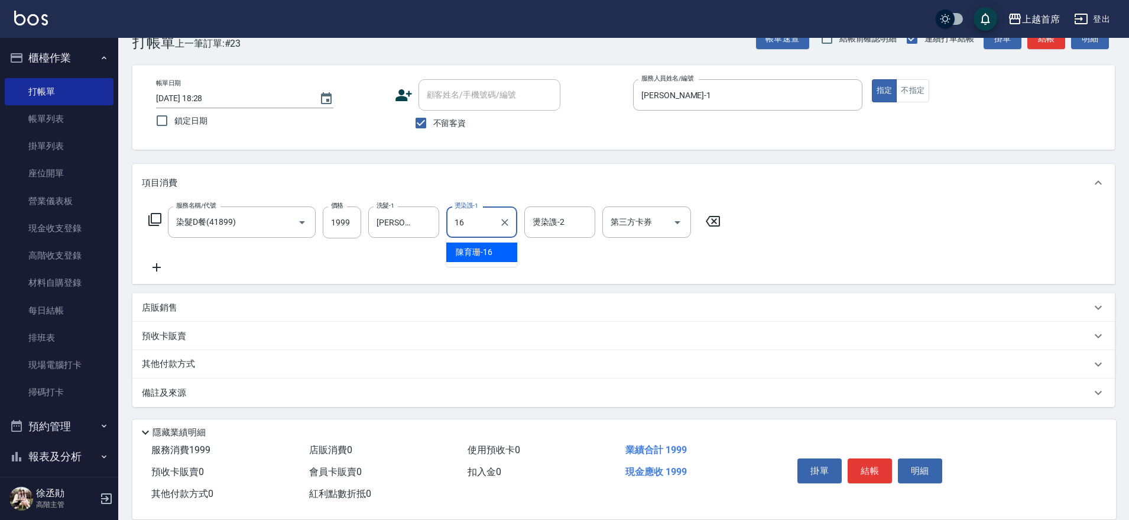
type input "[PERSON_NAME]-16"
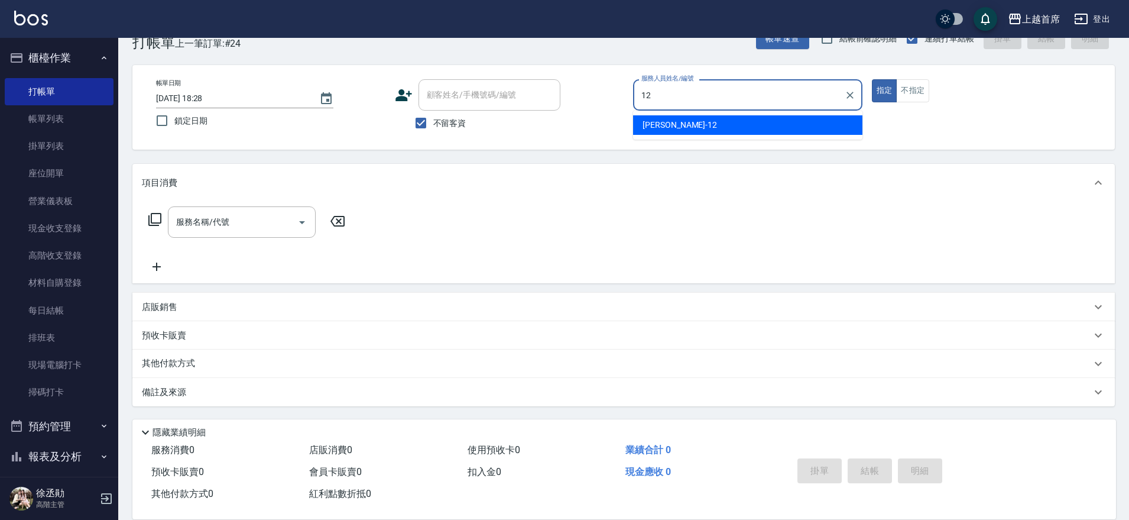
type input "[PERSON_NAME]-12"
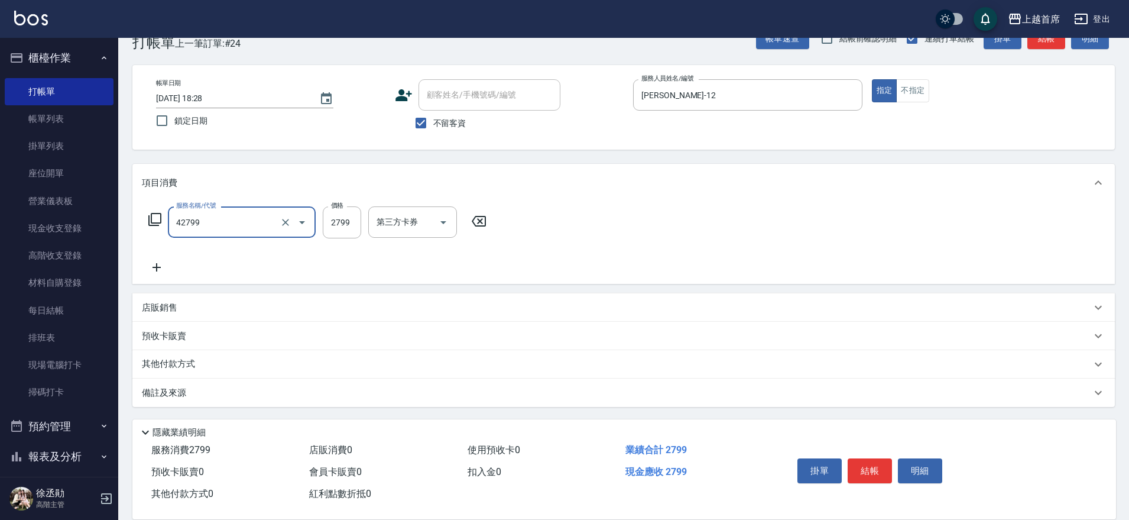
type input "染髮B餐(42799)"
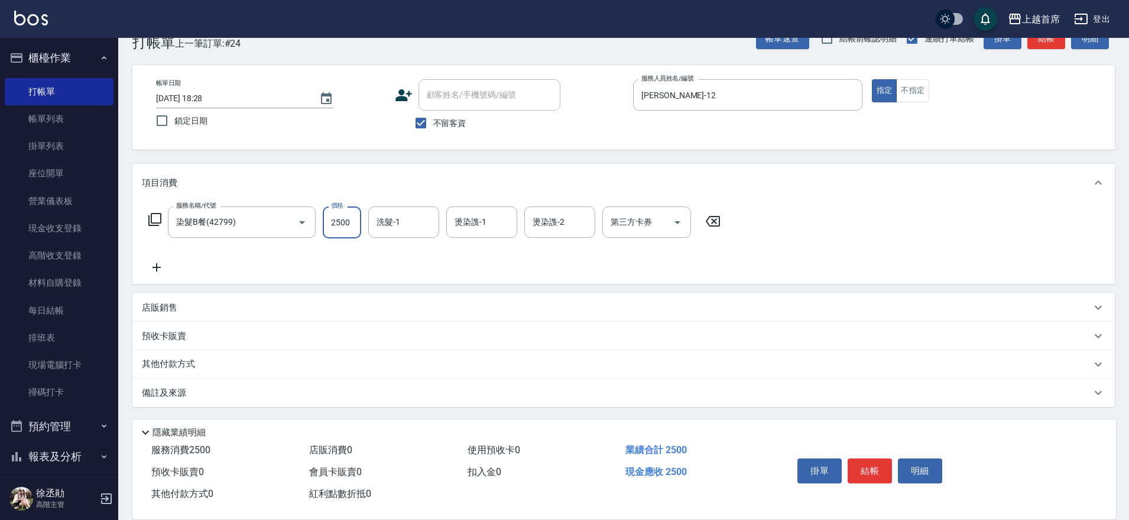
type input "2500"
type input "[PERSON_NAME]-23"
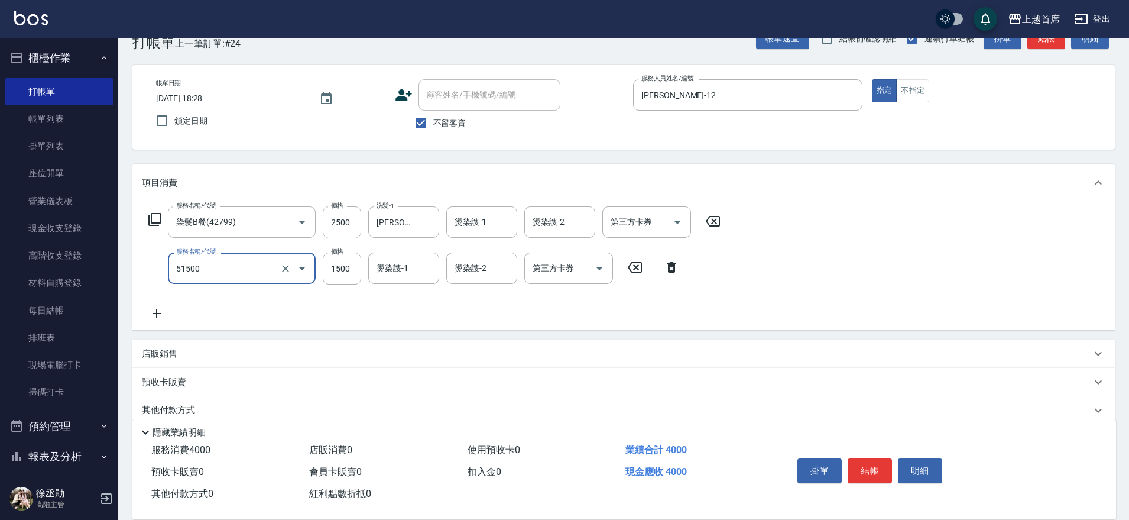
type input "鉑金護髮(51500)"
type input "1952"
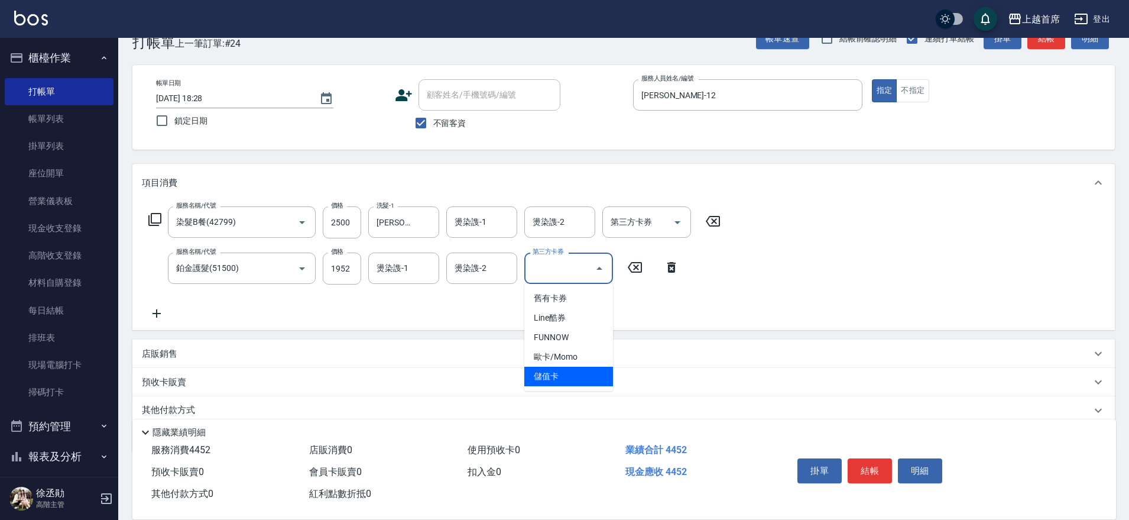
type input "儲值卡"
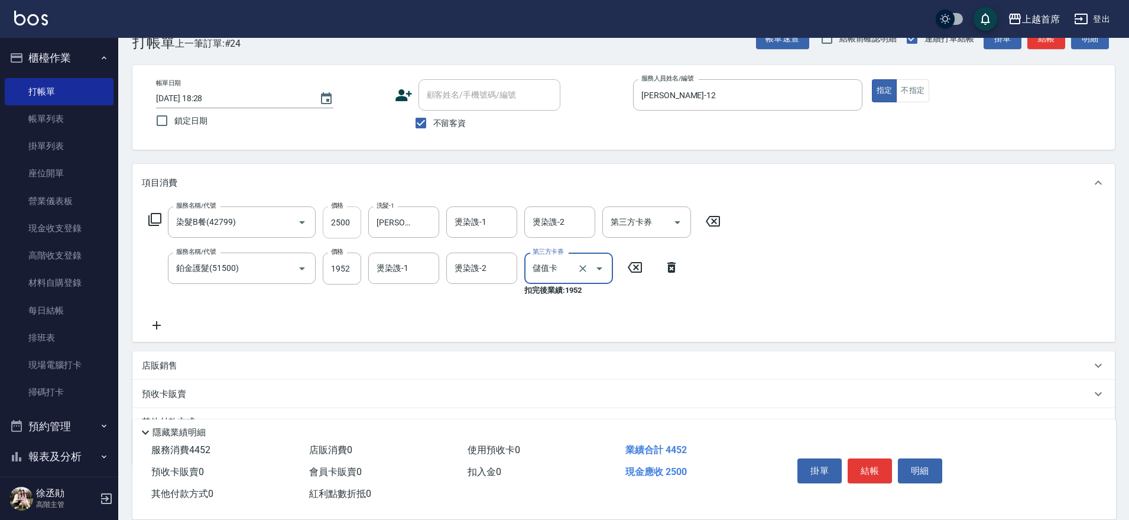
click at [334, 221] on input "2500" at bounding box center [342, 222] width 38 height 32
click at [332, 213] on input "2500" at bounding box center [342, 222] width 38 height 32
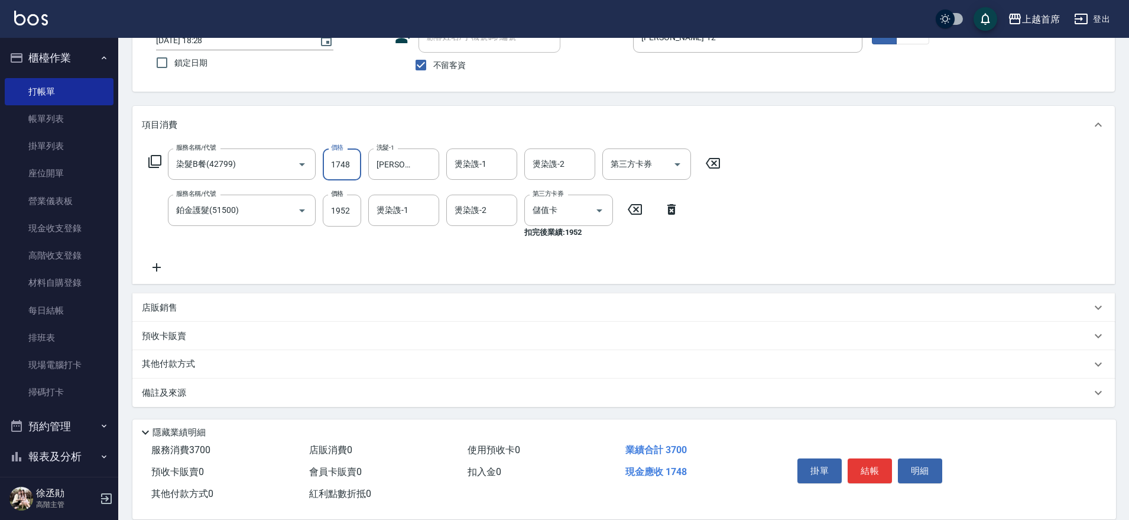
scroll to position [89, 0]
type input "1748"
click at [214, 358] on div "其他付款方式" at bounding box center [616, 363] width 949 height 13
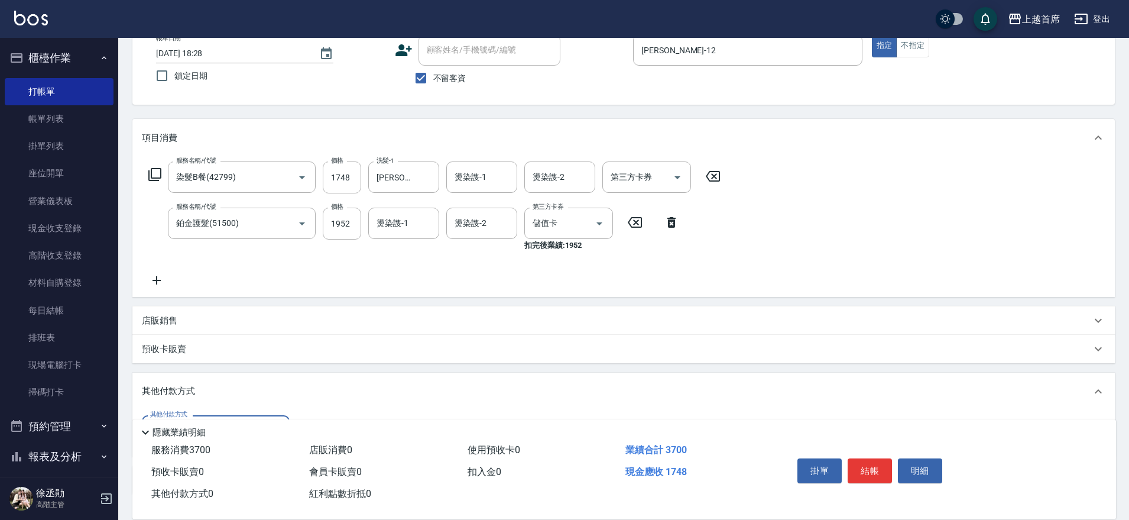
scroll to position [163, 0]
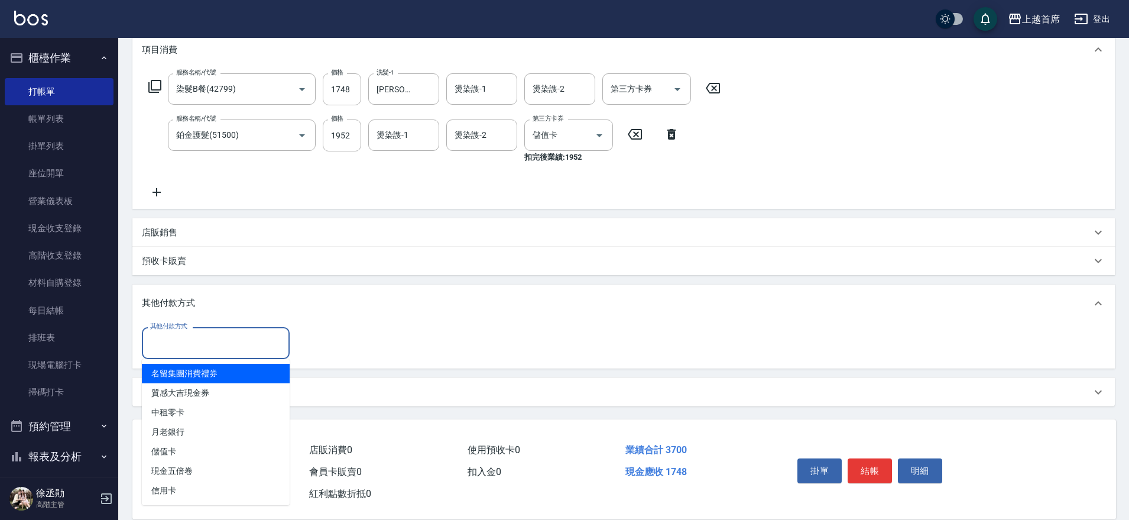
click at [223, 345] on input "其他付款方式" at bounding box center [215, 342] width 137 height 21
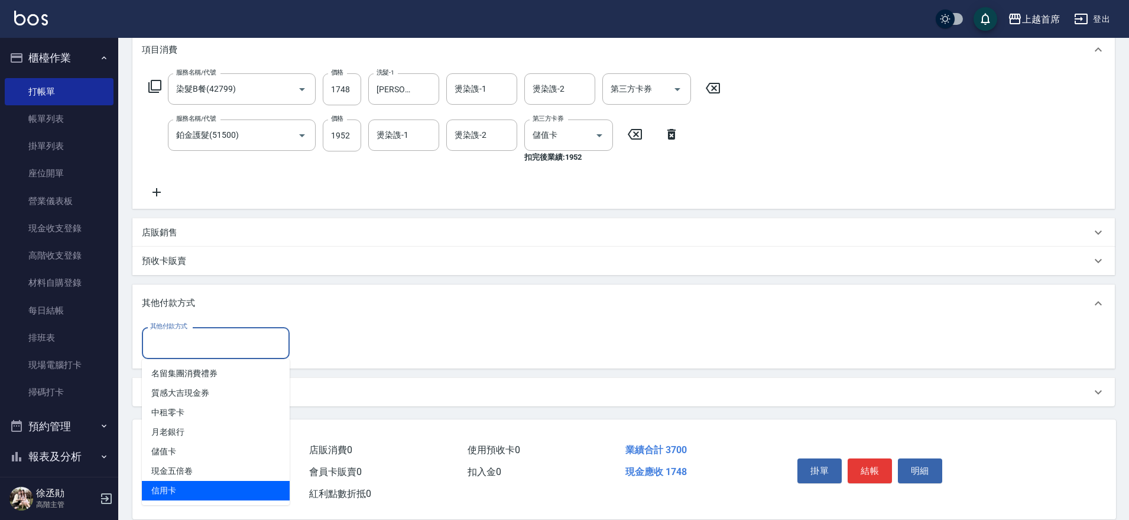
click at [190, 481] on span "信用卡" at bounding box center [216, 490] width 148 height 20
type input "信用卡"
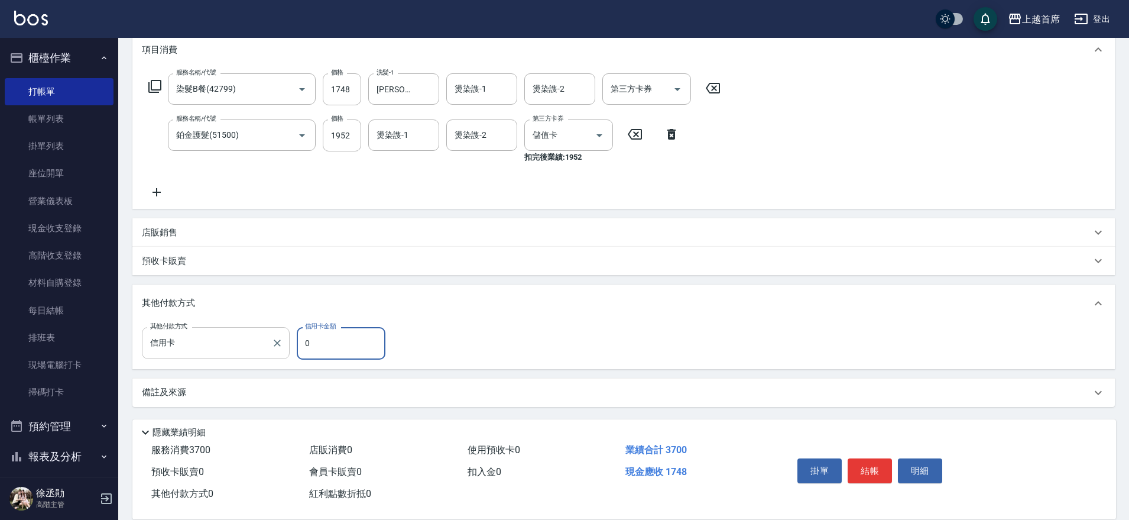
drag, startPoint x: 339, startPoint y: 346, endPoint x: 265, endPoint y: 350, distance: 74.0
click at [271, 353] on div "其他付款方式 信用卡 其他付款方式 信用卡金額 0 信用卡金額" at bounding box center [267, 343] width 251 height 32
type input "1748"
type input "[DATE] 18:29"
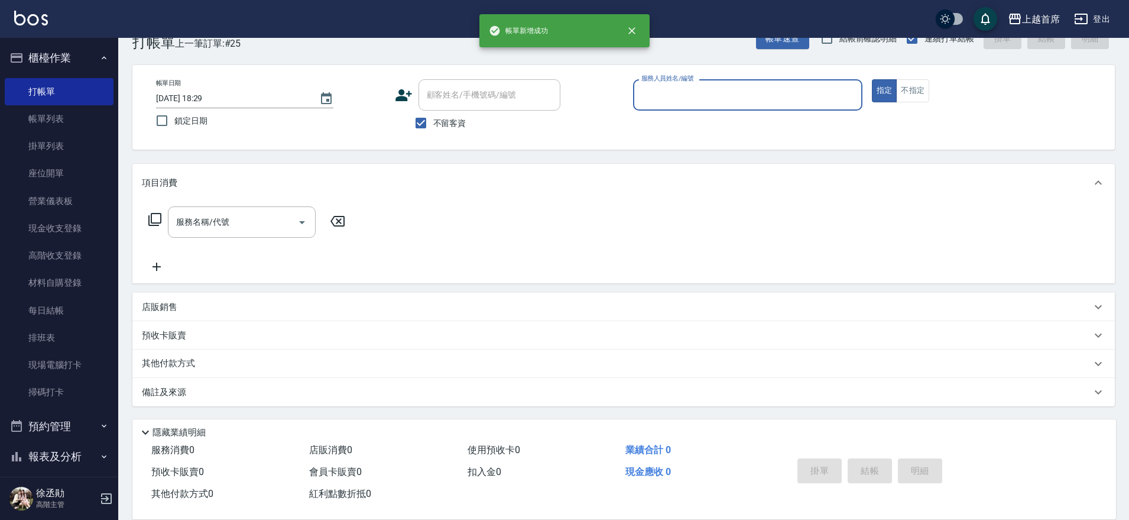
scroll to position [30, 0]
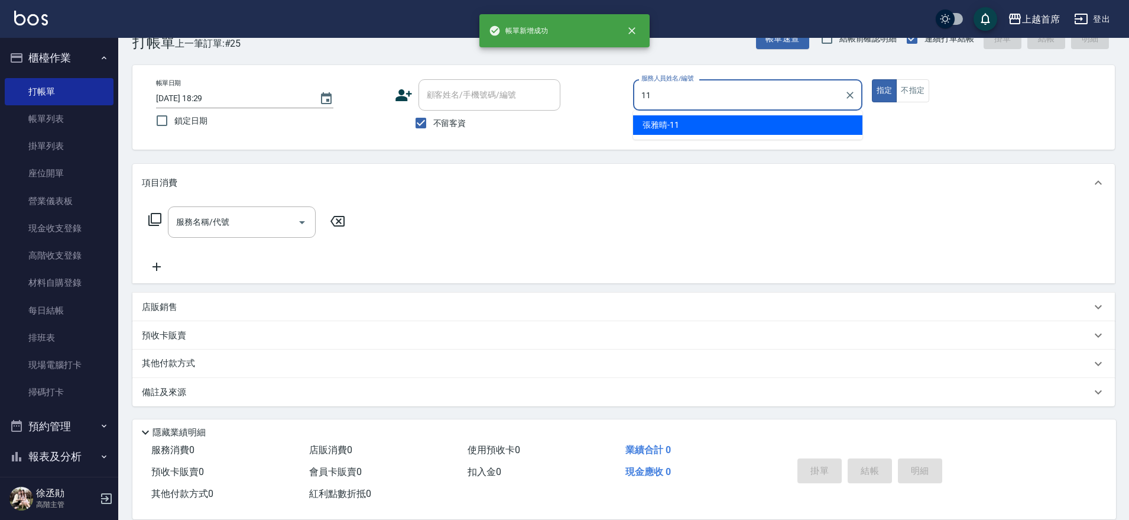
type input "[PERSON_NAME]-11"
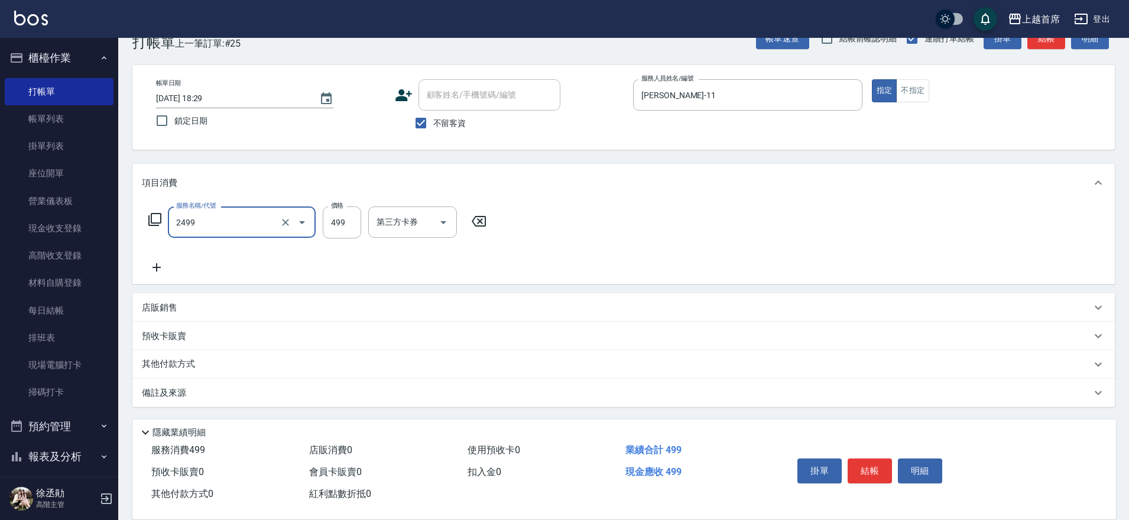
type input "499海鹽洗剪套餐(2499)"
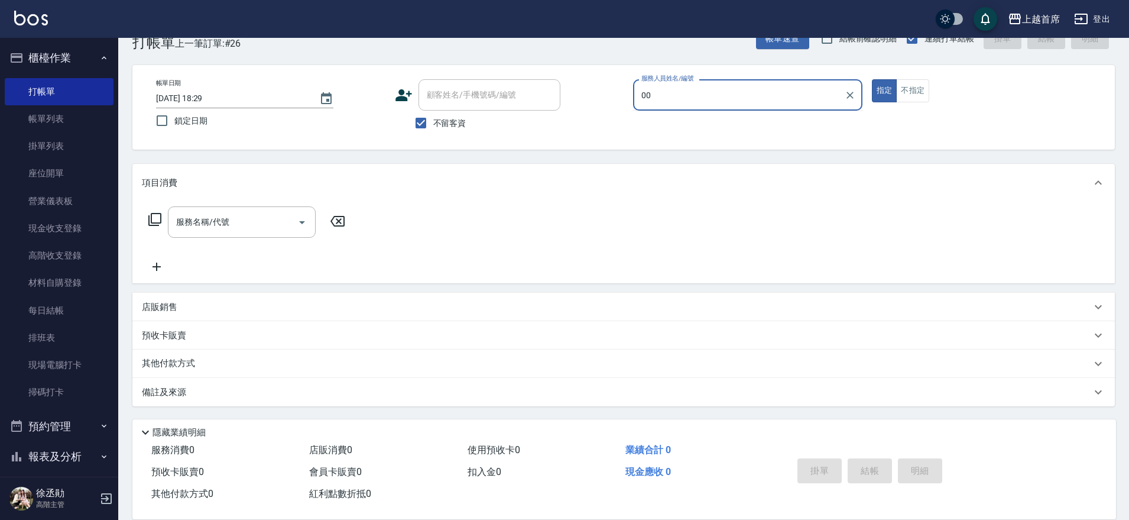
type input "0"
type input "[PERSON_NAME]-11"
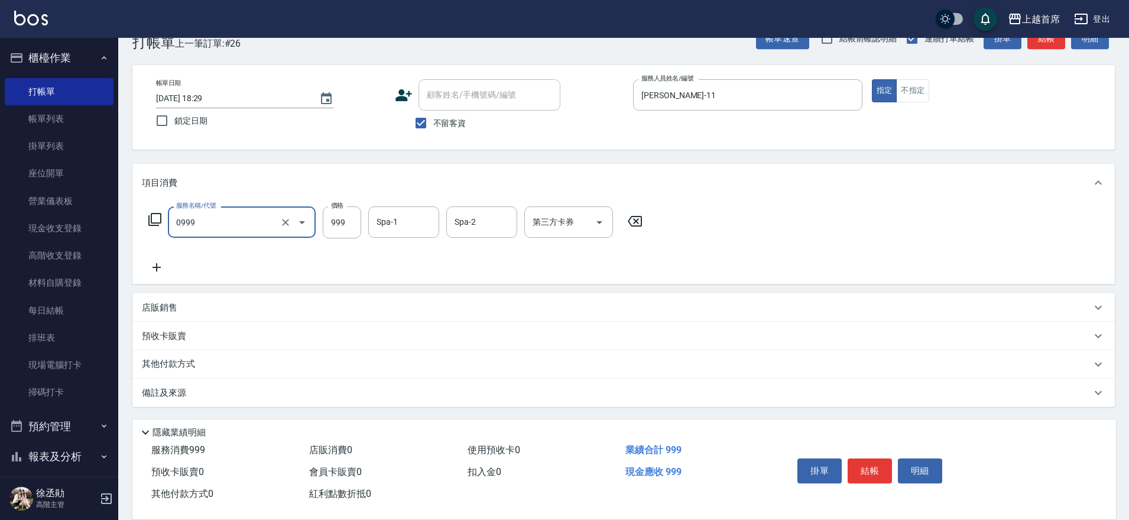
type input "REVIVRE(0999)"
type input "1200"
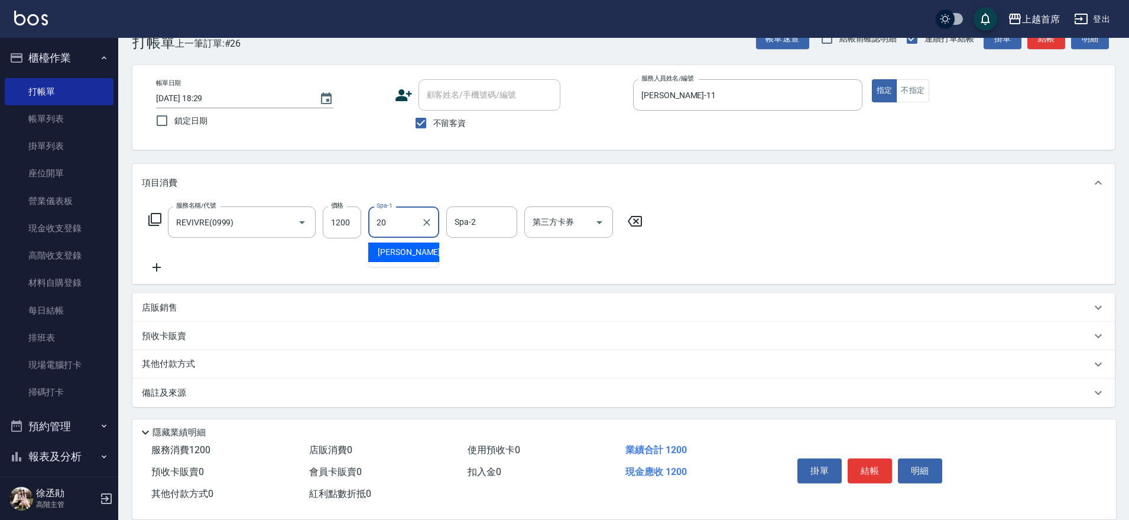
type input "[PERSON_NAME]-20"
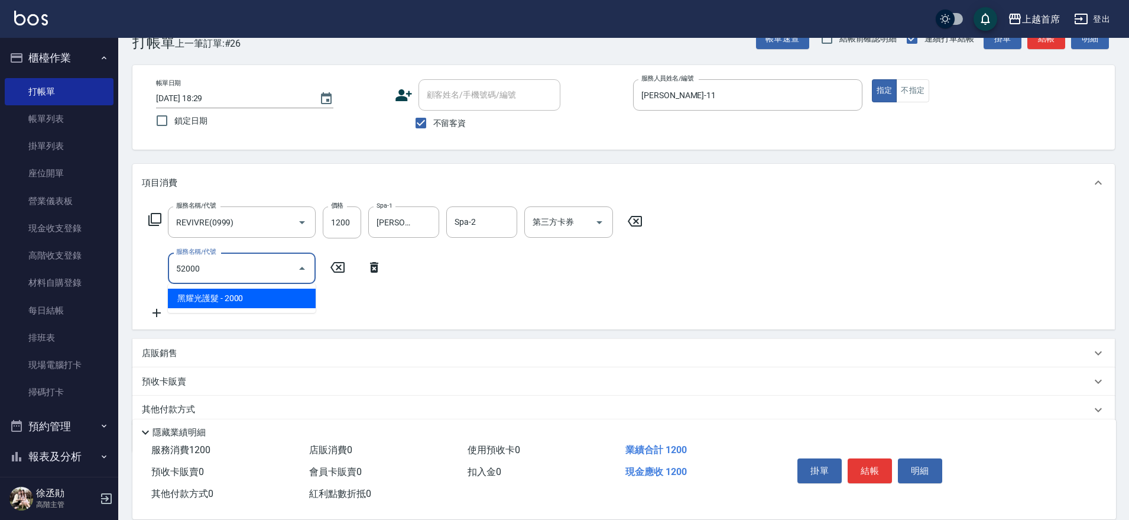
type input "黑耀光護髮(52000)"
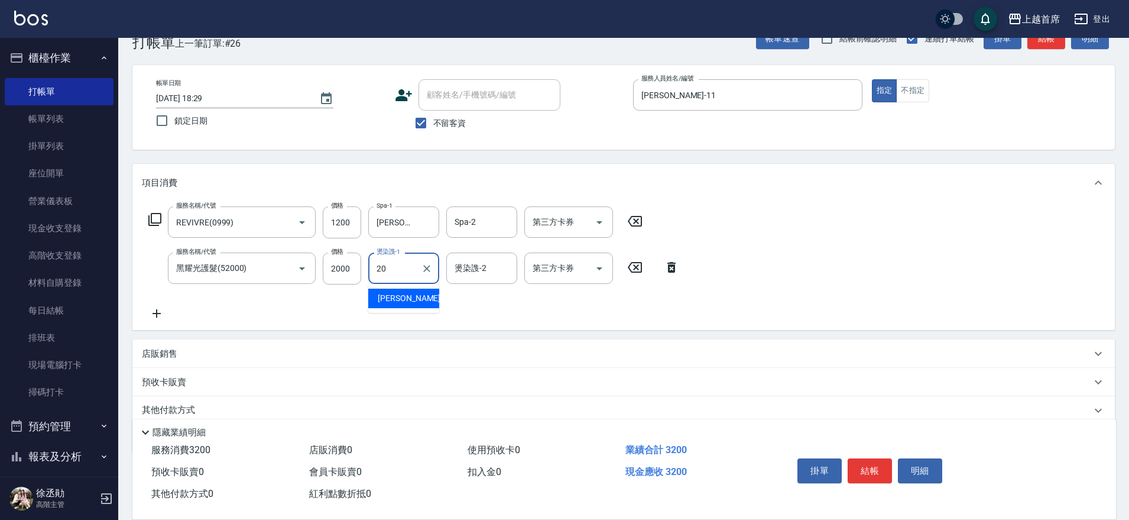
type input "[PERSON_NAME]-20"
click at [334, 271] on input "2000" at bounding box center [342, 268] width 38 height 32
type input "1980"
click at [875, 465] on button "結帳" at bounding box center [870, 470] width 44 height 25
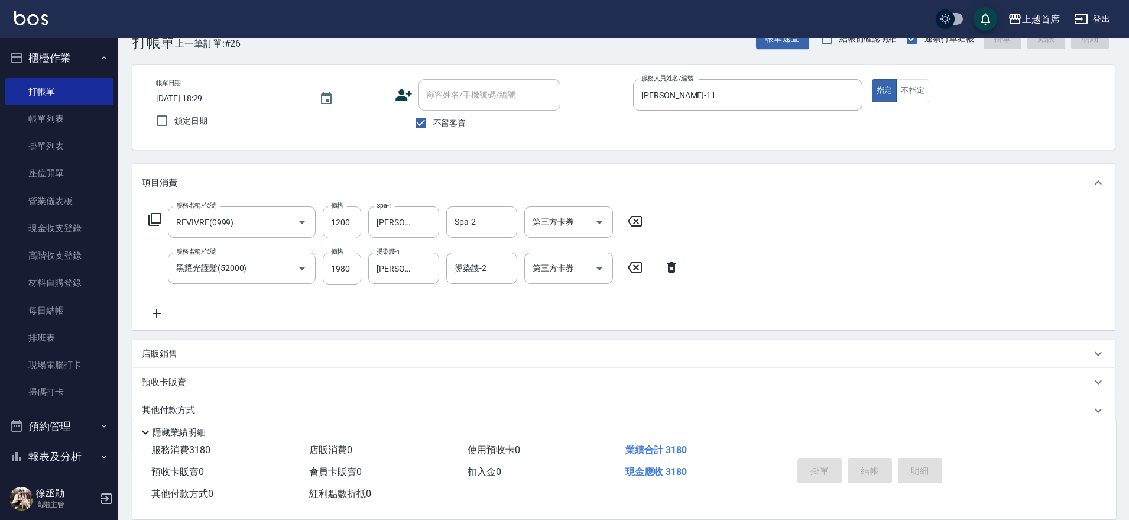
type input "[DATE] 18:30"
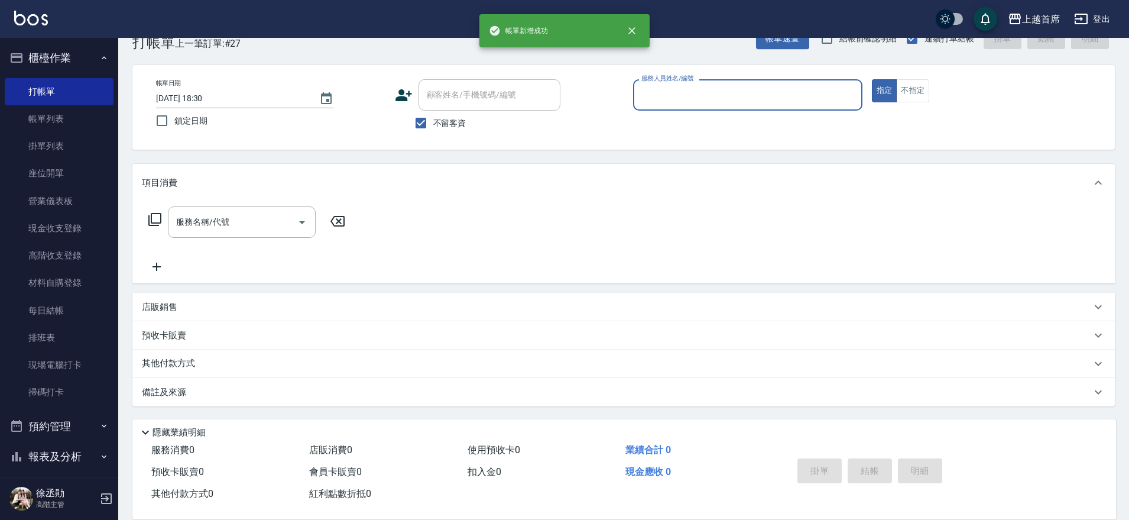
click at [70, 54] on button "櫃檯作業" at bounding box center [59, 58] width 109 height 31
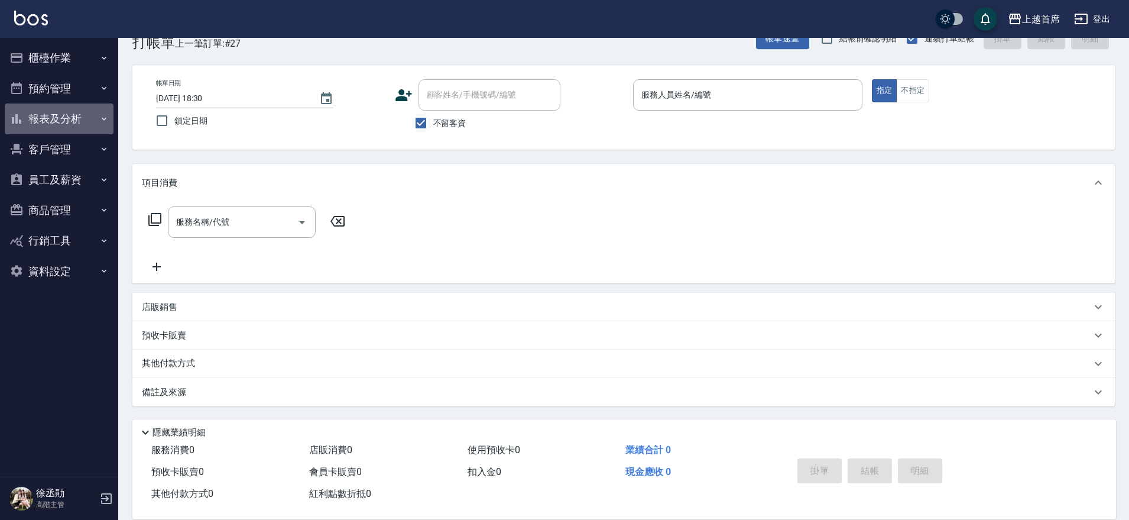
click at [76, 111] on button "報表及分析" at bounding box center [59, 118] width 109 height 31
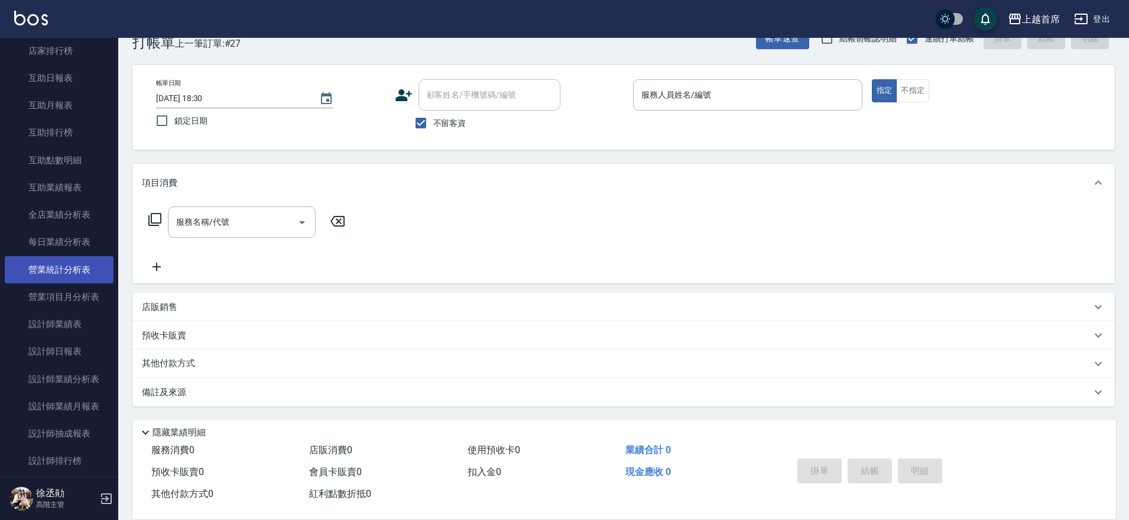
scroll to position [222, 0]
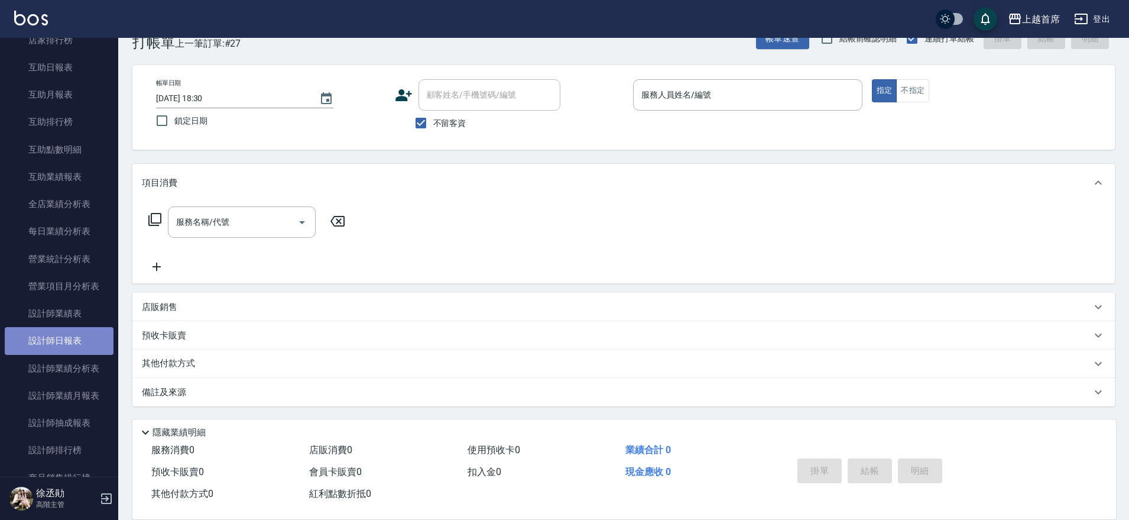
click at [73, 342] on link "設計師日報表" at bounding box center [59, 340] width 109 height 27
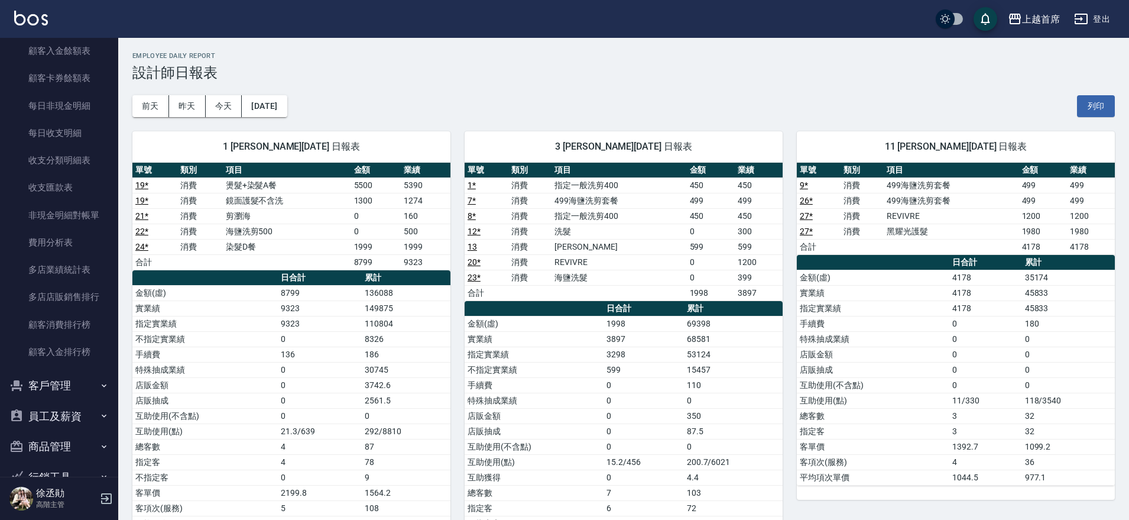
scroll to position [960, 0]
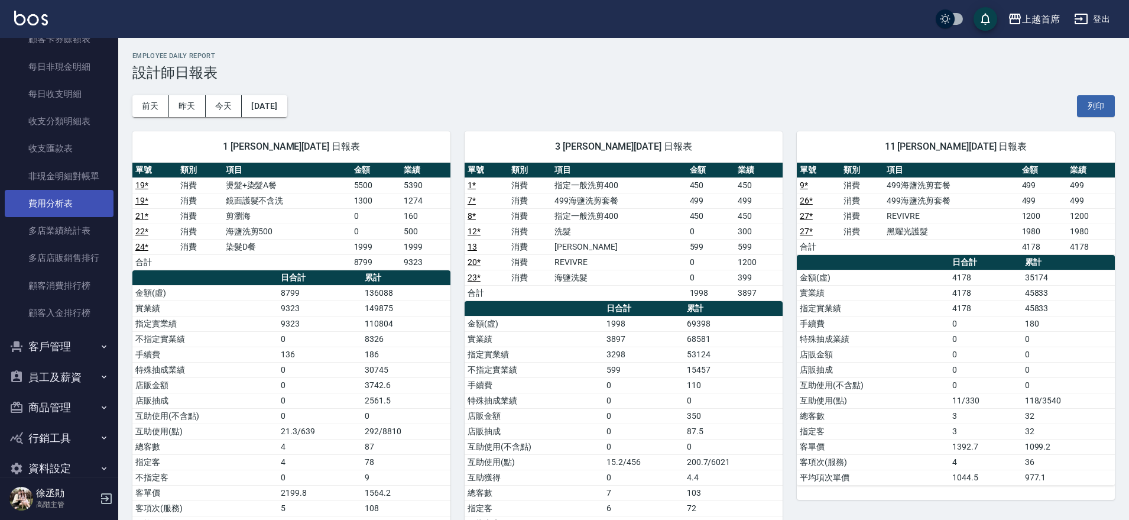
click at [85, 197] on link "費用分析表" at bounding box center [59, 203] width 109 height 27
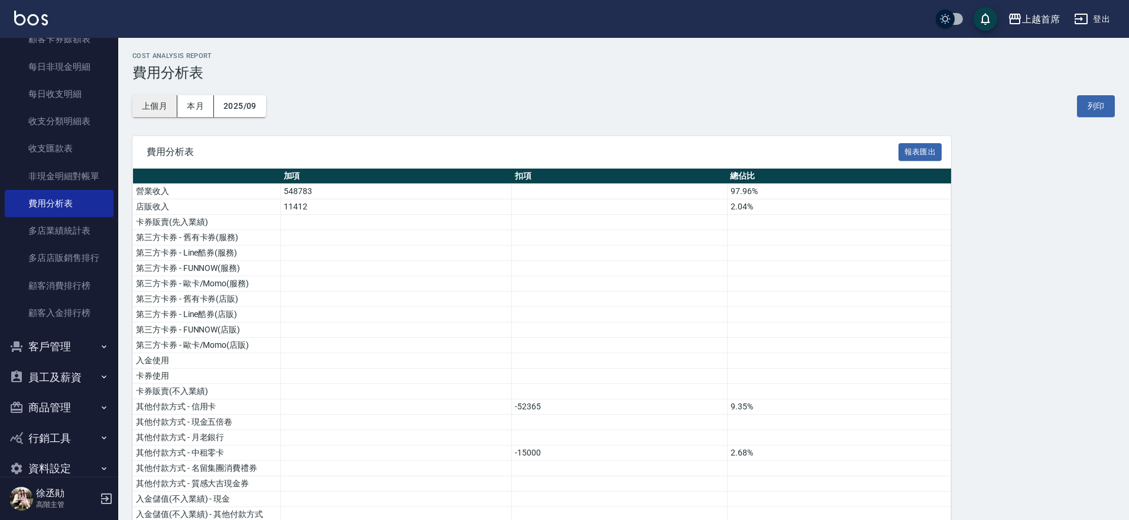
click at [159, 102] on button "上個月" at bounding box center [154, 106] width 45 height 22
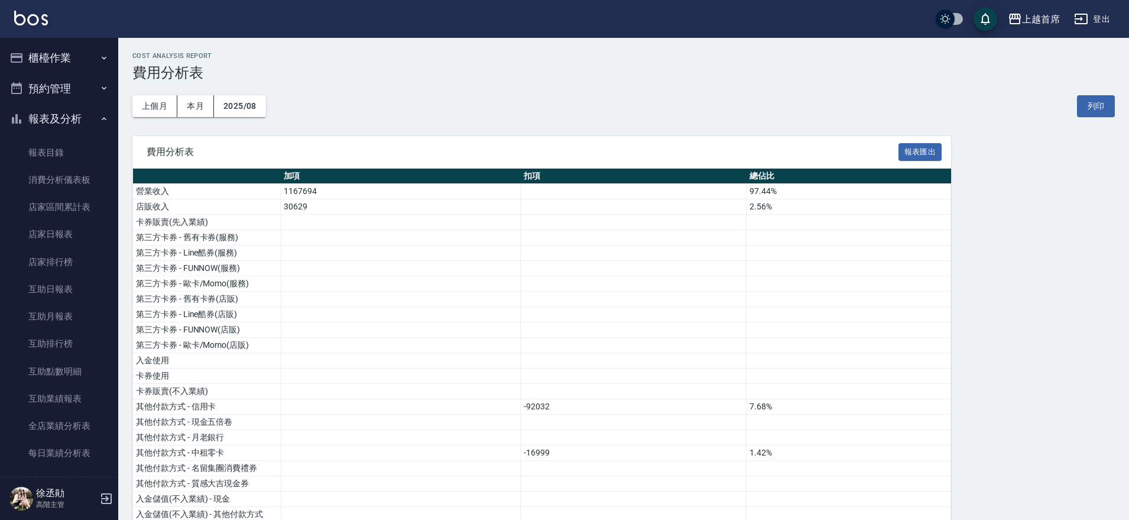
drag, startPoint x: 37, startPoint y: 71, endPoint x: 44, endPoint y: 57, distance: 15.6
click at [40, 64] on button "櫃檯作業" at bounding box center [59, 58] width 109 height 31
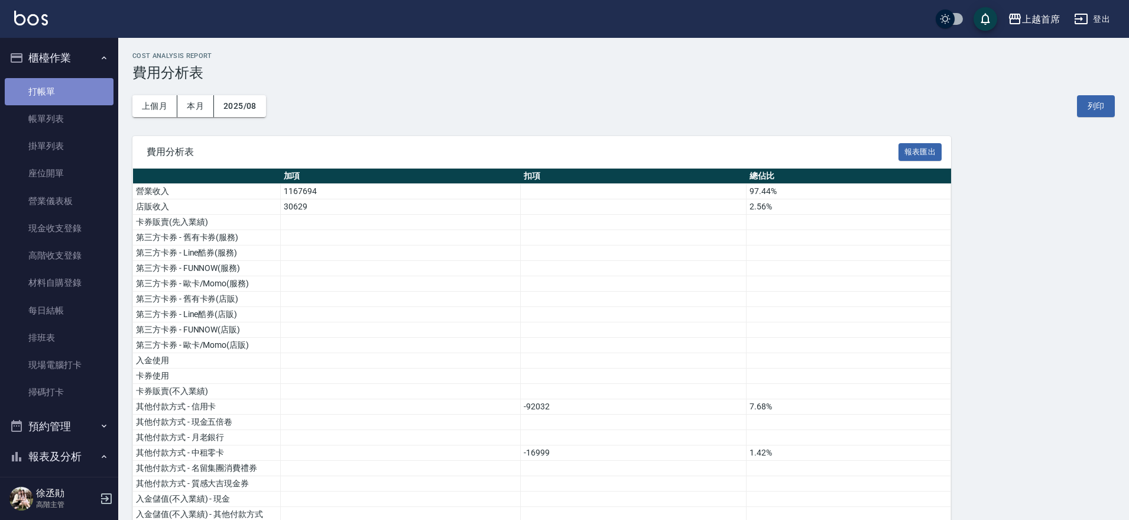
click at [61, 100] on link "打帳單" at bounding box center [59, 91] width 109 height 27
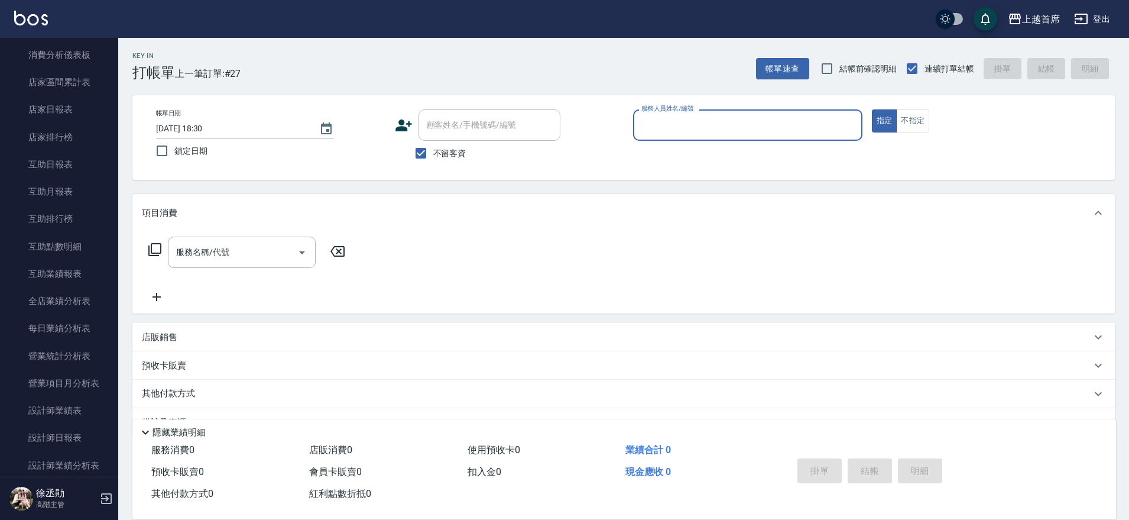
scroll to position [464, 0]
click at [43, 214] on link "互助排行榜" at bounding box center [59, 216] width 109 height 27
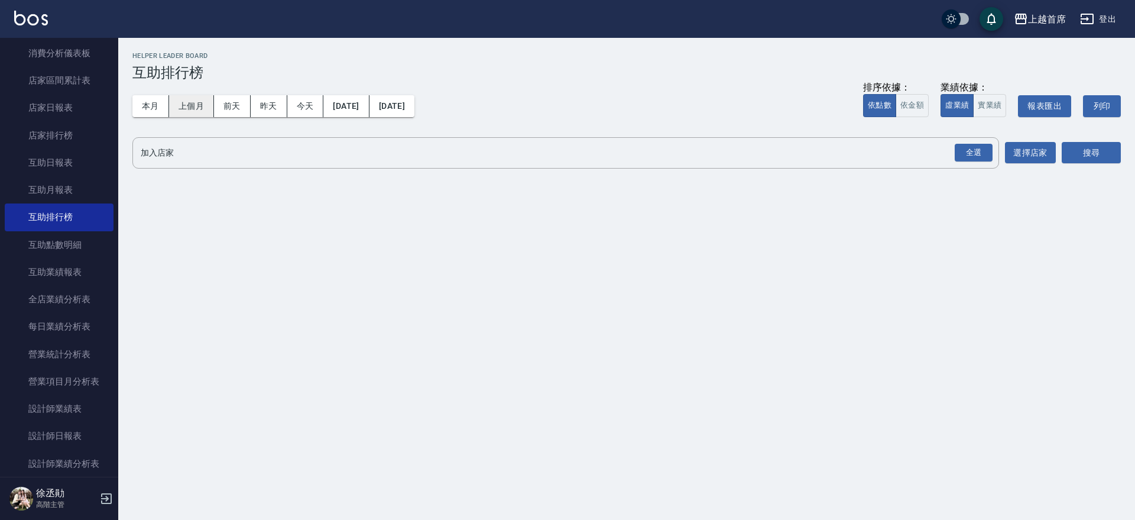
click at [153, 101] on button "本月" at bounding box center [150, 106] width 37 height 22
drag, startPoint x: 979, startPoint y: 151, endPoint x: 1092, endPoint y: 150, distance: 112.9
click at [985, 150] on div "全選" at bounding box center [973, 153] width 38 height 18
click at [1094, 148] on button "搜尋" at bounding box center [1090, 153] width 59 height 22
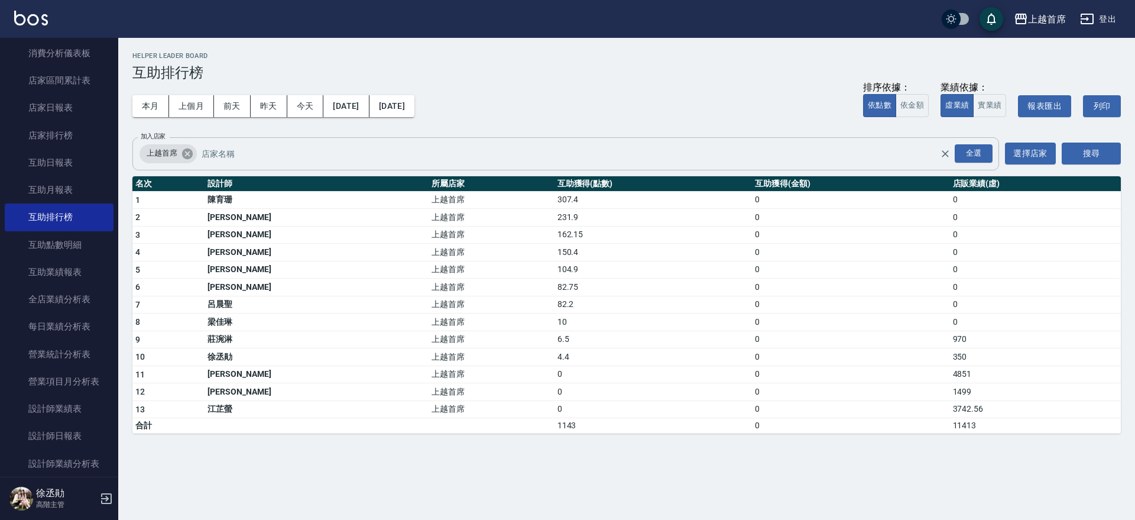
click at [185, 152] on icon at bounding box center [187, 153] width 11 height 11
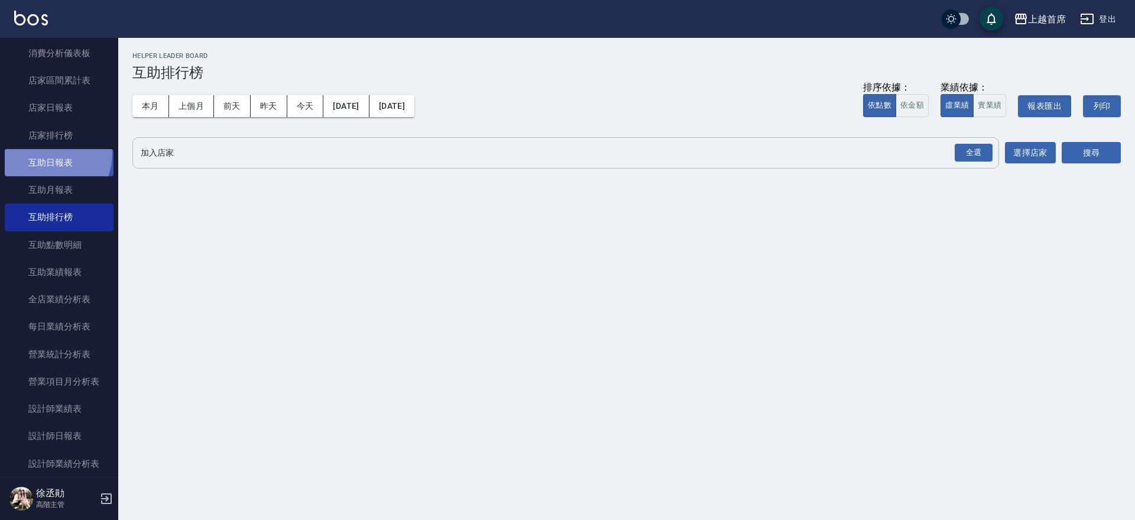
click at [48, 154] on link "互助日報表" at bounding box center [59, 162] width 109 height 27
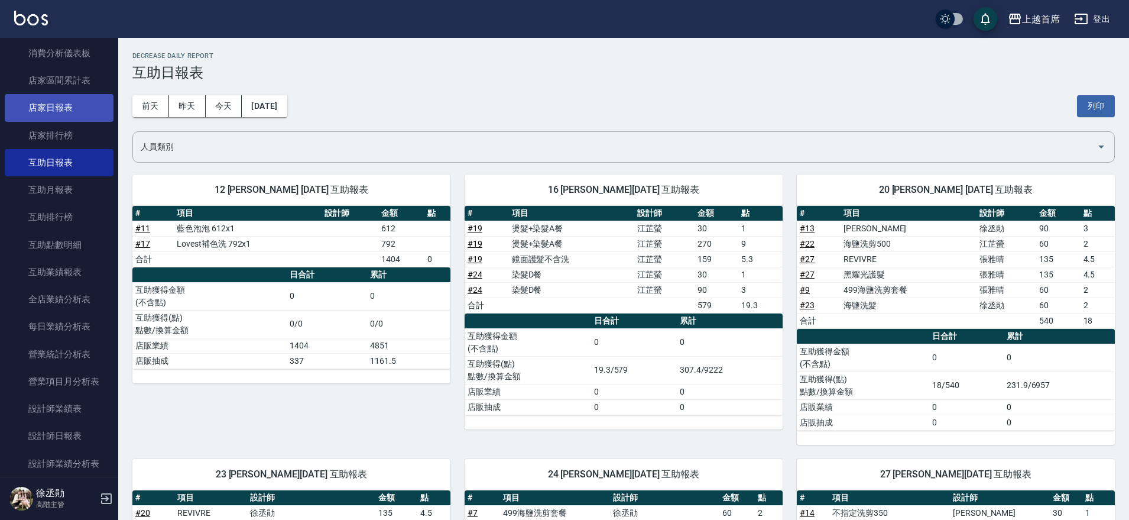
click at [47, 103] on link "店家日報表" at bounding box center [59, 107] width 109 height 27
